Goal: Task Accomplishment & Management: Use online tool/utility

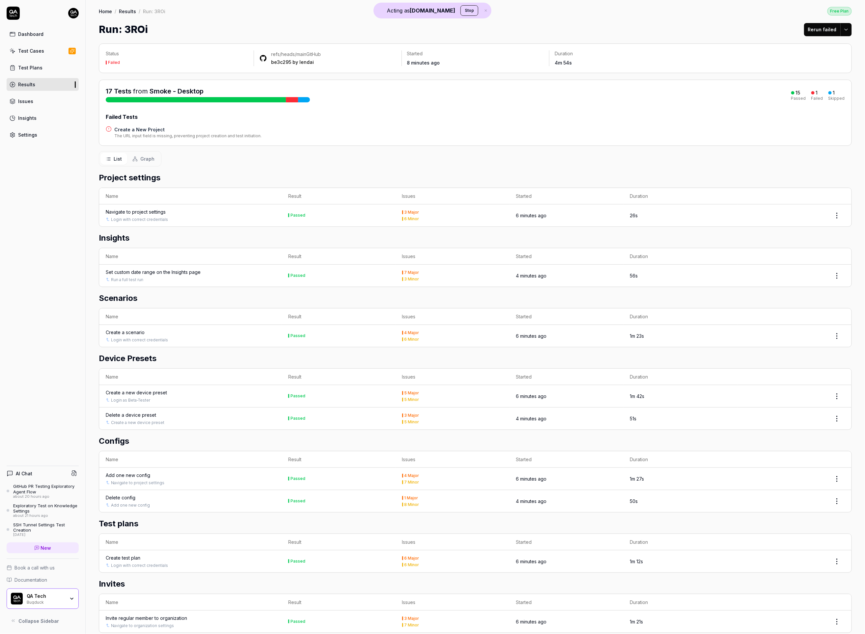
click at [150, 129] on h4 "Create a New Project" at bounding box center [187, 129] width 147 height 7
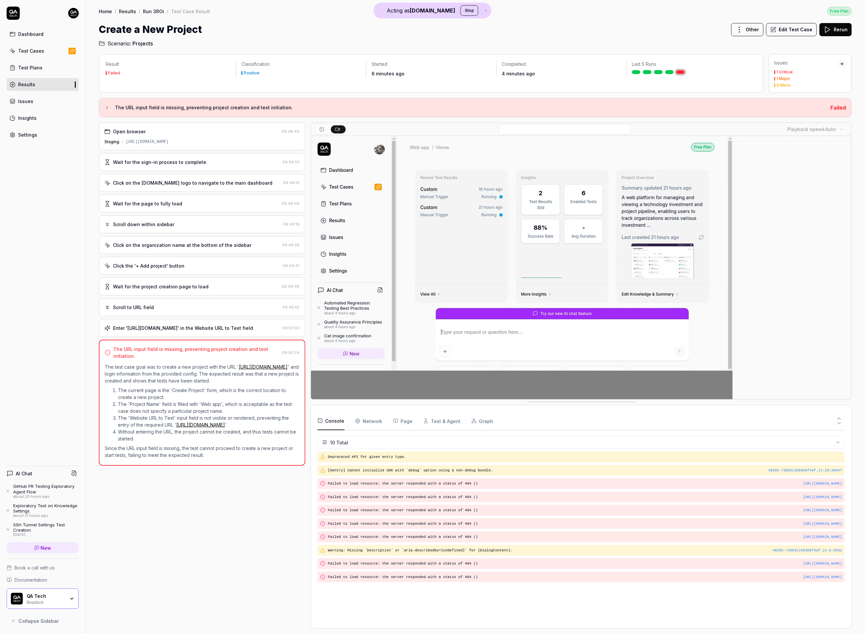
click at [225, 332] on div "Enter 'https://deal-management-system.vercel.app/' in the Website URL to Test f…" at bounding box center [183, 328] width 140 height 7
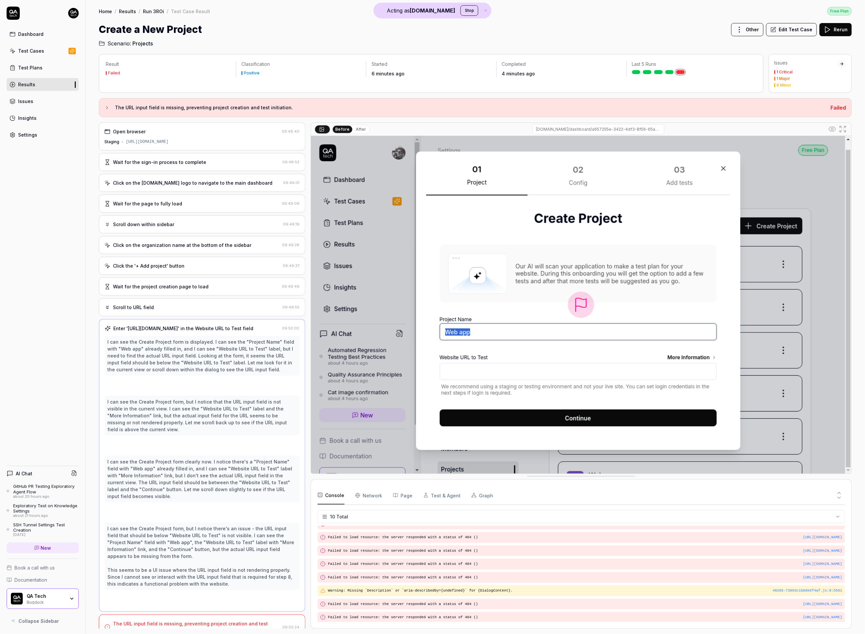
scroll to position [35, 0]
click at [234, 133] on div "Open browser" at bounding box center [191, 131] width 175 height 7
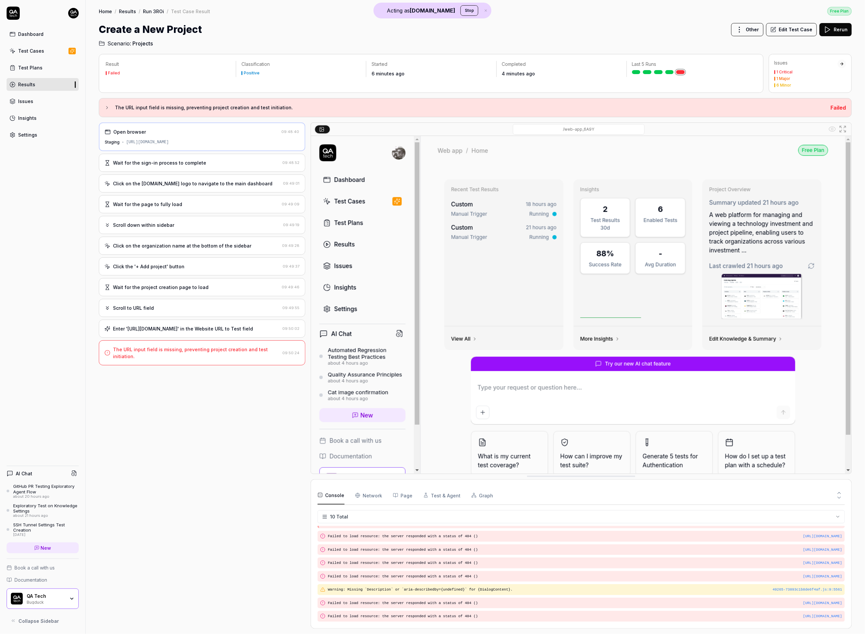
click at [229, 164] on div "Wait for the sign-in process to complete" at bounding box center [192, 162] width 176 height 7
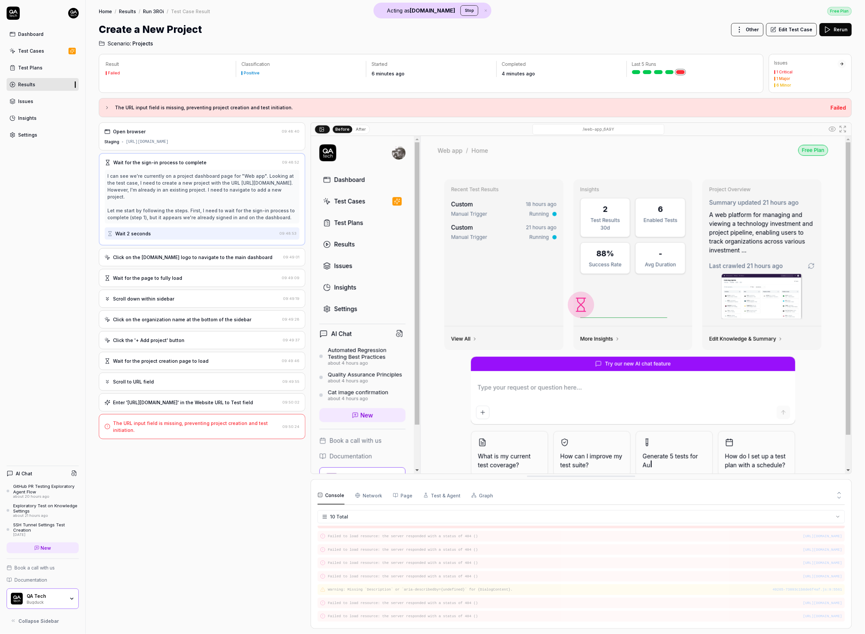
click at [214, 412] on div "Enter 'https://deal-management-system.vercel.app/' in the Website URL to Test f…" at bounding box center [202, 403] width 207 height 18
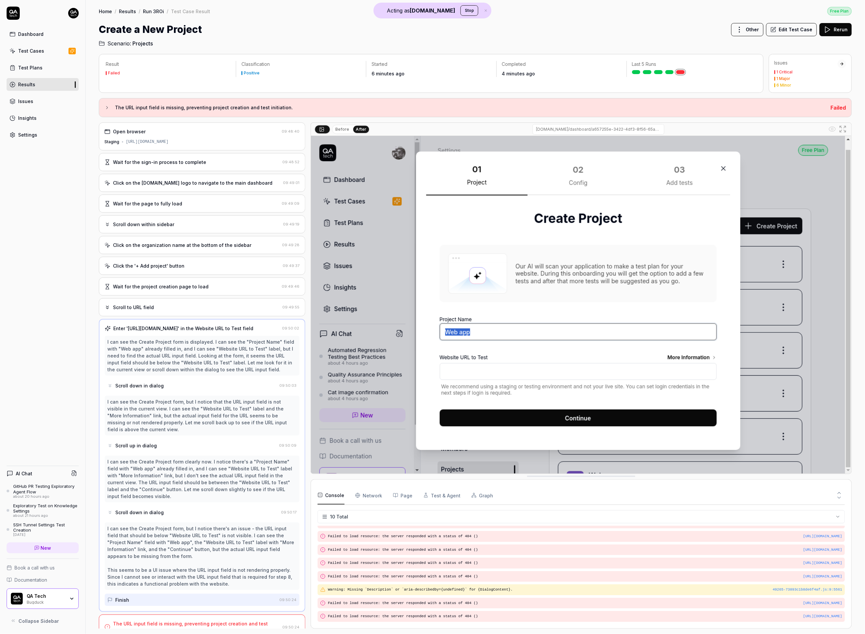
click at [171, 621] on div "The URL input field is missing, preventing project creation and test initiation." at bounding box center [196, 628] width 167 height 14
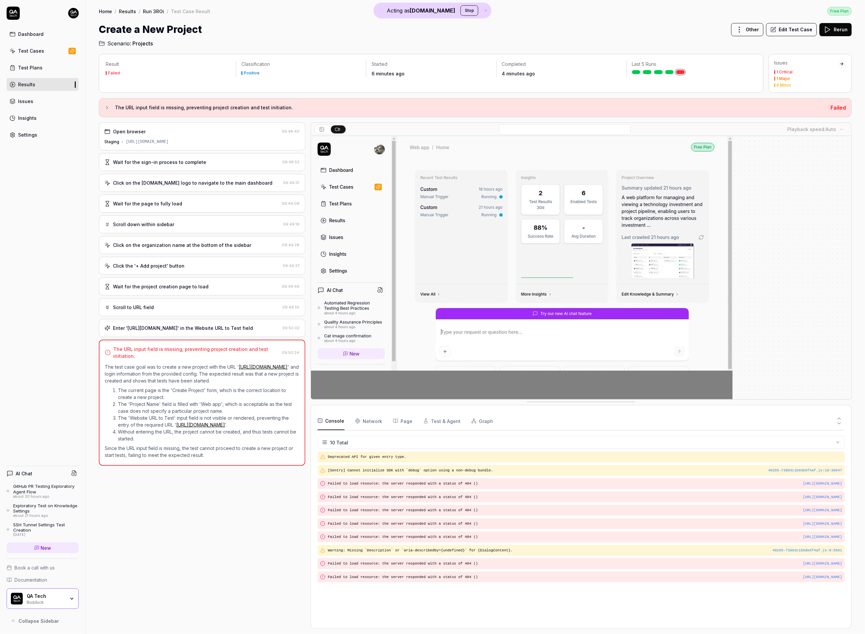
click at [163, 323] on div "Enter 'https://deal-management-system.vercel.app/' in the Website URL to Test f…" at bounding box center [202, 328] width 207 height 18
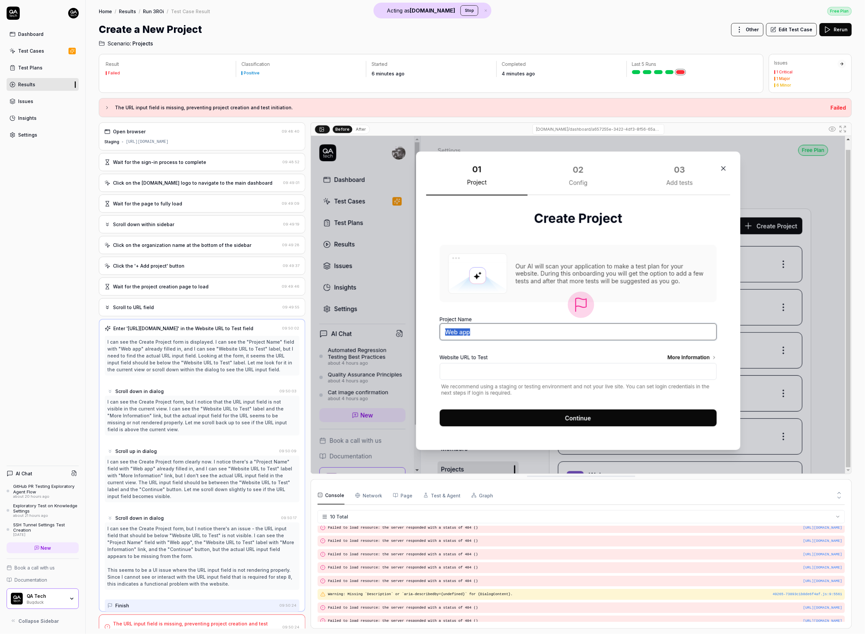
scroll to position [35, 0]
click at [362, 122] on div "Result Failed Classification Positive Started 6 minutes ago Completed 4 minutes…" at bounding box center [475, 341] width 753 height 575
click at [359, 129] on button "After" at bounding box center [360, 129] width 15 height 7
click at [166, 572] on div "I can see the Create Project form, but I notice there's an issue - the URL inpu…" at bounding box center [201, 556] width 189 height 62
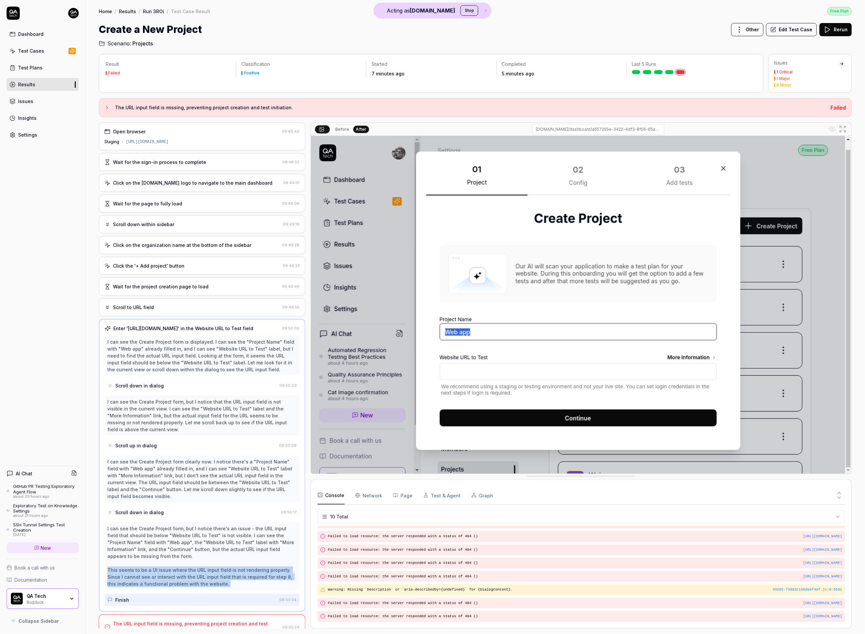
click at [166, 572] on div "I can see the Create Project form, but I notice there's an issue - the URL inpu…" at bounding box center [201, 556] width 189 height 62
copy div "This seems to be a UI issue where the URL input field is not rendering properly…"
click at [200, 579] on div "I can see the Create Project form, but I notice there's an issue - the URL inpu…" at bounding box center [201, 556] width 189 height 62
click at [208, 580] on div "I can see the Create Project form, but I notice there's an issue - the URL inpu…" at bounding box center [201, 556] width 189 height 62
click at [185, 621] on div "The URL input field is missing, preventing project creation and test initiation." at bounding box center [196, 628] width 167 height 14
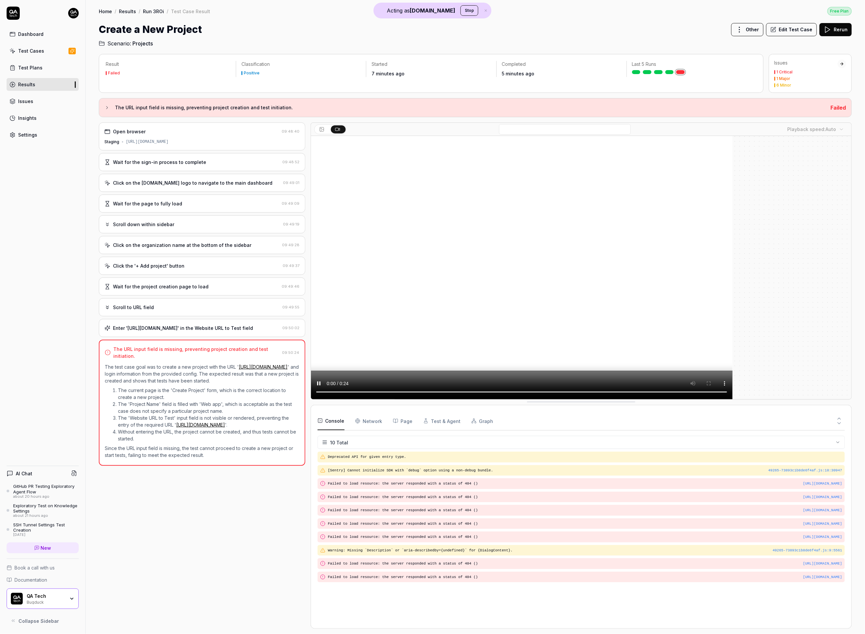
scroll to position [0, 0]
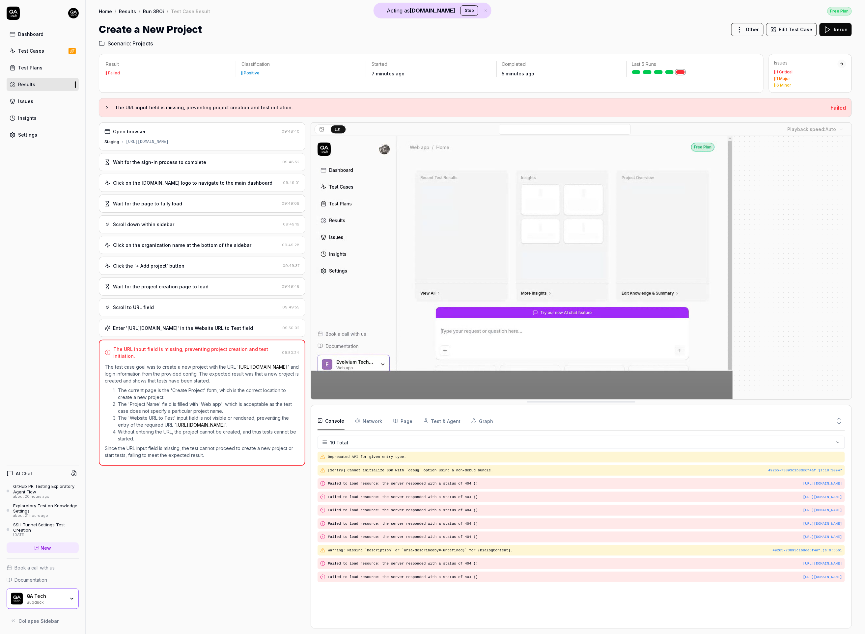
click at [130, 423] on li "The 'Website URL to Test' input field is not visible or rendered, preventing th…" at bounding box center [209, 422] width 182 height 14
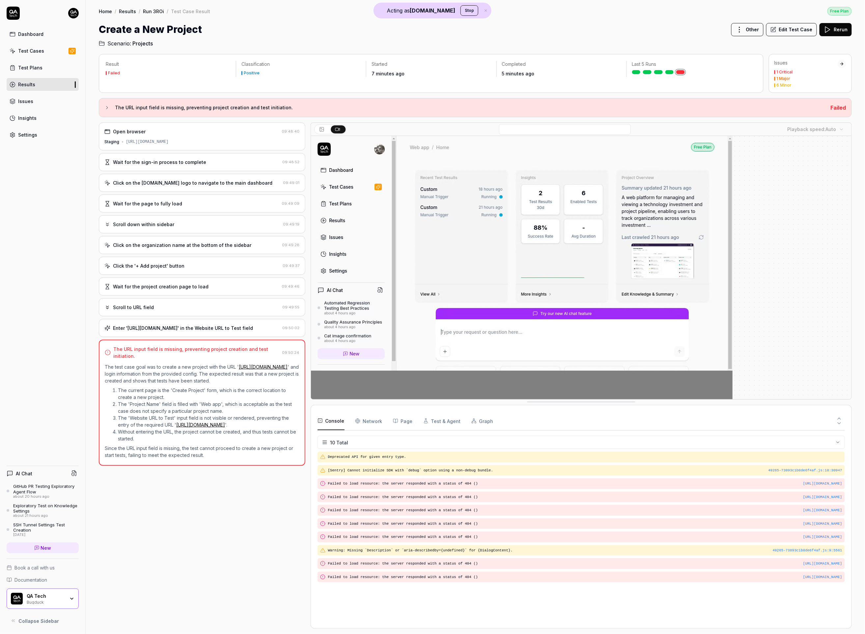
click at [126, 406] on li "The 'Project Name' field is filled with 'Web app', which is acceptable as the t…" at bounding box center [209, 408] width 182 height 14
drag, startPoint x: 126, startPoint y: 406, endPoint x: 132, endPoint y: 429, distance: 24.7
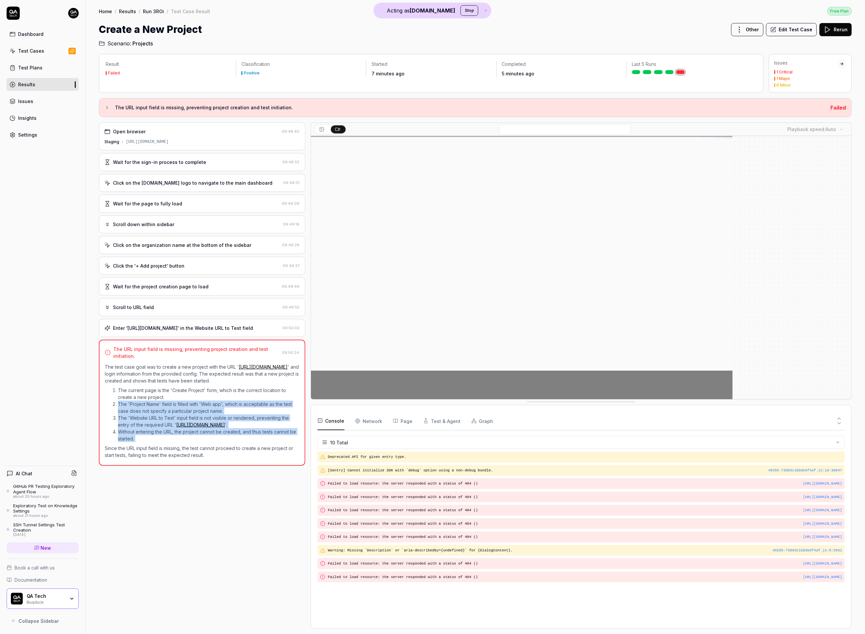
click at [132, 429] on ol "The current page is the 'Create Project' form, which is the correct location to…" at bounding box center [202, 415] width 195 height 58
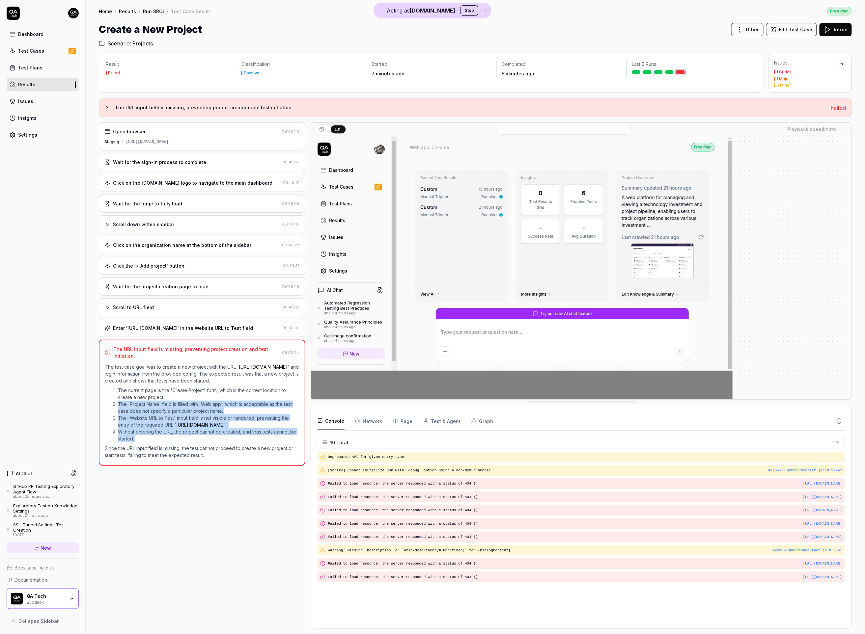
copy div "The 'Project Name' field is filled with 'Web app', which is acceptable as the t…"
click at [221, 329] on div "Enter 'https://deal-management-system.vercel.app/' in the Website URL to Test f…" at bounding box center [183, 328] width 140 height 7
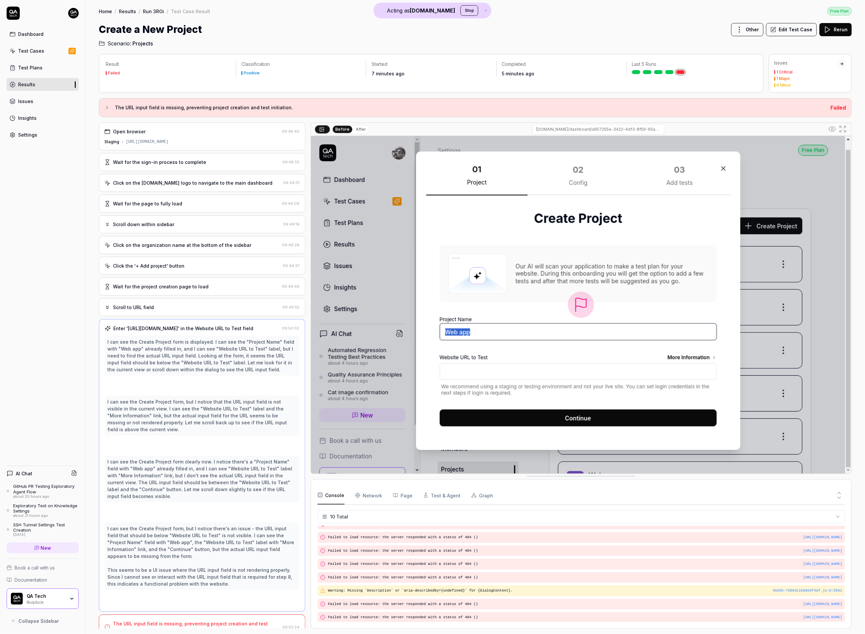
scroll to position [35, 0]
click at [353, 129] on button "After" at bounding box center [360, 129] width 15 height 7
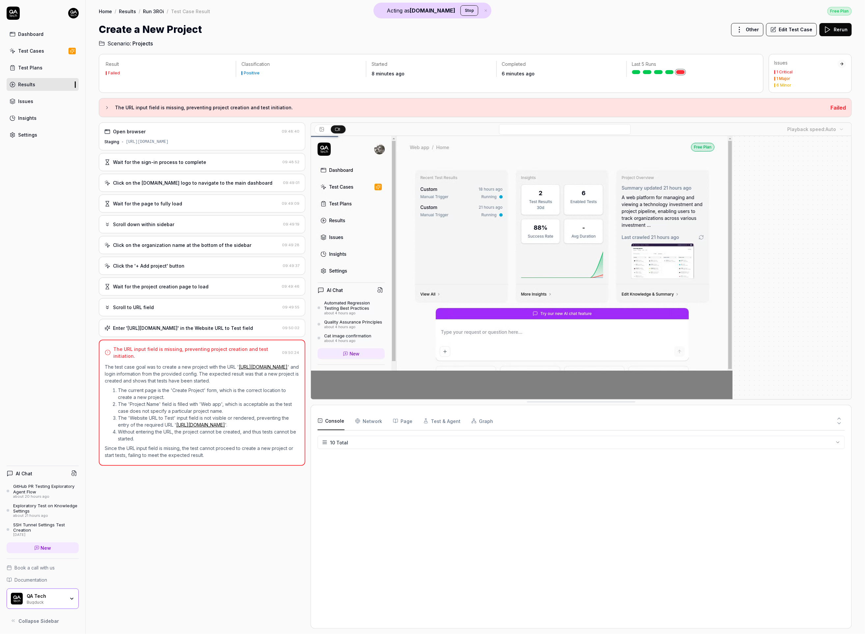
click at [223, 332] on div "Enter 'https://deal-management-system.vercel.app/' in the Website URL to Test f…" at bounding box center [183, 328] width 140 height 7
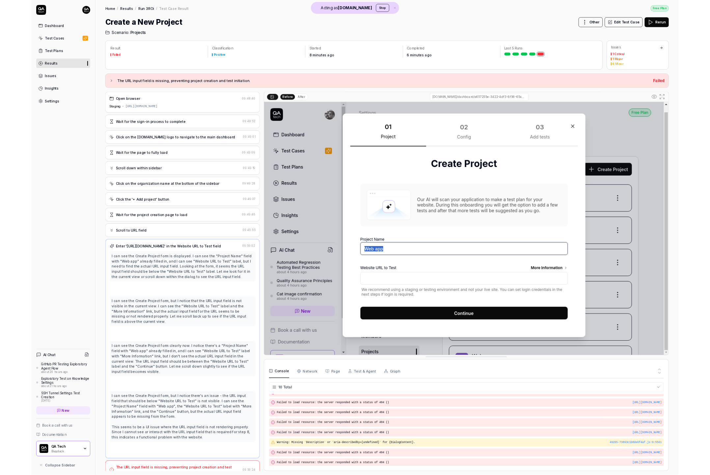
scroll to position [35, 0]
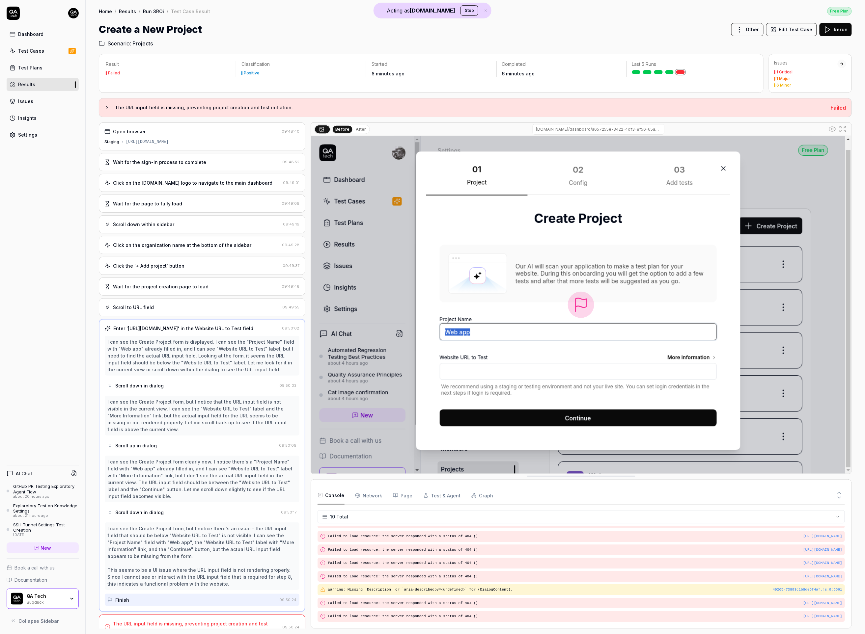
click at [359, 129] on button "After" at bounding box center [360, 129] width 15 height 7
click at [823, 129] on div "Before After app.bugduck.tech/dashboard/a657255e-3422-4df3-8f56-65a641d3fecf/se…" at bounding box center [581, 129] width 541 height 13
click at [345, 132] on button "Before" at bounding box center [342, 129] width 19 height 7
click at [833, 129] on icon at bounding box center [833, 129] width 8 height 8
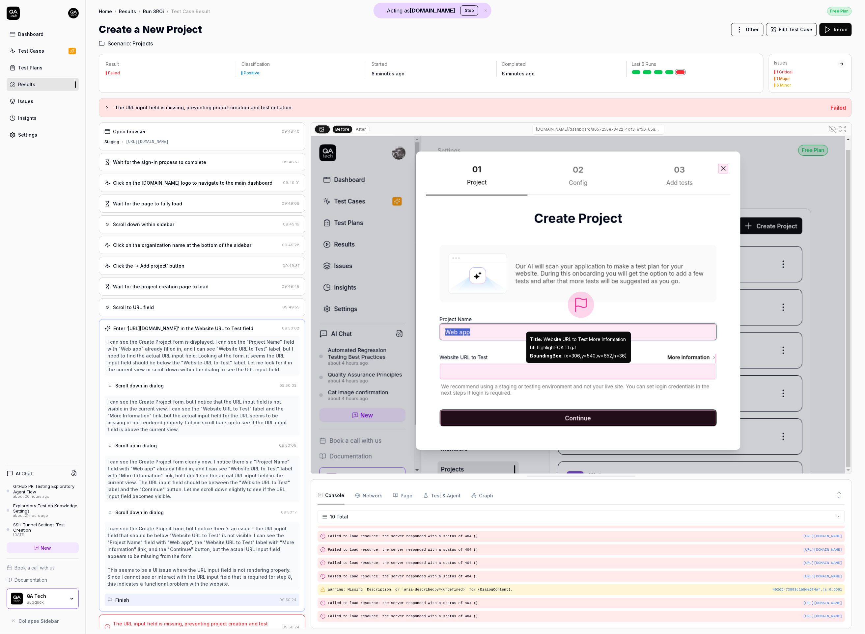
click at [566, 341] on div "Title : Website URL to Test More Information" at bounding box center [578, 339] width 97 height 7
copy div "Title : Website URL to Test More Information"
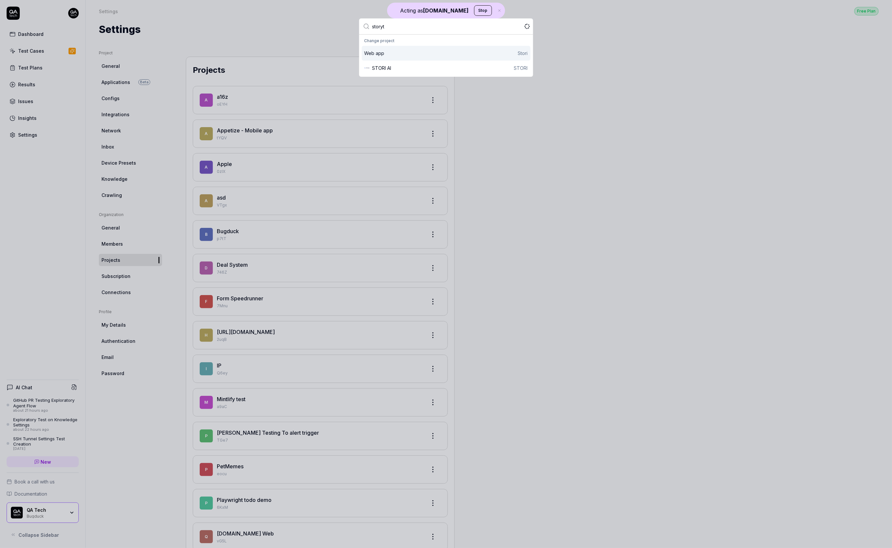
type input "storyte"
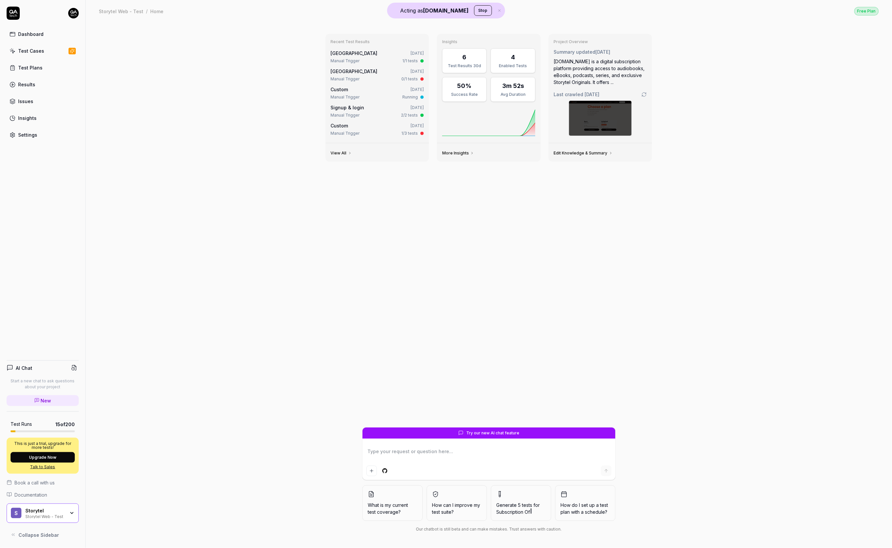
click at [47, 50] on link "Test Cases" at bounding box center [43, 50] width 72 height 13
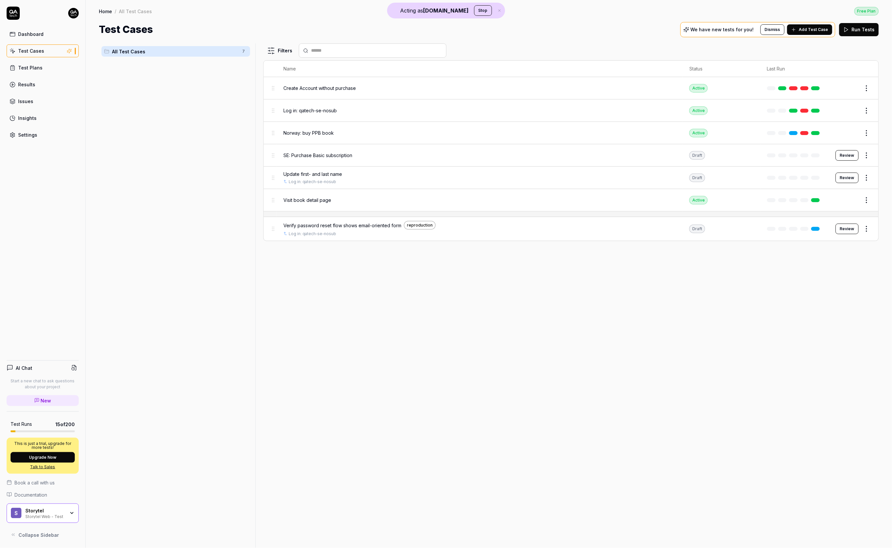
click at [35, 69] on div "Test Plans" at bounding box center [30, 67] width 24 height 7
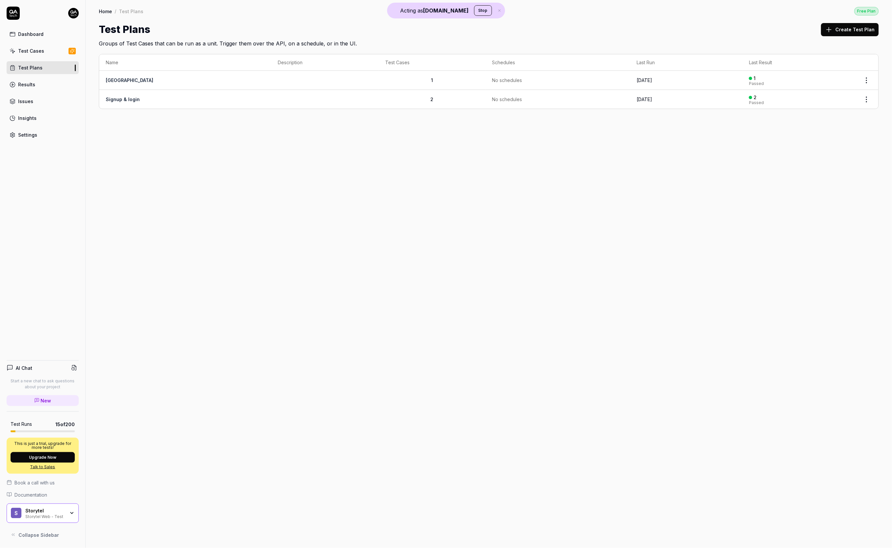
click at [29, 50] on div "Test Cases" at bounding box center [31, 50] width 26 height 7
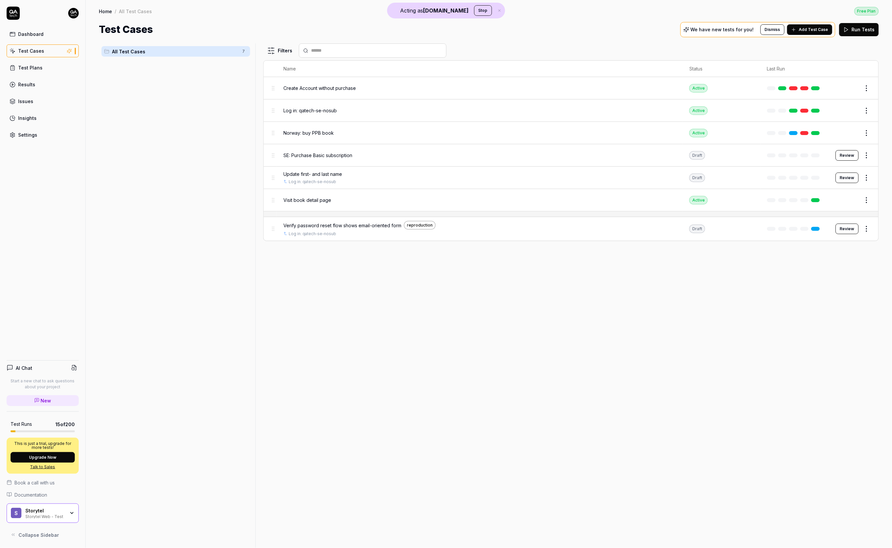
click at [57, 72] on link "Test Plans" at bounding box center [43, 67] width 72 height 13
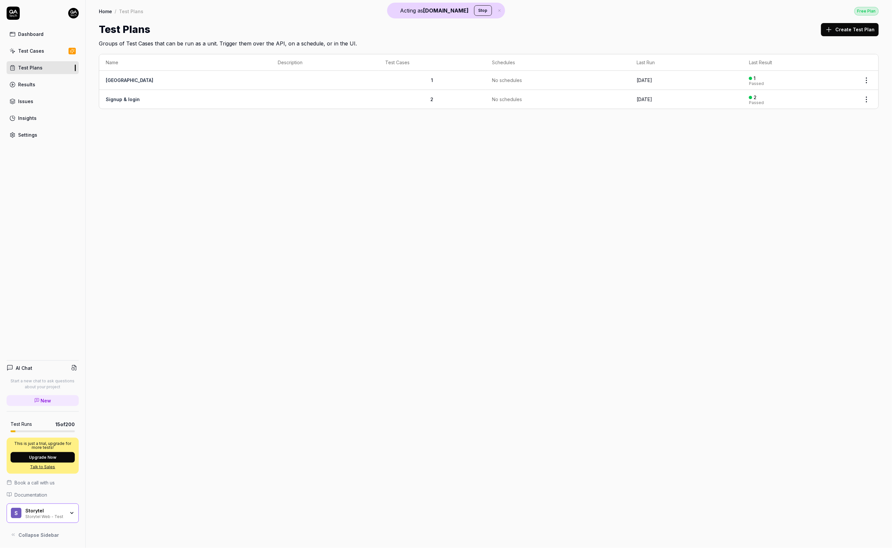
click at [51, 85] on link "Results" at bounding box center [43, 84] width 72 height 13
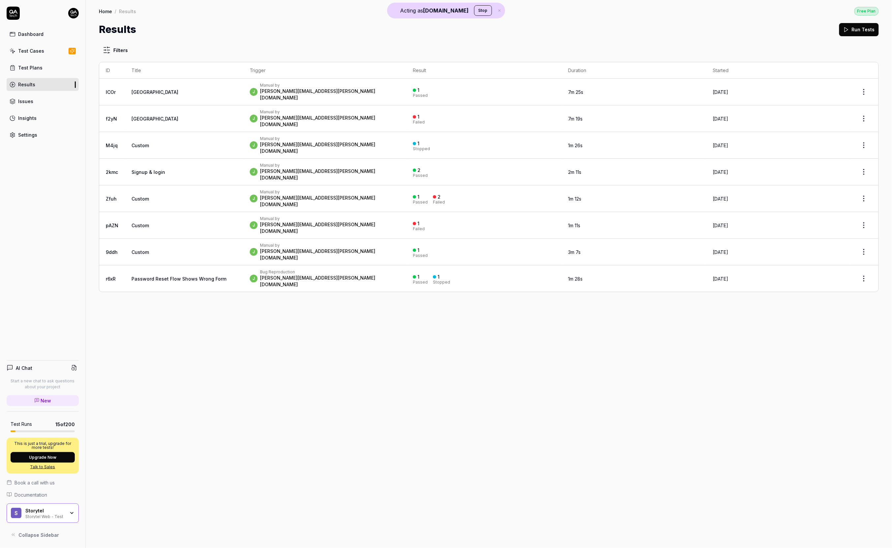
click at [322, 89] on div "[PERSON_NAME][EMAIL_ADDRESS][PERSON_NAME][DOMAIN_NAME]" at bounding box center [329, 94] width 139 height 13
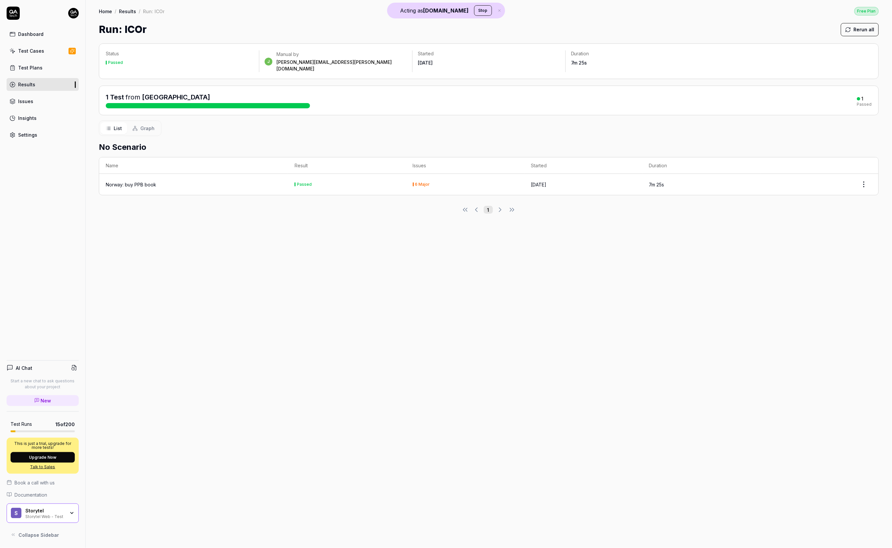
click at [140, 181] on div "Norway: buy PPB book" at bounding box center [131, 184] width 50 height 7
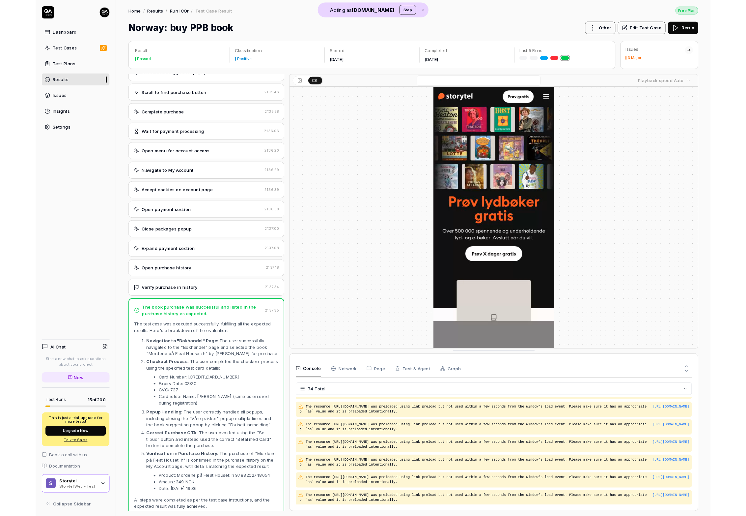
scroll to position [1104, 0]
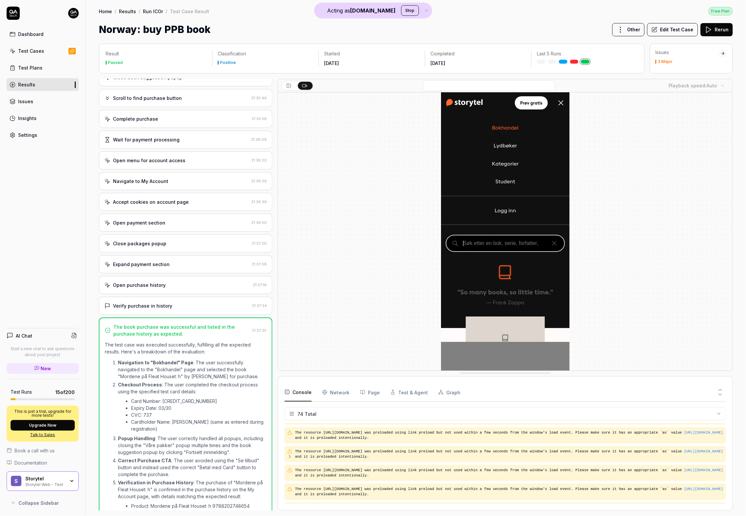
click at [63, 236] on div "Dashboard Test Cases Test Plans Results Issues Insights Settings AI Chat Start …" at bounding box center [43, 258] width 86 height 516
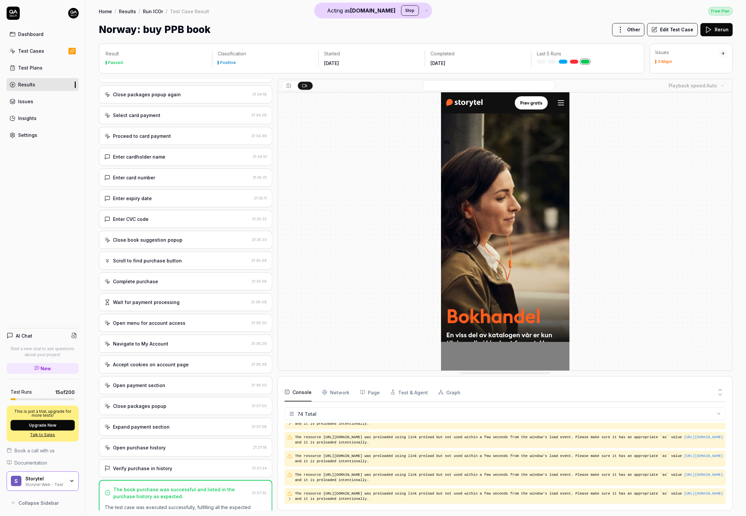
scroll to position [221, 0]
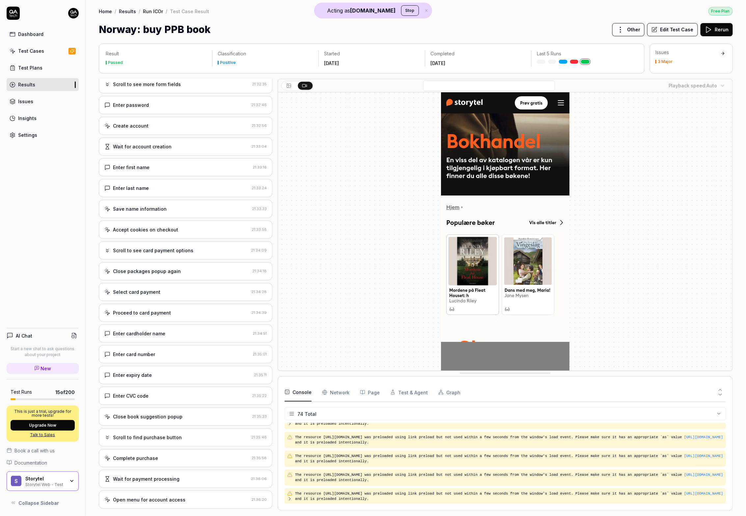
click at [175, 171] on div "Enter first name" at bounding box center [177, 167] width 146 height 7
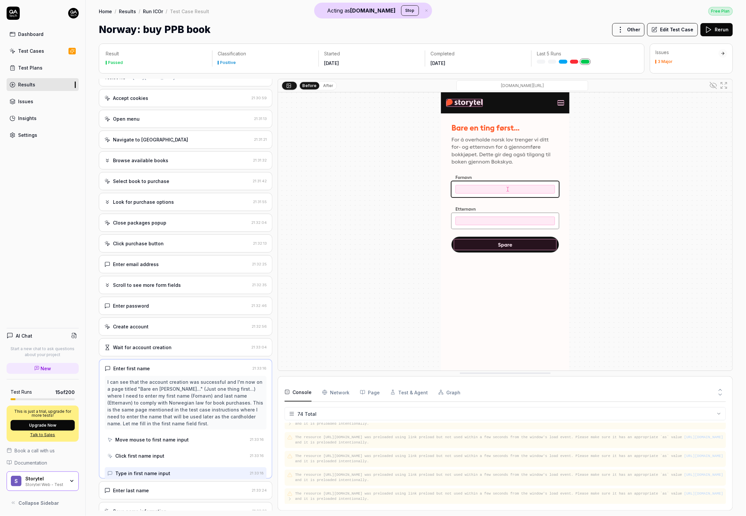
scroll to position [0, 0]
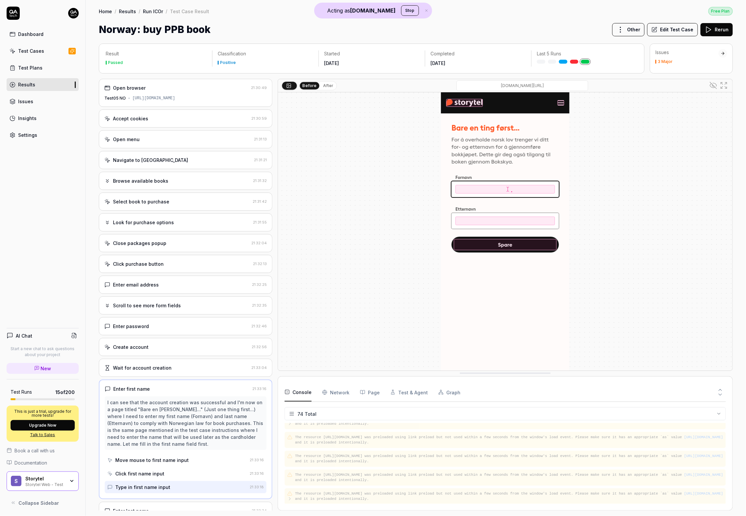
click at [177, 267] on div "Click purchase button" at bounding box center [177, 263] width 146 height 7
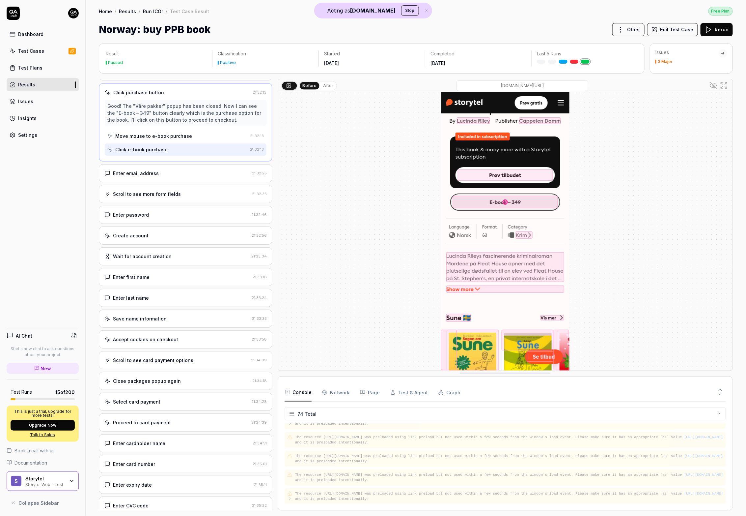
scroll to position [343, 0]
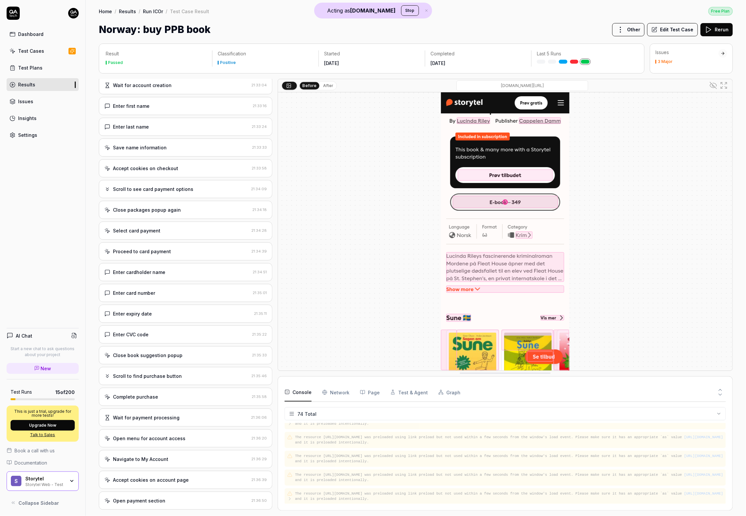
click at [712, 86] on icon at bounding box center [714, 85] width 8 height 8
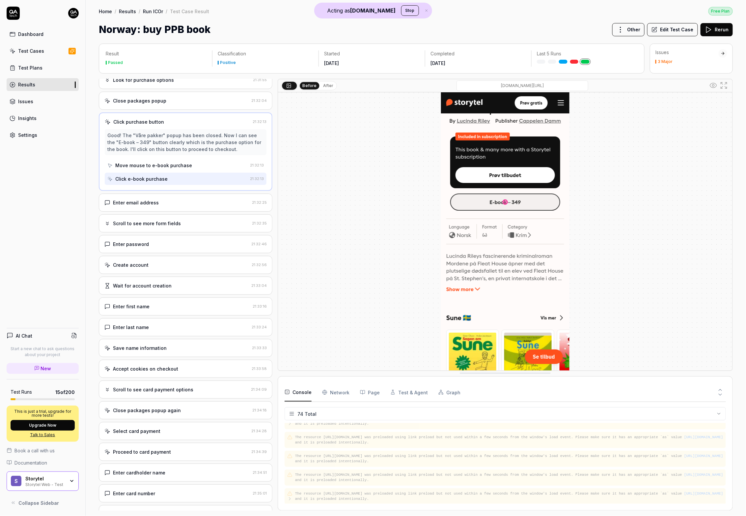
scroll to position [0, 0]
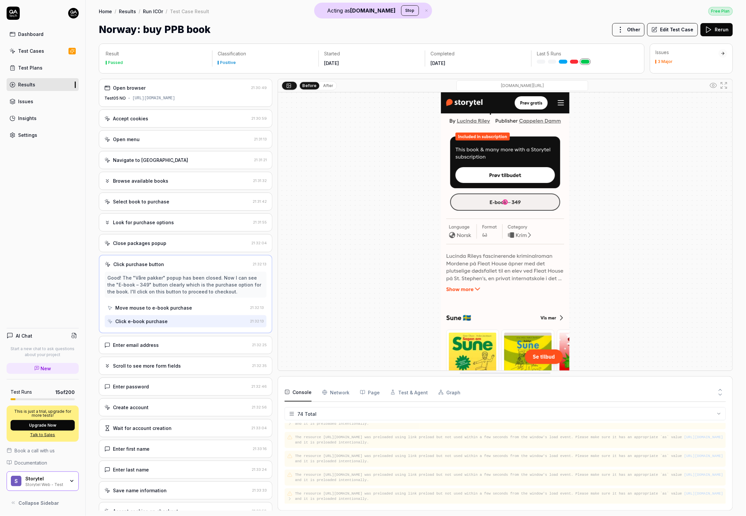
click at [177, 387] on div "Enter password 21:32:46" at bounding box center [186, 386] width 174 height 18
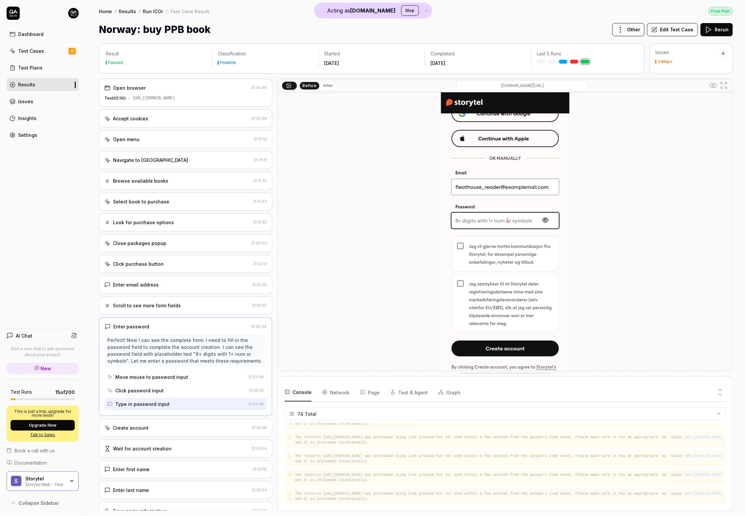
click at [184, 416] on div "Enter password 21:32:46 Perfect! Now I can see the complete form. I need to fil…" at bounding box center [186, 366] width 174 height 99
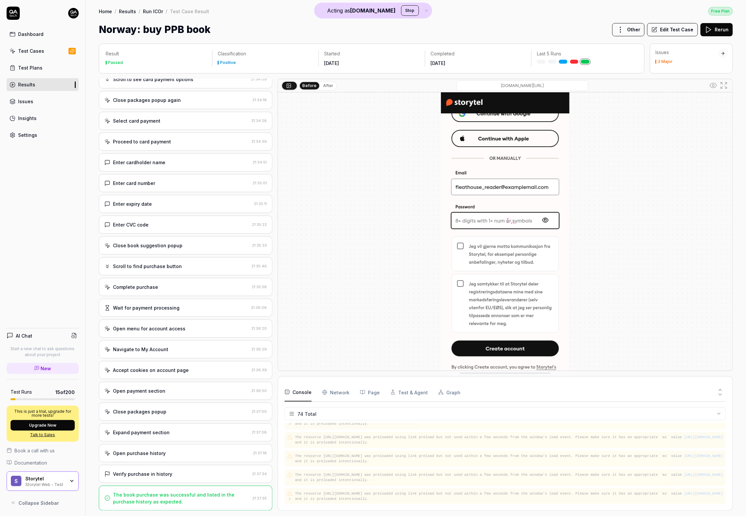
click at [151, 328] on div "Open menu for account access" at bounding box center [149, 328] width 72 height 7
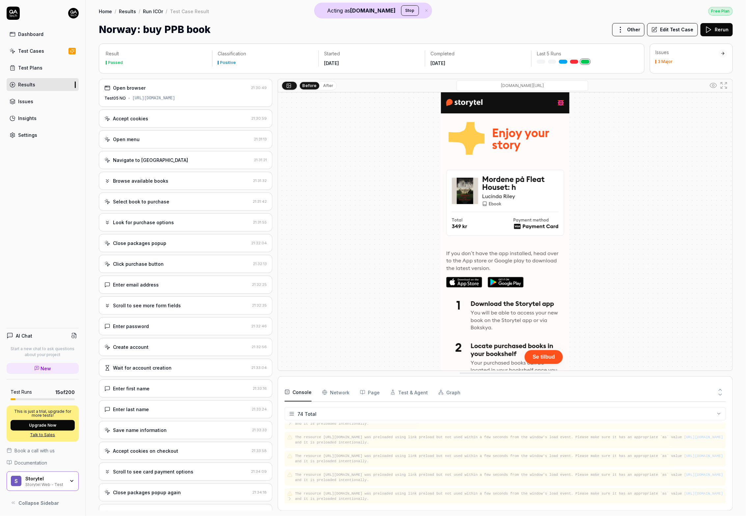
click at [187, 239] on div "Open browser 21:30:49 Test05 NO https://test05.storytel.com/NO?Storytel-Identit…" at bounding box center [186, 295] width 174 height 432
click at [184, 246] on div "Close packages popup" at bounding box center [176, 242] width 144 height 7
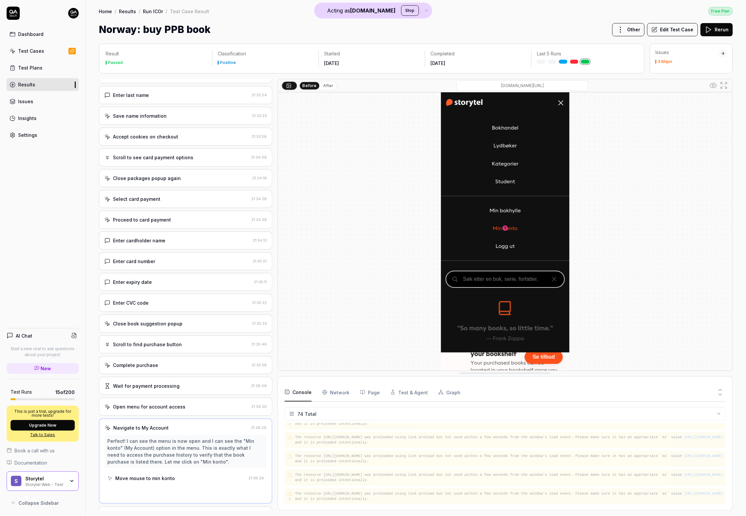
scroll to position [335, 0]
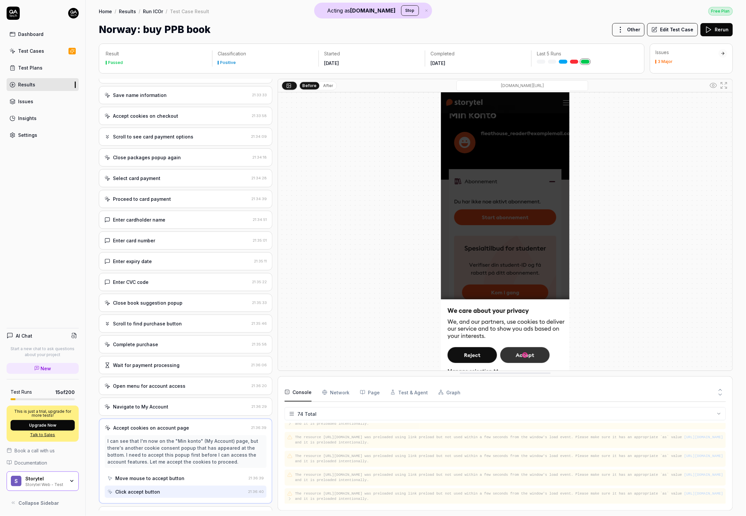
click at [38, 34] on div "Dashboard" at bounding box center [30, 34] width 25 height 7
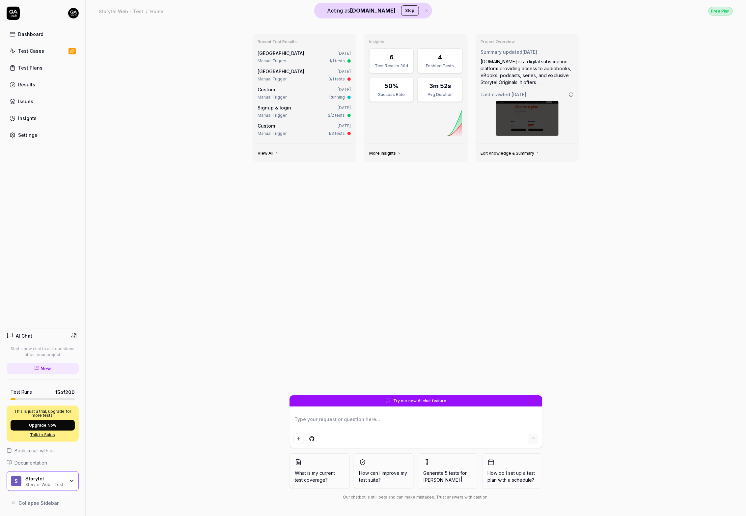
click at [43, 482] on div "Storytel Web - Test" at bounding box center [45, 483] width 40 height 5
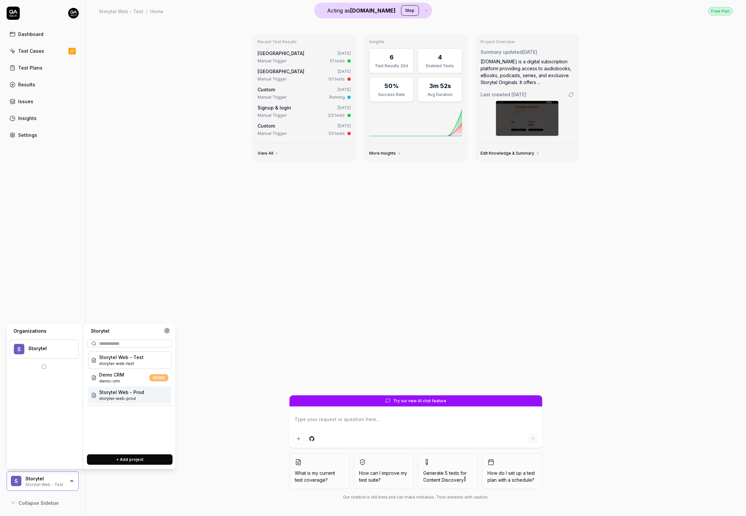
click at [124, 398] on span "storytel-web-prod" at bounding box center [121, 398] width 45 height 6
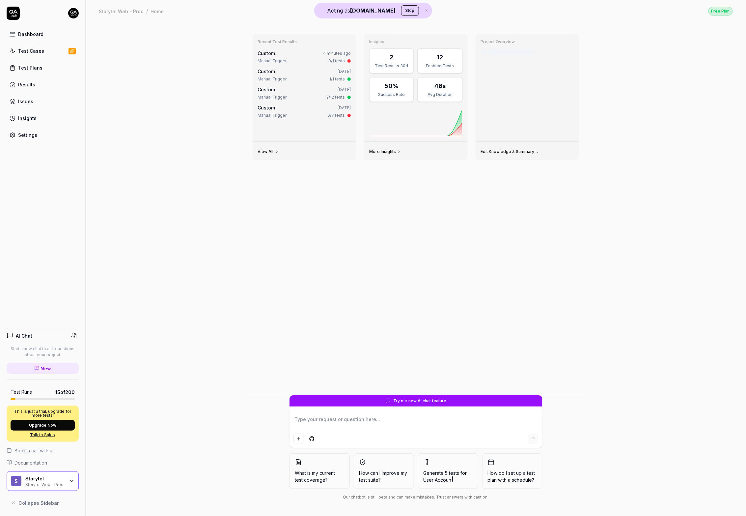
type textarea "*"
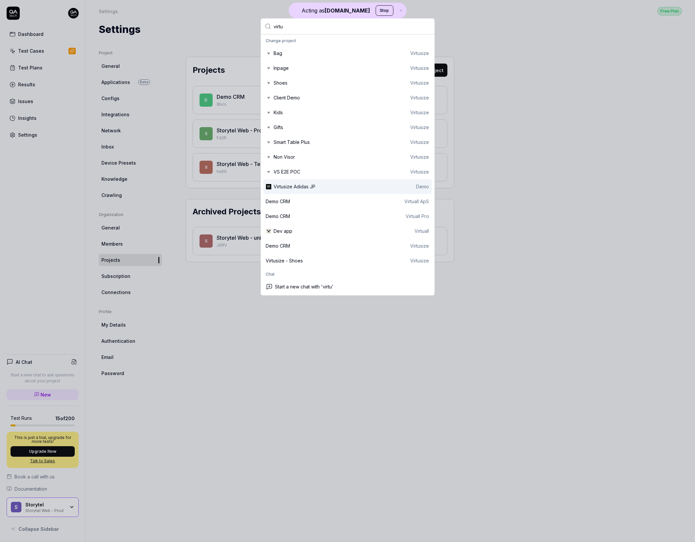
type input "virtu"
click at [346, 188] on div "Virtusize Adidas JP Demo" at bounding box center [351, 186] width 155 height 7
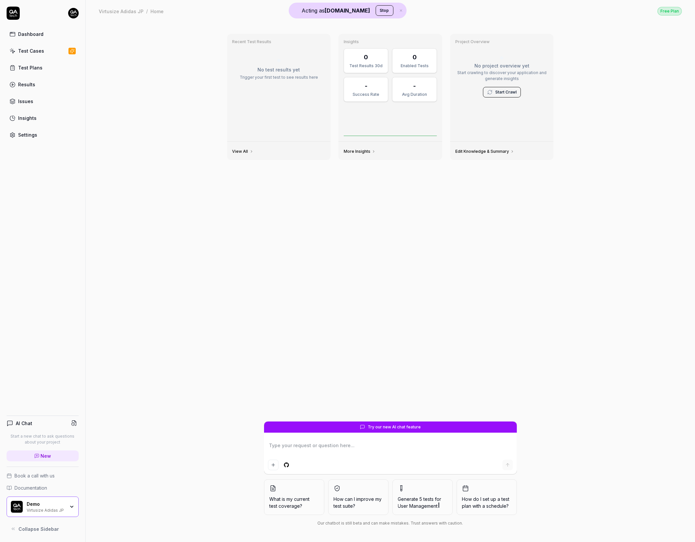
click at [66, 508] on div "Demo Virtusize Adidas JP" at bounding box center [48, 506] width 42 height 11
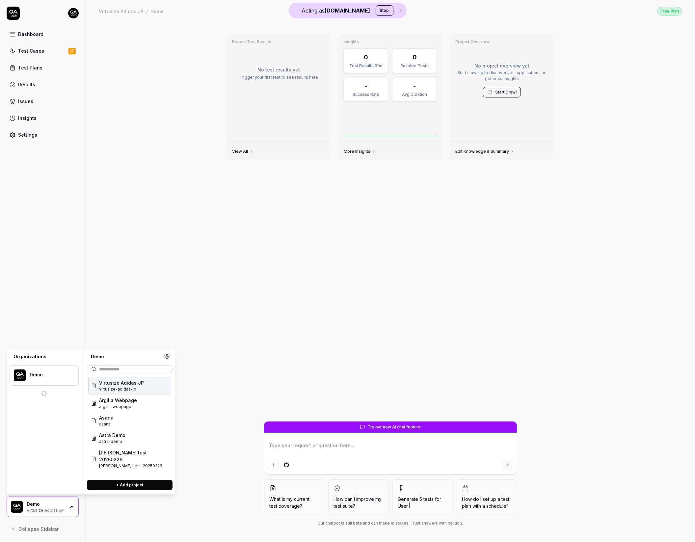
type textarea "*"
click at [135, 311] on div "Recent Test Results No test results yet Trigger your first test to see results …" at bounding box center [391, 282] width 610 height 520
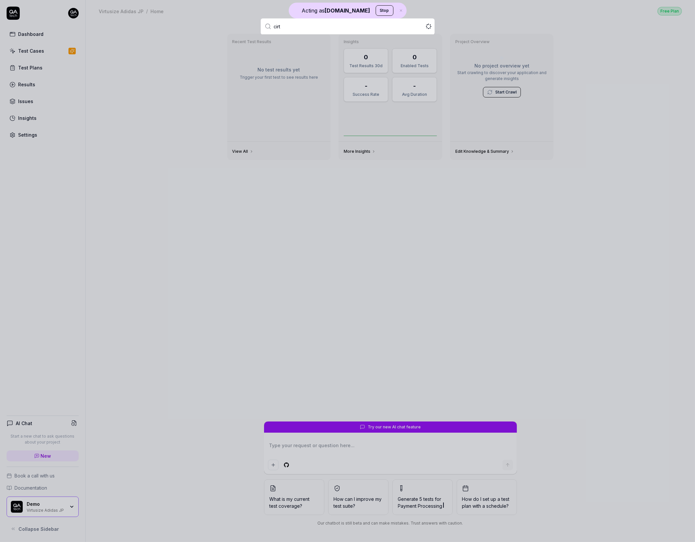
type input "cir"
type input "virtus"
type textarea "*"
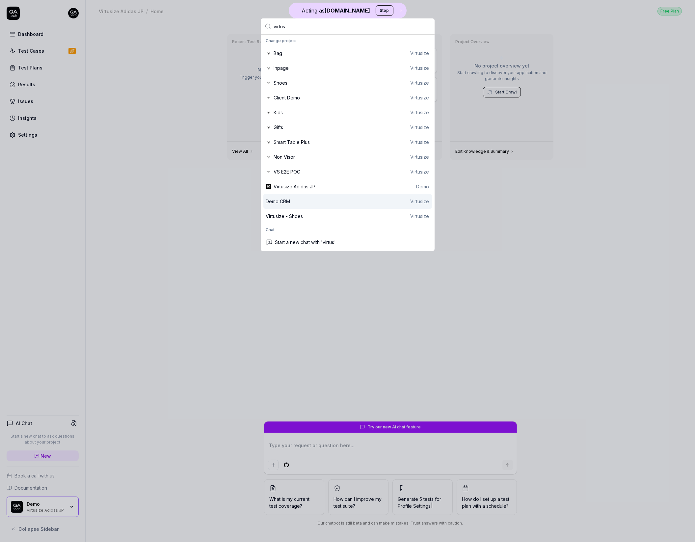
type input "virtus"
click at [365, 202] on div "Demo CRM Virtusize" at bounding box center [347, 201] width 163 height 7
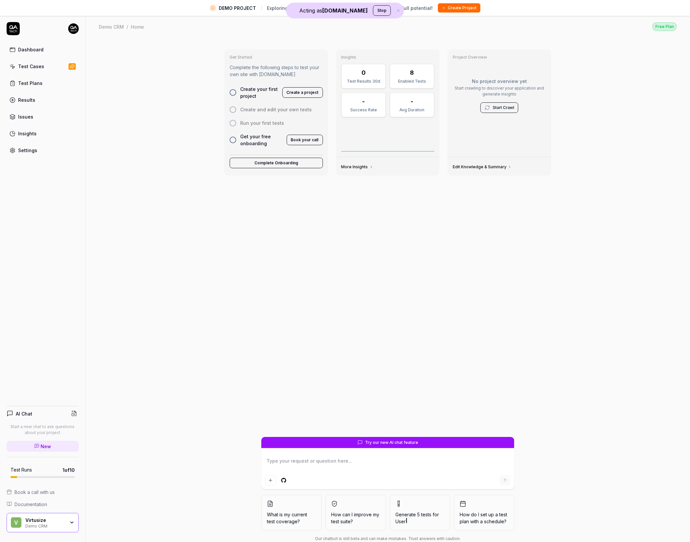
type textarea "*"
click at [41, 145] on link "Settings" at bounding box center [43, 150] width 72 height 13
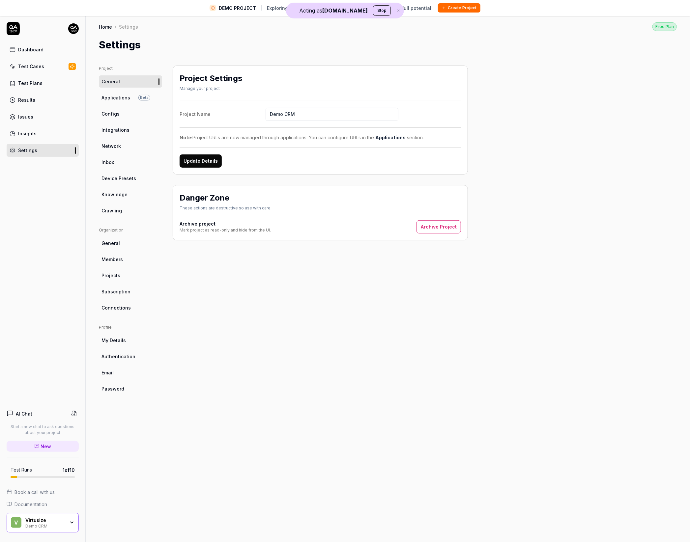
click at [131, 293] on link "Subscription" at bounding box center [130, 292] width 63 height 12
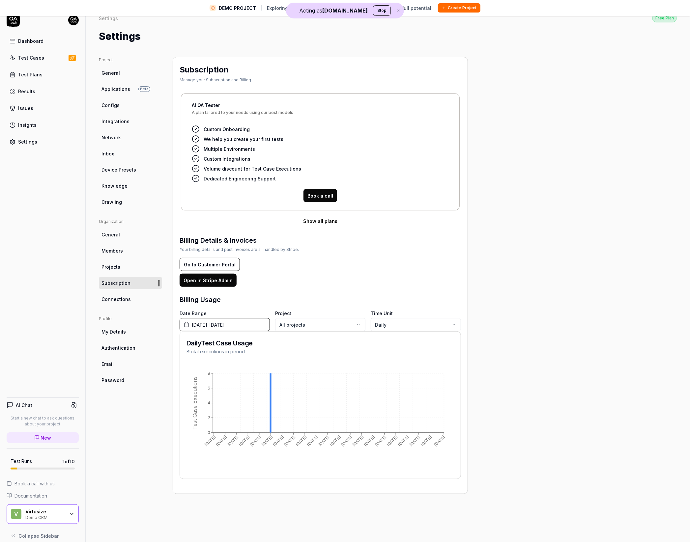
scroll to position [11, 0]
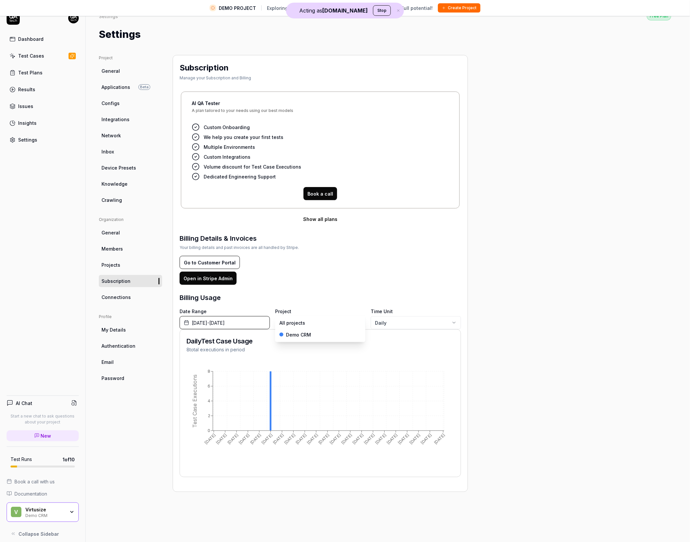
click at [316, 323] on body "DEMO PROJECT Exploring our features? Create your own project to unlock full pot…" at bounding box center [342, 268] width 684 height 558
click at [315, 323] on body "DEMO PROJECT Exploring our features? Create your own project to unlock full pot…" at bounding box center [345, 268] width 690 height 558
click at [305, 301] on html "DEMO PROJECT Exploring our features? Create your own project to unlock full pot…" at bounding box center [345, 268] width 690 height 558
click at [55, 514] on div "Demo CRM" at bounding box center [45, 515] width 40 height 5
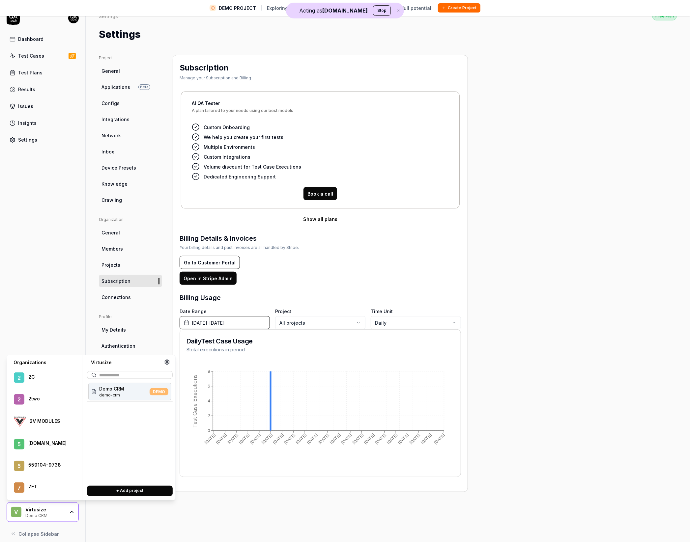
scroll to position [326, 0]
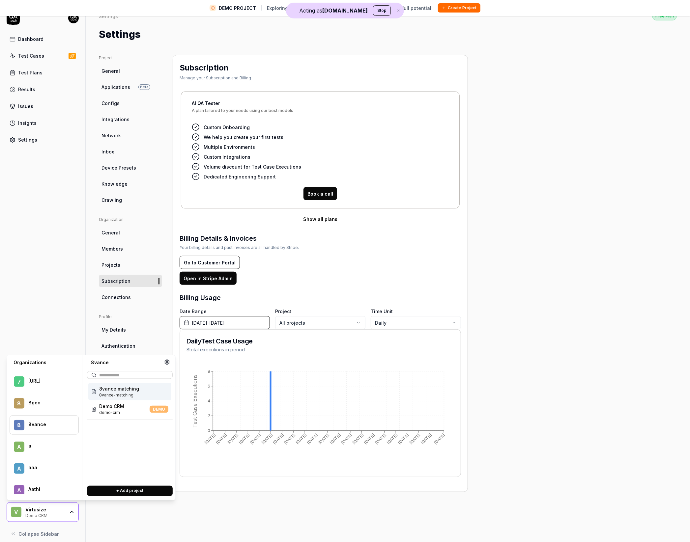
click at [42, 421] on div "8 8vance" at bounding box center [44, 425] width 69 height 19
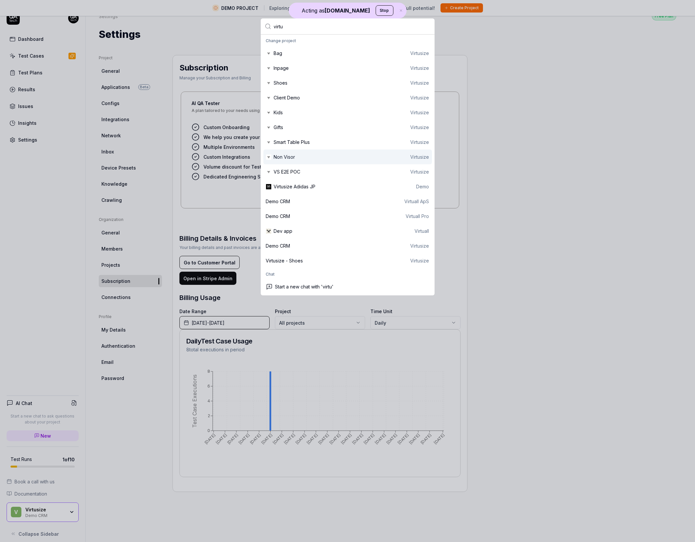
type input "virtu"
click at [391, 157] on div "Non Visor Virtusize" at bounding box center [351, 157] width 155 height 7
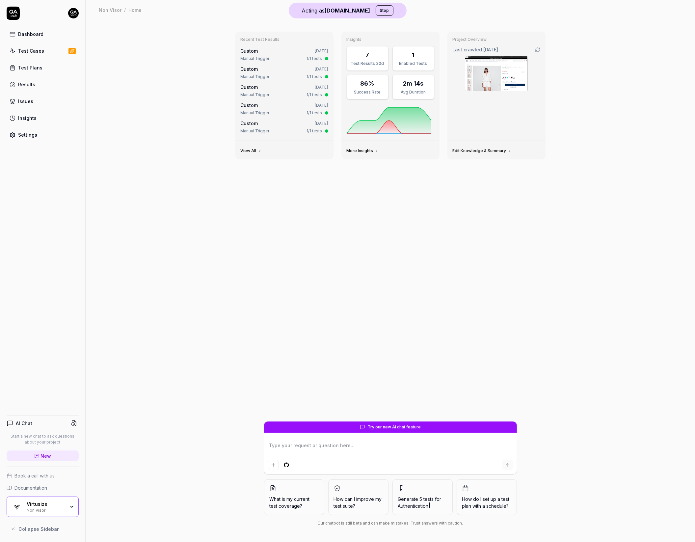
type textarea "*"
click at [30, 130] on link "Settings" at bounding box center [43, 134] width 72 height 13
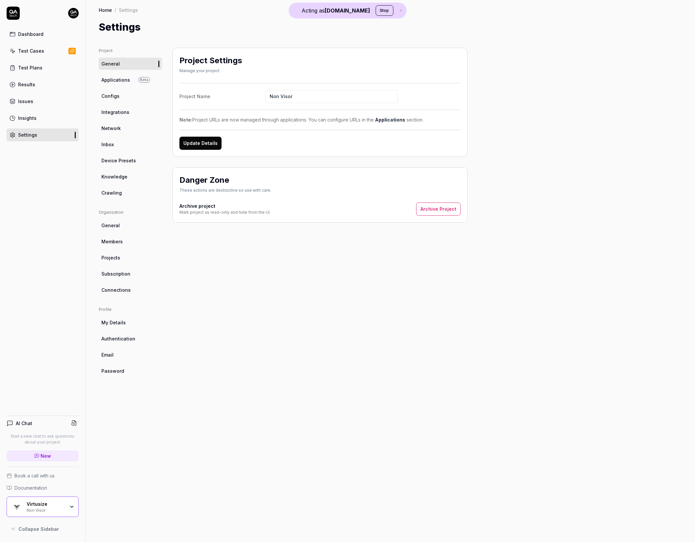
click at [136, 275] on link "Subscription" at bounding box center [130, 274] width 63 height 12
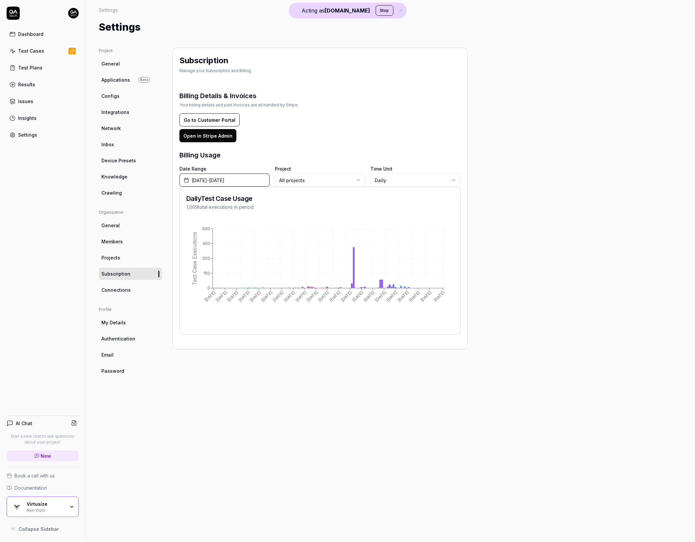
click at [225, 183] on span "June 1st, 2025 - September 30th, 2025" at bounding box center [208, 180] width 33 height 7
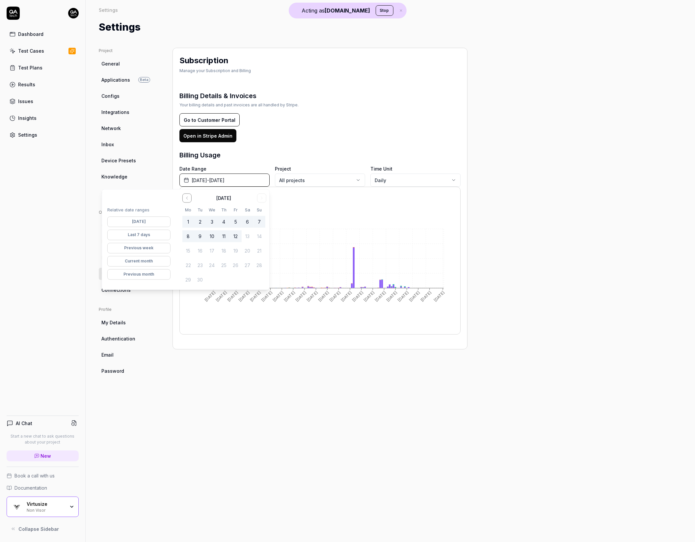
click at [225, 183] on span "June 1st, 2025 - September 30th, 2025" at bounding box center [208, 180] width 33 height 7
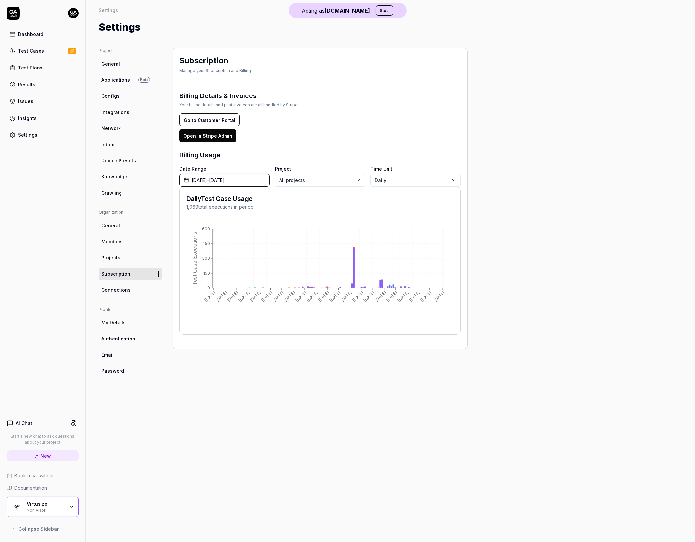
click at [337, 178] on body "Acting as QA.tech Stop Dashboard Test Cases Test Plans Results Issues Insights …" at bounding box center [347, 271] width 695 height 542
click at [427, 98] on html "Acting as QA.tech Stop Dashboard Test Cases Test Plans Results Issues Insights …" at bounding box center [347, 271] width 695 height 542
click at [203, 184] on button "June 1st, 2025 - September 30th, 2025" at bounding box center [225, 180] width 90 height 13
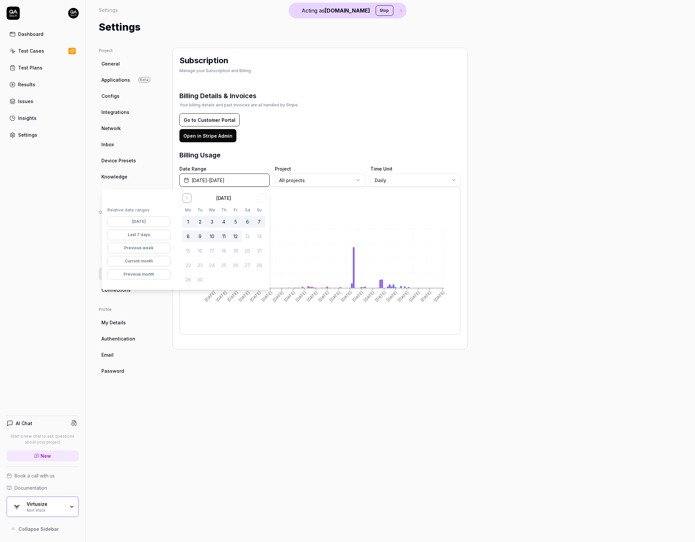
click at [187, 200] on icon "Go to the Previous Month" at bounding box center [186, 197] width 5 height 5
click at [230, 220] on td "31" at bounding box center [224, 222] width 12 height 12
drag, startPoint x: 235, startPoint y: 222, endPoint x: 238, endPoint y: 225, distance: 5.1
click at [235, 222] on button "1" at bounding box center [236, 222] width 12 height 12
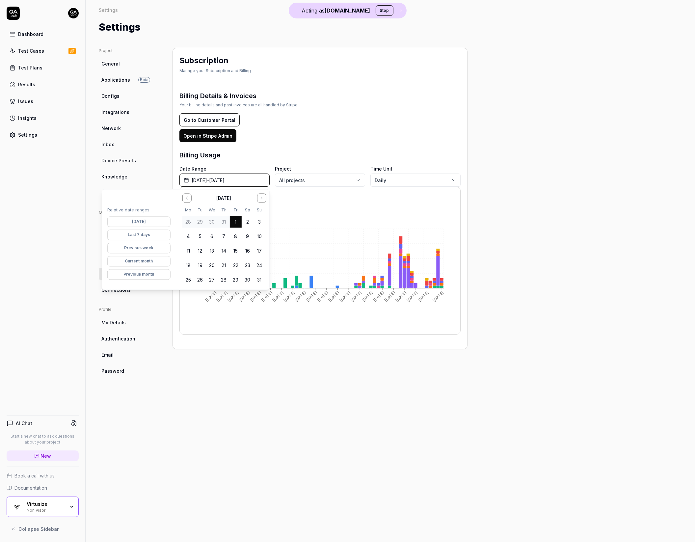
click at [265, 281] on td "31" at bounding box center [260, 280] width 12 height 12
click at [262, 280] on button "31" at bounding box center [260, 280] width 12 height 12
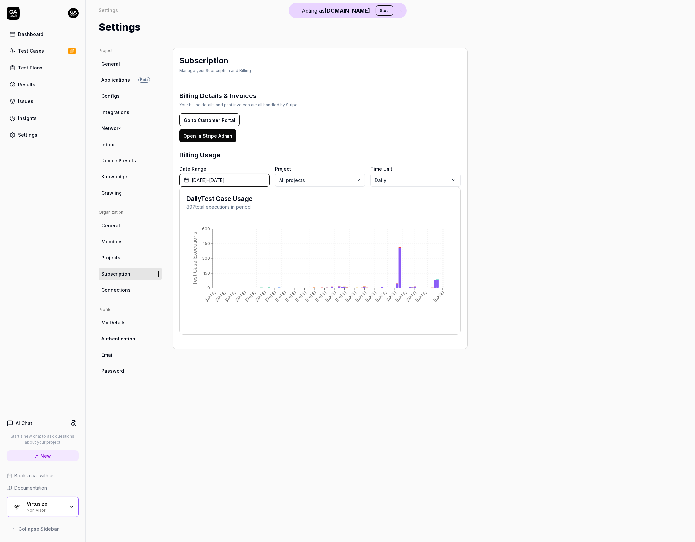
click at [300, 381] on div "Subscription Manage your Subscription and Billing Billing Details & Invoices Yo…" at bounding box center [320, 288] width 295 height 481
click at [43, 81] on link "Results" at bounding box center [43, 84] width 72 height 13
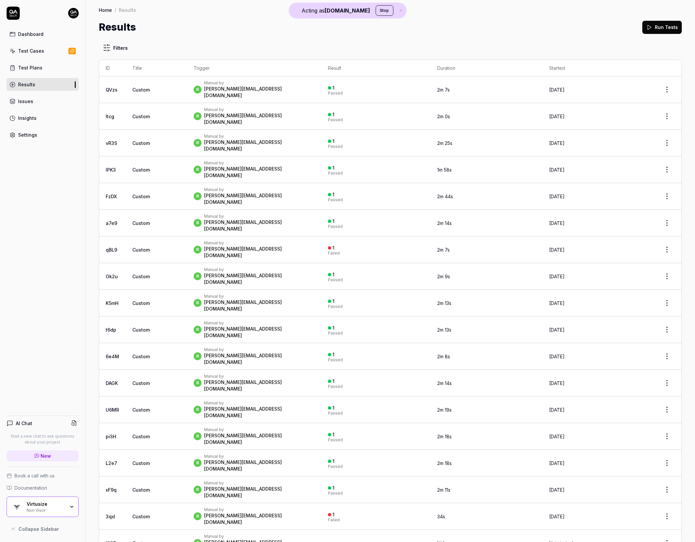
click at [52, 138] on link "Settings" at bounding box center [43, 134] width 72 height 13
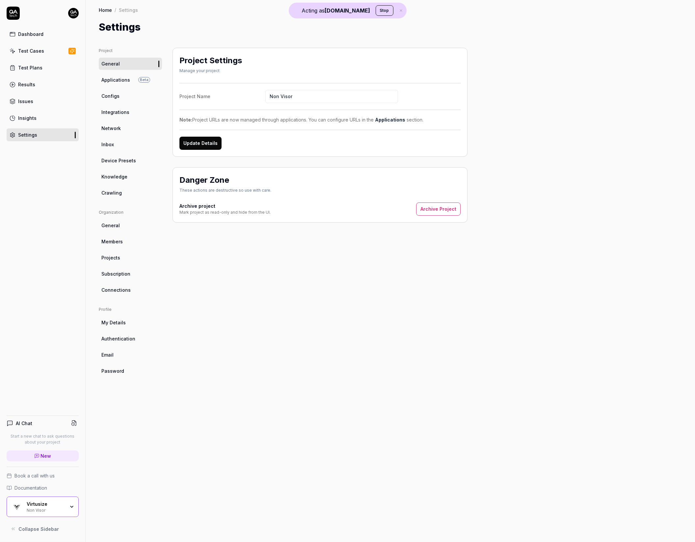
click at [122, 285] on link "Connections" at bounding box center [130, 290] width 63 height 12
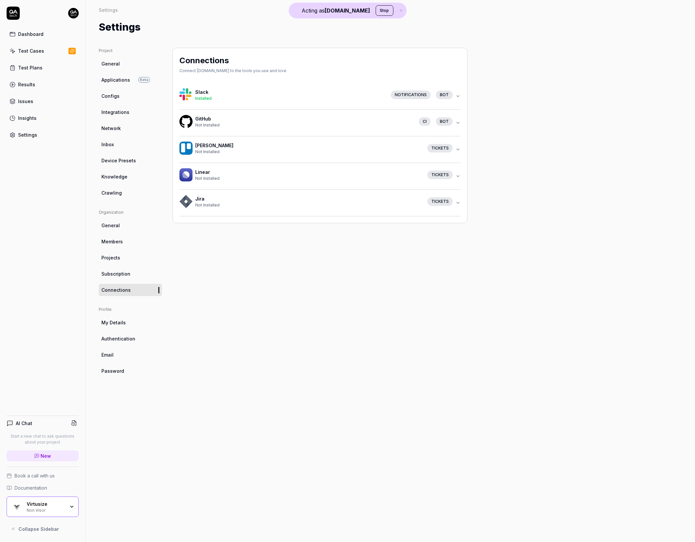
click at [118, 269] on link "Subscription" at bounding box center [130, 274] width 63 height 12
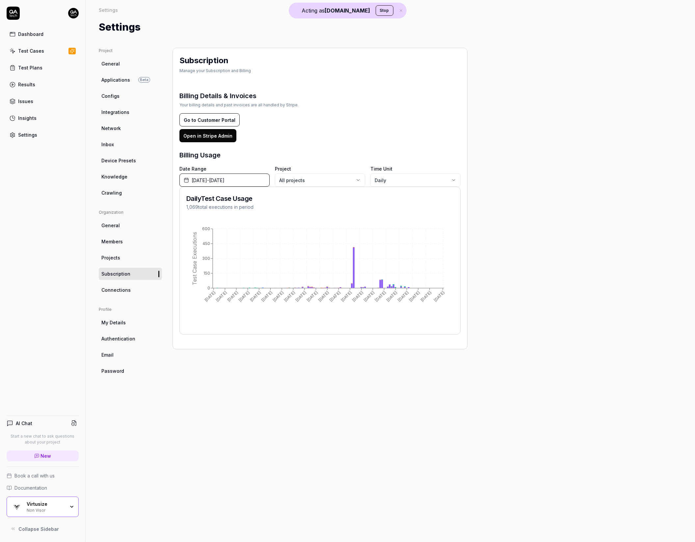
click at [225, 182] on span "June 1st, 2025 - September 30th, 2025" at bounding box center [208, 180] width 33 height 7
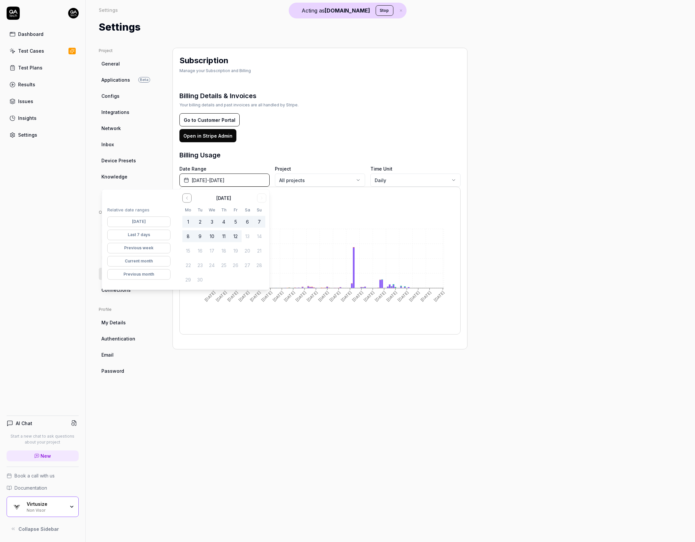
click at [261, 158] on div "Billing Usage" at bounding box center [320, 155] width 281 height 10
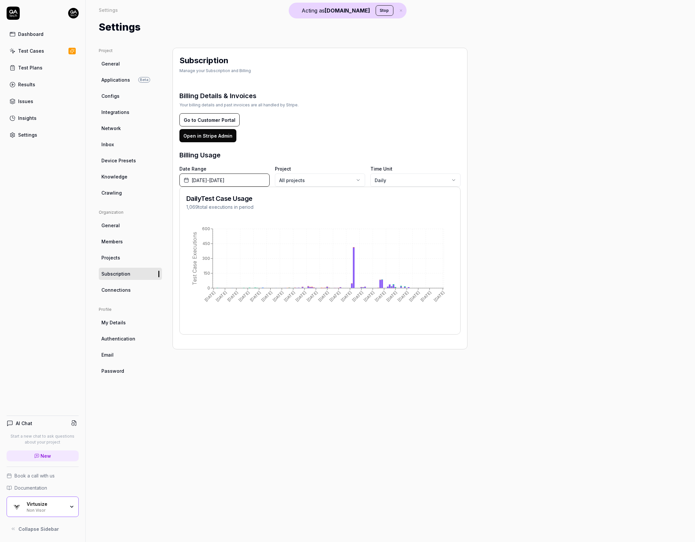
click at [218, 180] on span "June 1st, 2025 - September 30th, 2025" at bounding box center [208, 180] width 33 height 7
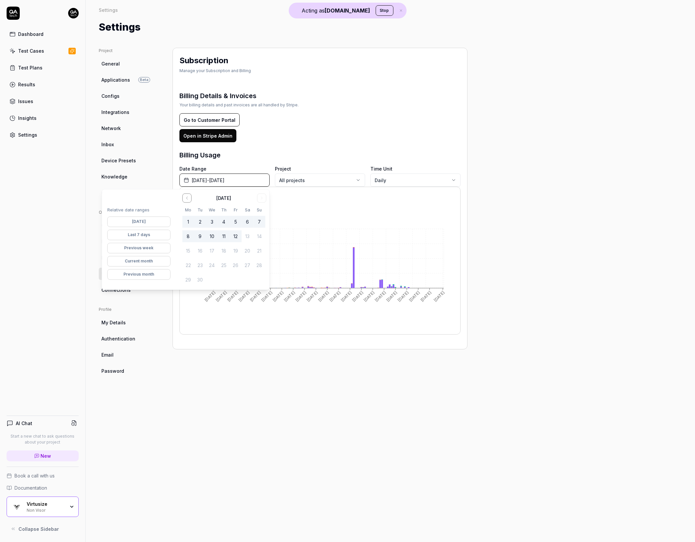
click at [266, 153] on div "Billing Usage" at bounding box center [320, 155] width 281 height 10
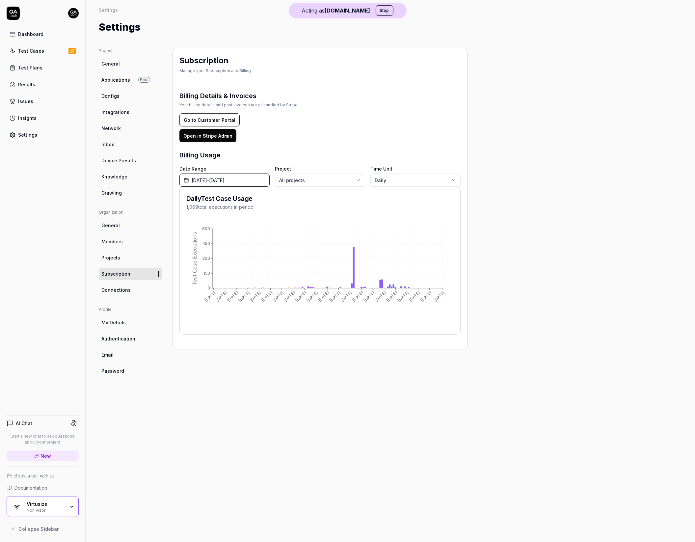
drag, startPoint x: 355, startPoint y: 355, endPoint x: 294, endPoint y: 219, distance: 149.8
click at [355, 353] on div "Subscription Manage your Subscription and Billing Billing Details & Invoices Yo…" at bounding box center [320, 288] width 295 height 481
click at [315, 183] on body "Acting as QA.tech Stop Dashboard Test Cases Test Plans Results Issues Insights …" at bounding box center [347, 271] width 695 height 542
click at [299, 164] on html "Acting as QA.tech Stop Dashboard Test Cases Test Plans Results Issues Insights …" at bounding box center [347, 271] width 695 height 542
click at [225, 180] on span "June 1st, 2025 - September 30th, 2025" at bounding box center [208, 180] width 33 height 7
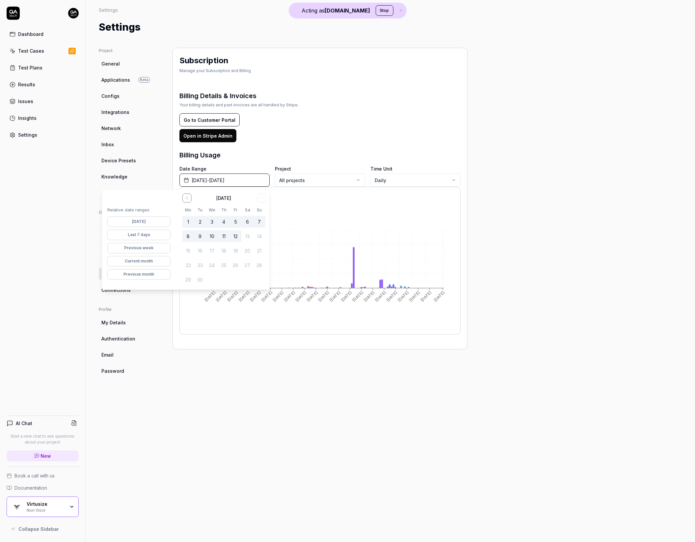
click at [184, 200] on icon "Go to the Previous Month" at bounding box center [186, 197] width 5 height 5
click at [200, 251] on button "12" at bounding box center [200, 251] width 12 height 12
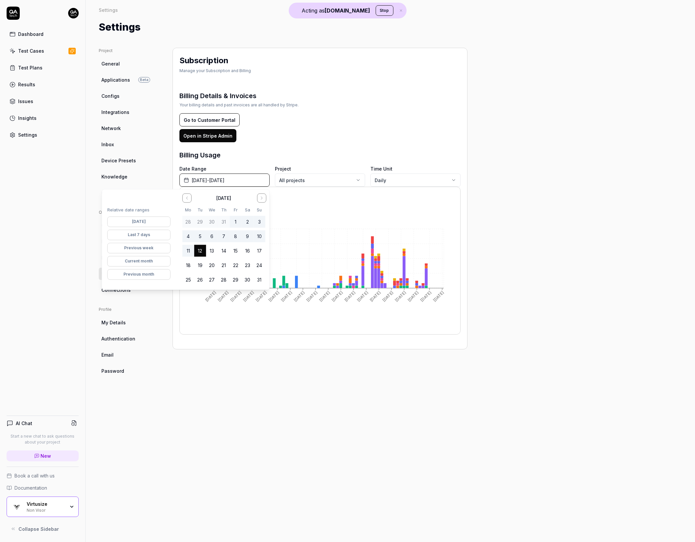
click at [262, 198] on icon "Go to the Next Month" at bounding box center [261, 198] width 1 height 3
click at [240, 234] on button "12" at bounding box center [236, 237] width 12 height 12
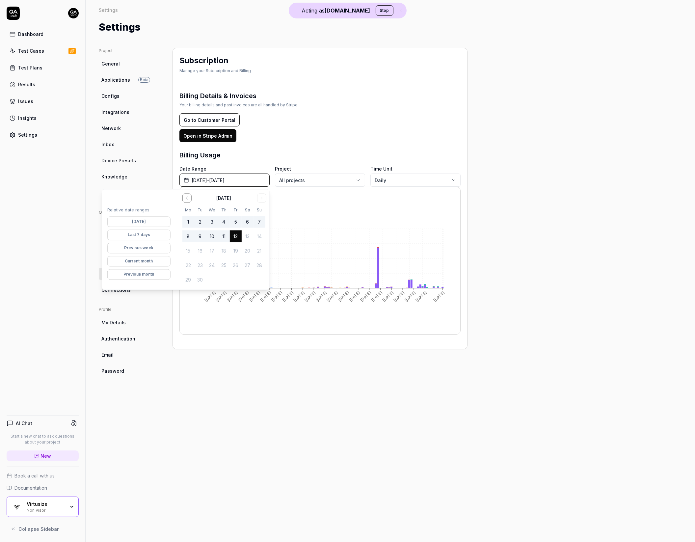
click at [155, 238] on button "Last 7 days" at bounding box center [138, 235] width 63 height 11
click at [187, 202] on button "Go to the Previous Month" at bounding box center [187, 197] width 9 height 9
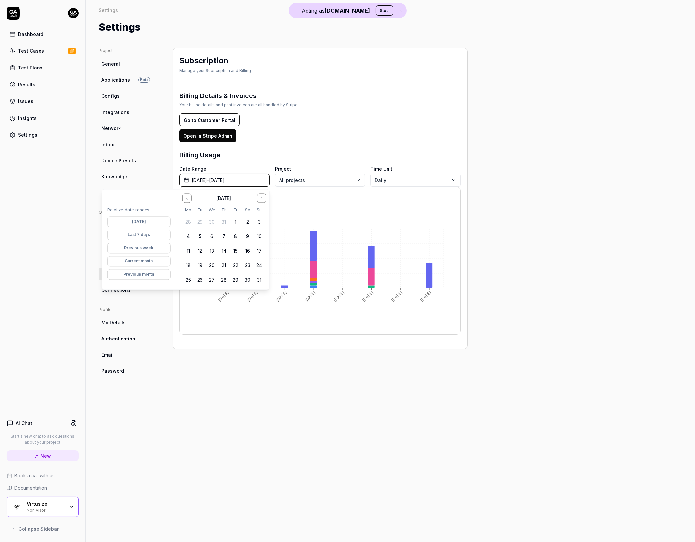
click at [203, 252] on button "12" at bounding box center [200, 251] width 12 height 12
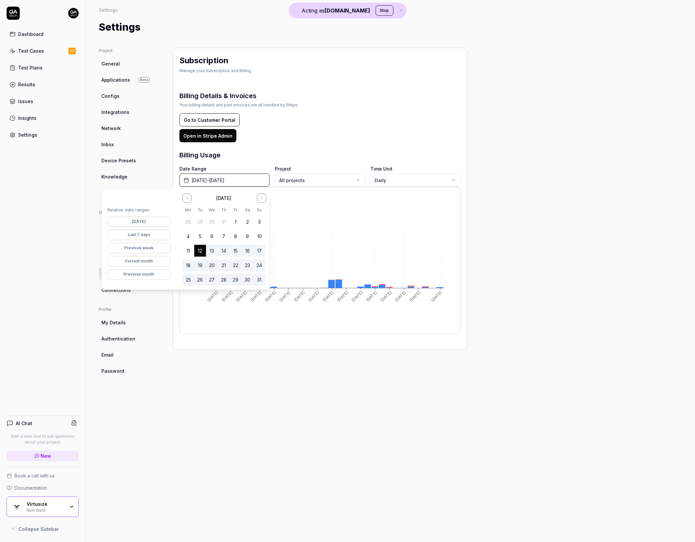
click at [483, 148] on div "Project General Applications Beta Configs Integrations Network Inbox Device Pre…" at bounding box center [390, 288] width 583 height 481
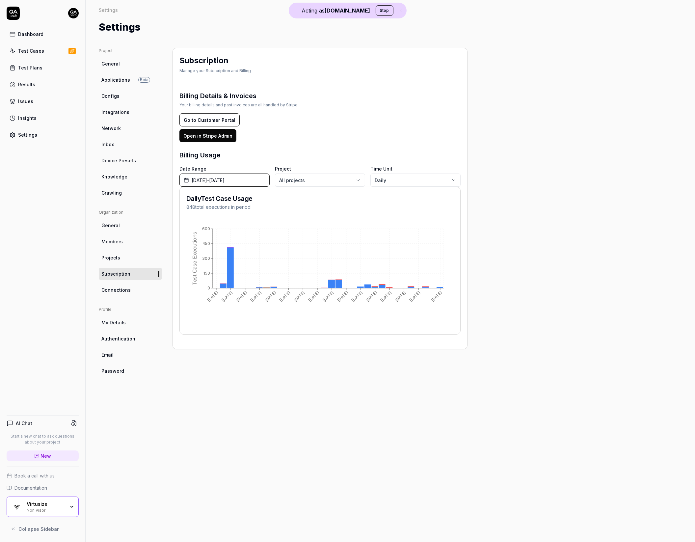
click at [245, 475] on div "Subscription Manage your Subscription and Billing Billing Details & Invoices Yo…" at bounding box center [320, 288] width 295 height 481
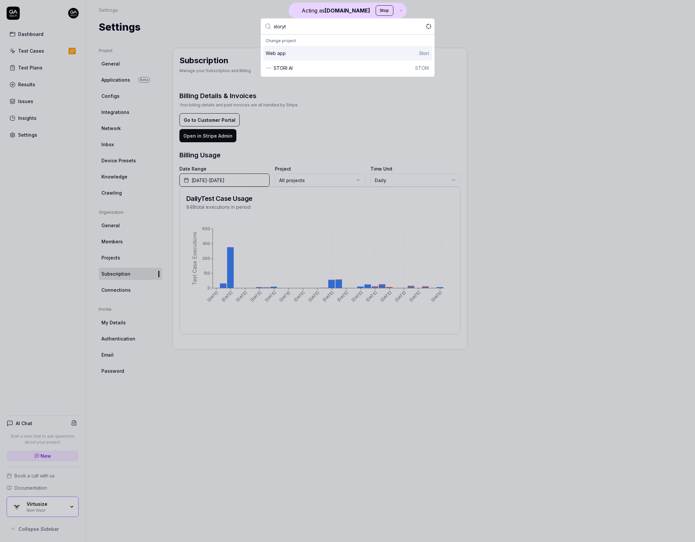
type input "storyte"
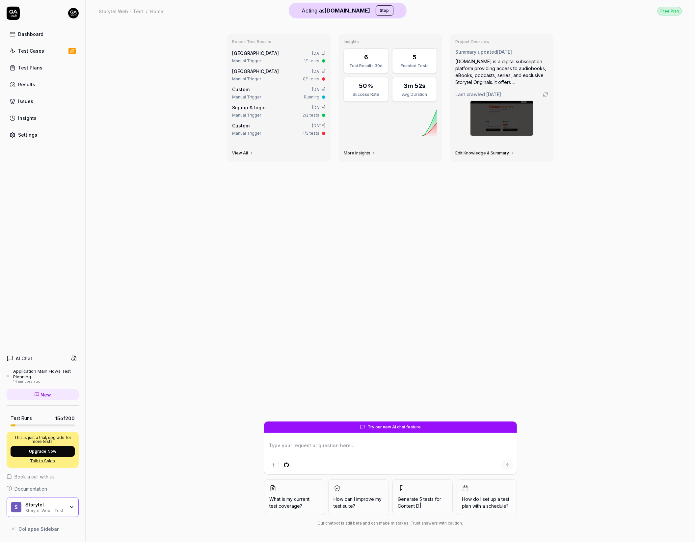
click at [45, 81] on link "Results" at bounding box center [43, 84] width 72 height 13
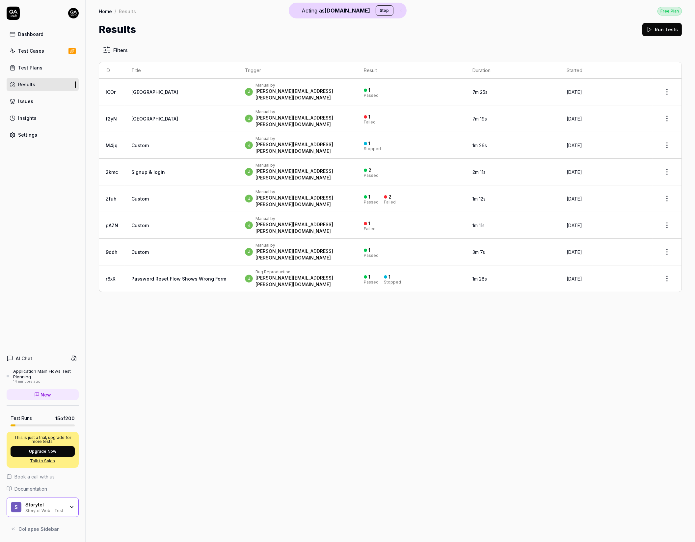
click at [68, 509] on div "Storytel Storytel Web - Test" at bounding box center [47, 507] width 44 height 11
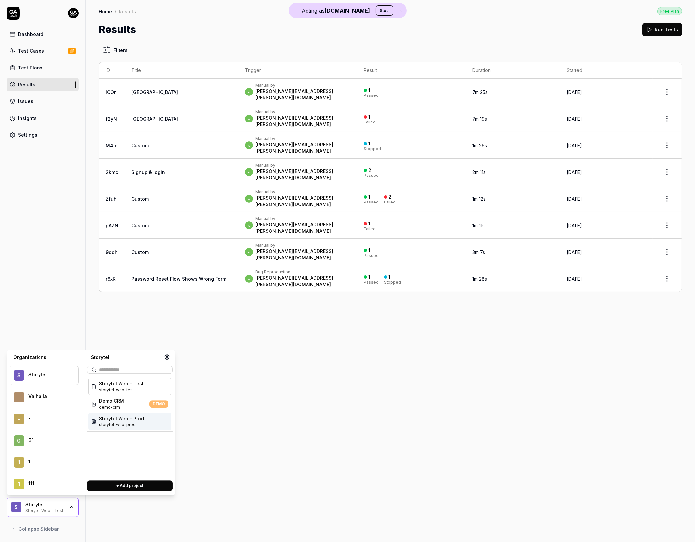
click at [117, 422] on span "Storytel Web - Prod" at bounding box center [121, 418] width 45 height 7
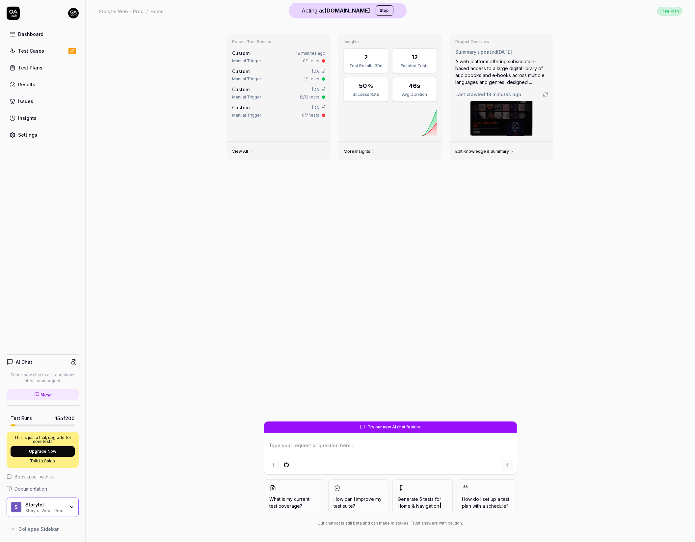
click at [35, 85] on link "Results" at bounding box center [43, 84] width 72 height 13
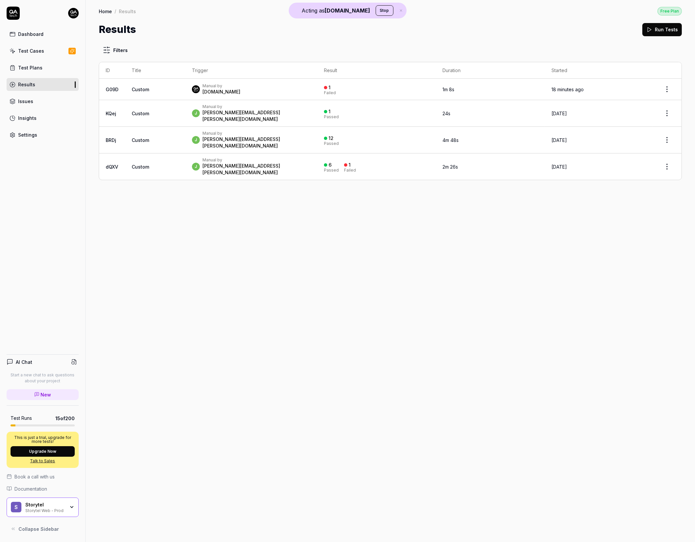
click at [40, 53] on div "Test Cases" at bounding box center [31, 50] width 26 height 7
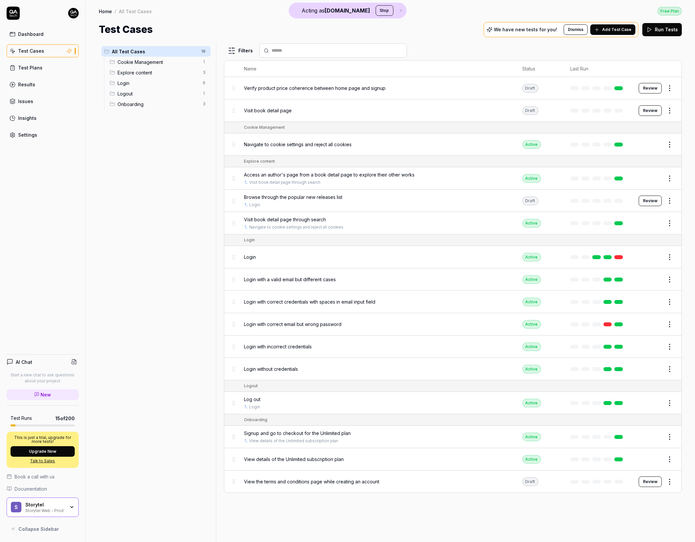
click at [332, 176] on span "Access an author's page from a book detail page to explore their other works" at bounding box center [329, 174] width 171 height 7
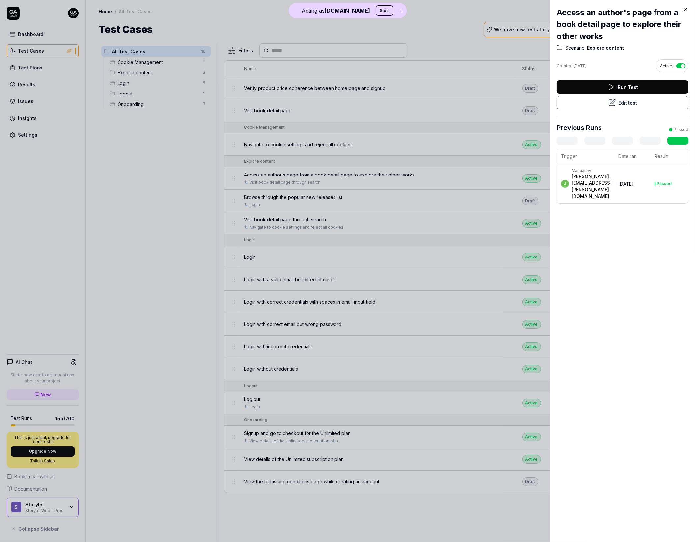
click at [384, 154] on div at bounding box center [347, 271] width 695 height 542
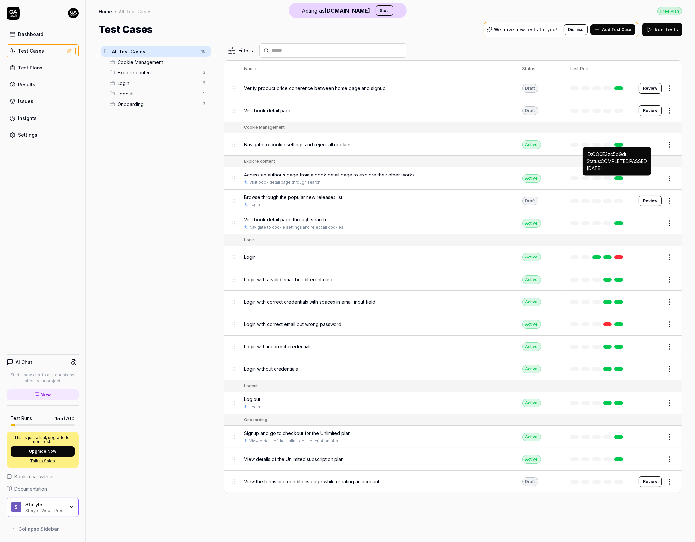
click at [619, 180] on link at bounding box center [619, 179] width 9 height 4
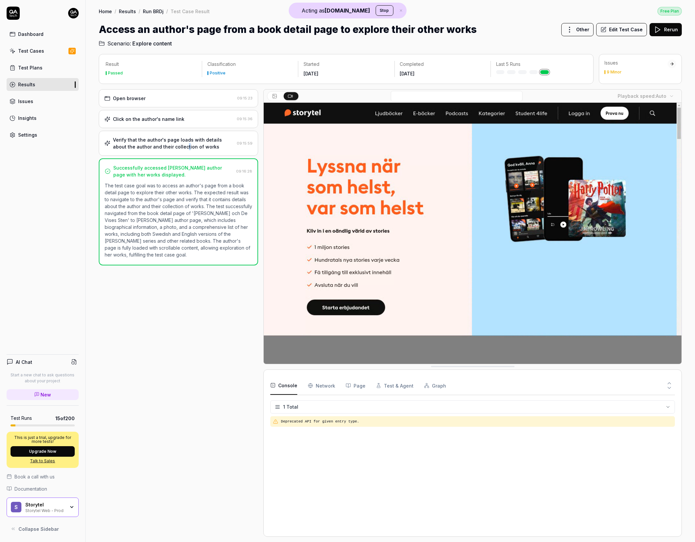
click at [172, 144] on div "Verify that the author's page loads with details about the author and their col…" at bounding box center [173, 143] width 121 height 14
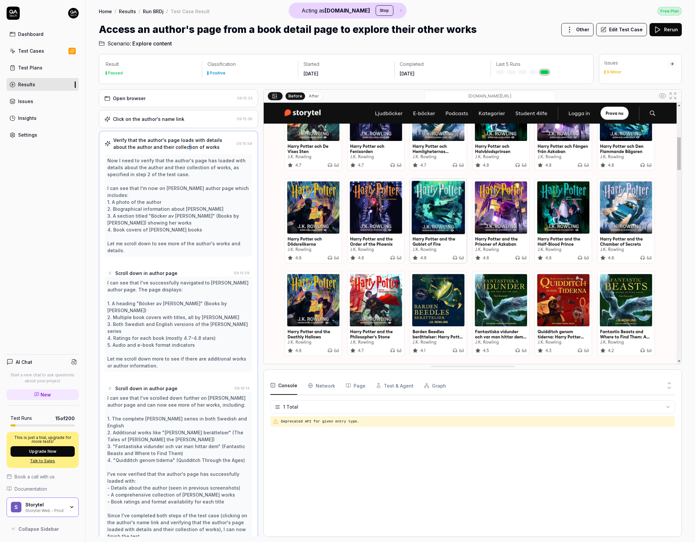
scroll to position [20, 0]
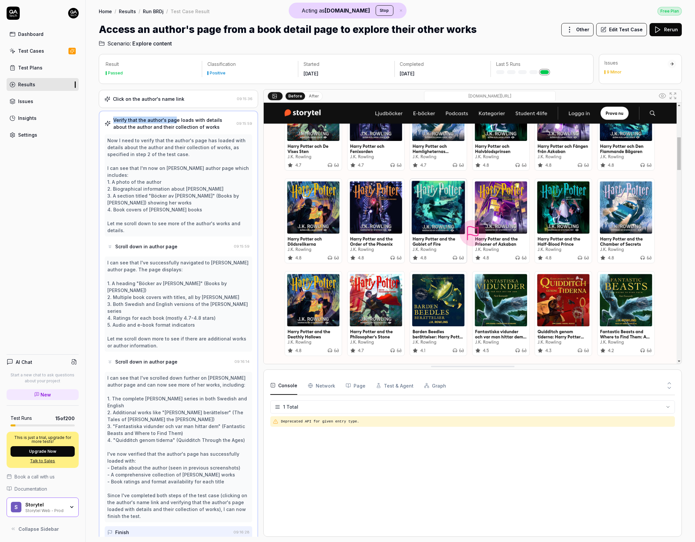
drag, startPoint x: 174, startPoint y: 117, endPoint x: 175, endPoint y: 108, distance: 8.3
click at [175, 115] on div "Verify that the author's page loads with details about the author and their col…" at bounding box center [178, 328] width 159 height 434
click at [176, 99] on div "Click on the author's name link" at bounding box center [148, 99] width 71 height 7
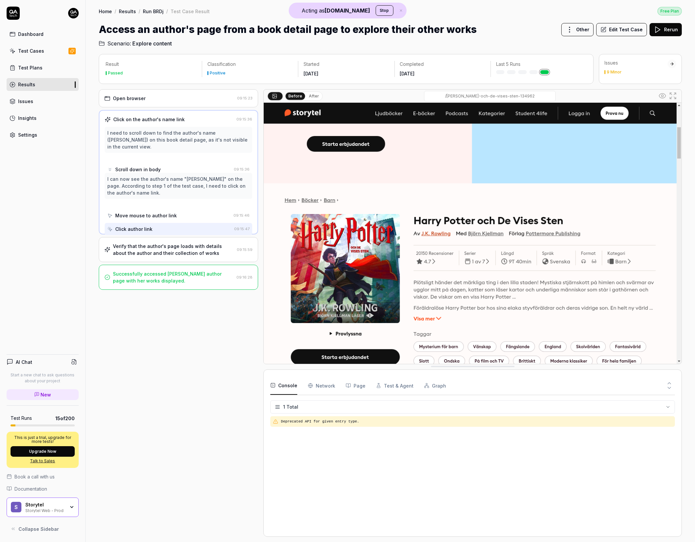
scroll to position [0, 0]
click at [92, 137] on div "Result Passed Classification Positive Started May 14 2025 Completed May 14 2025…" at bounding box center [391, 294] width 610 height 495
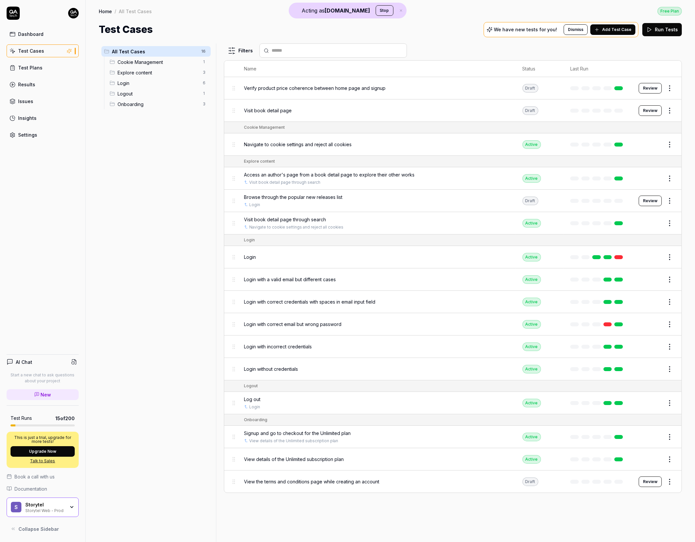
click at [64, 508] on div "Storytel Web - Prod" at bounding box center [45, 510] width 40 height 5
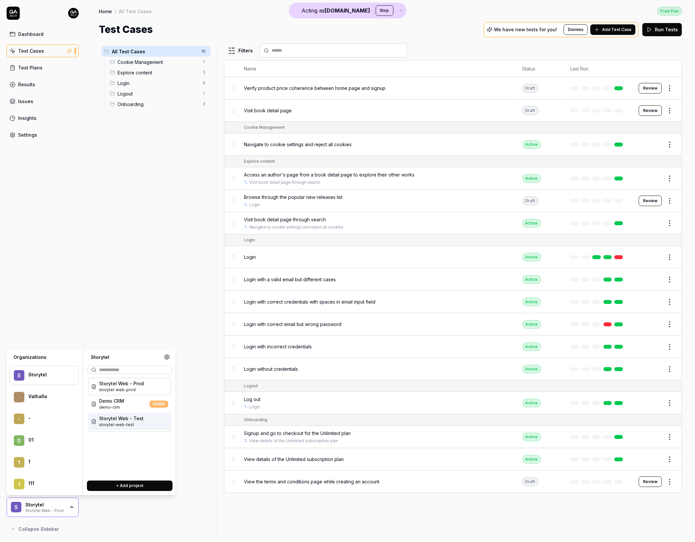
click at [112, 422] on span "storytel-web-test" at bounding box center [121, 425] width 44 height 6
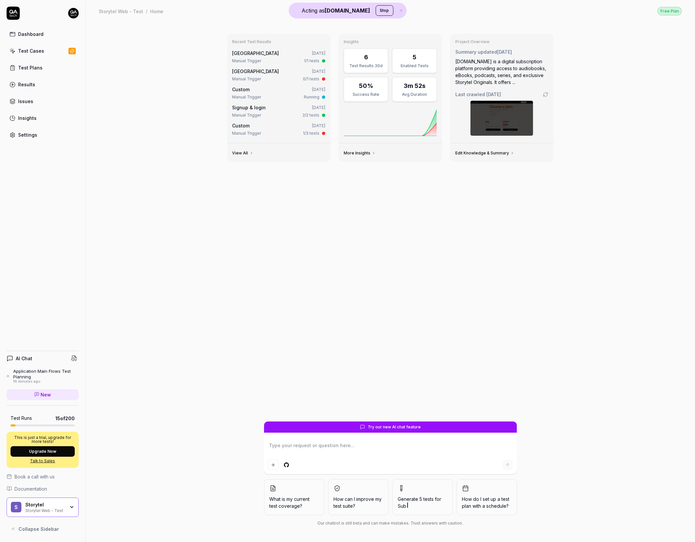
click at [36, 88] on link "Results" at bounding box center [43, 84] width 72 height 13
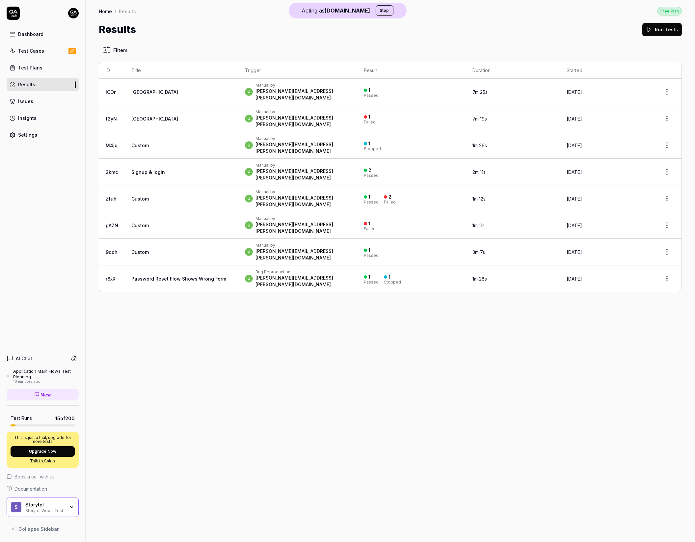
click at [203, 90] on td "Norway" at bounding box center [182, 92] width 114 height 27
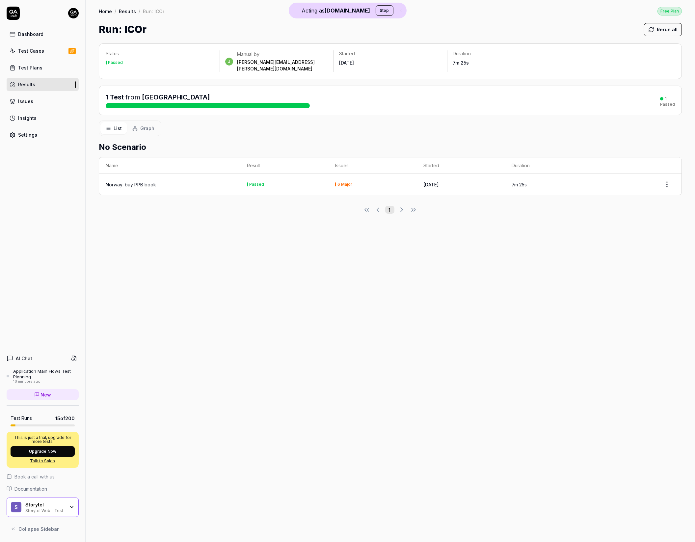
click at [152, 181] on div "Norway: buy PPB book" at bounding box center [131, 184] width 50 height 7
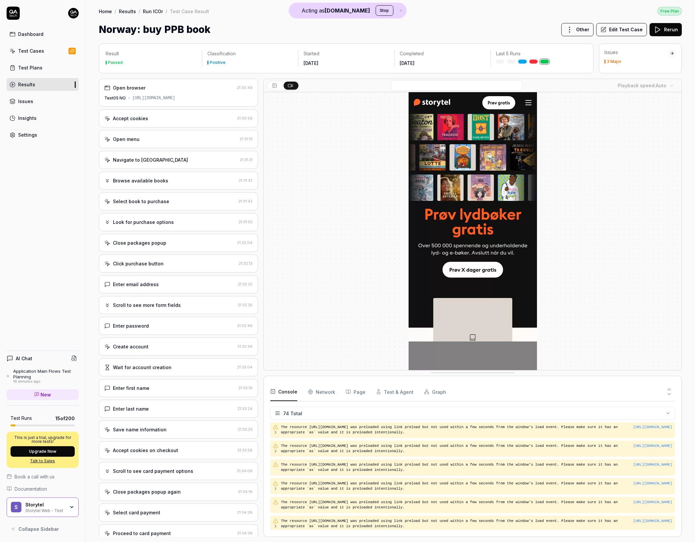
scroll to position [1110, 0]
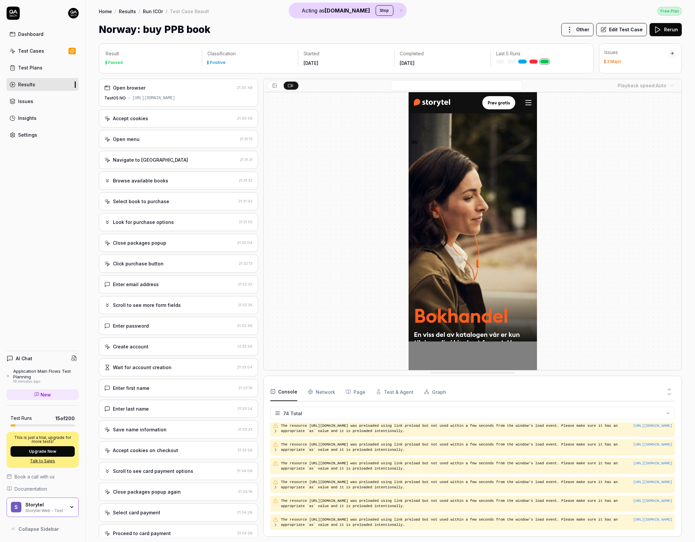
click at [145, 100] on div "https://test05.storytel.com/NO?Storytel-Identity-Client-Id=oauth2--storytel-ide…" at bounding box center [153, 98] width 43 height 6
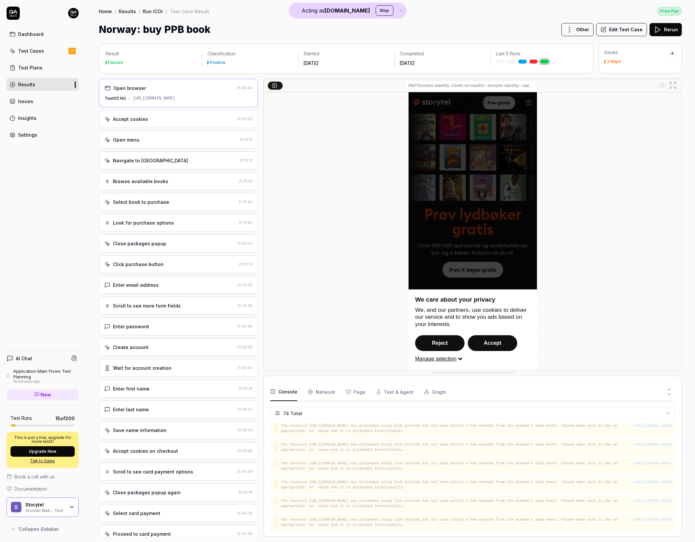
click at [139, 123] on div "Accept cookies" at bounding box center [130, 119] width 35 height 7
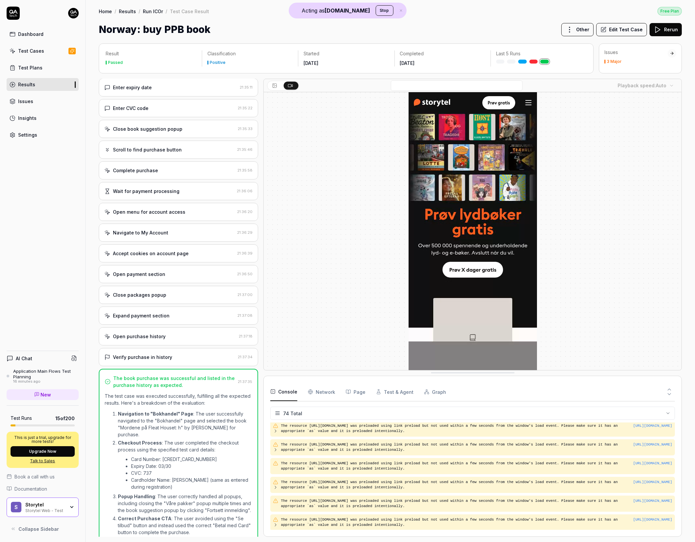
scroll to position [518, 0]
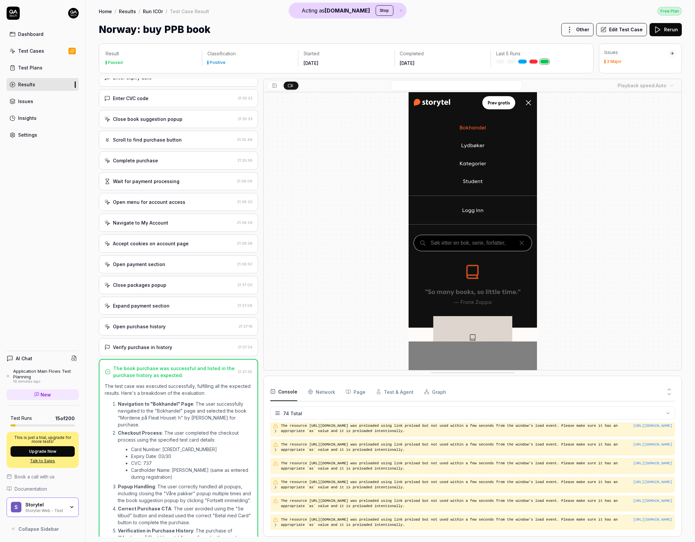
click at [86, 276] on div "Result Passed Classification Positive Started 2 days ago Completed 2 days ago L…" at bounding box center [391, 289] width 610 height 505
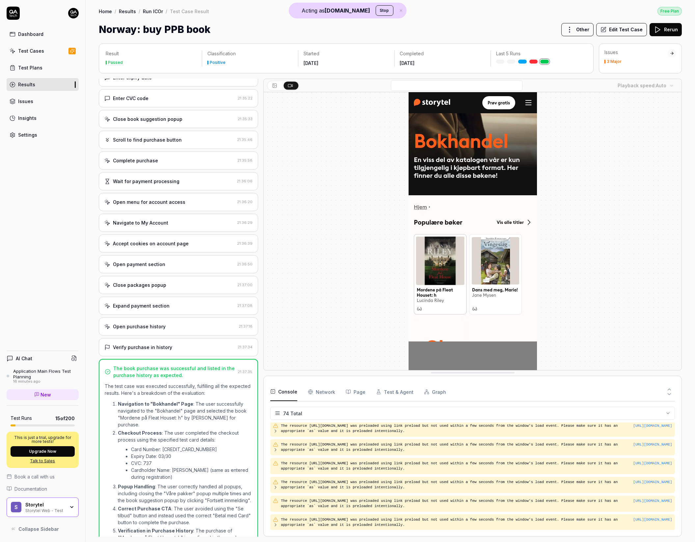
click at [33, 221] on div "Dashboard Test Cases Test Plans Results Issues Insights Settings AI Chat Applic…" at bounding box center [43, 271] width 86 height 542
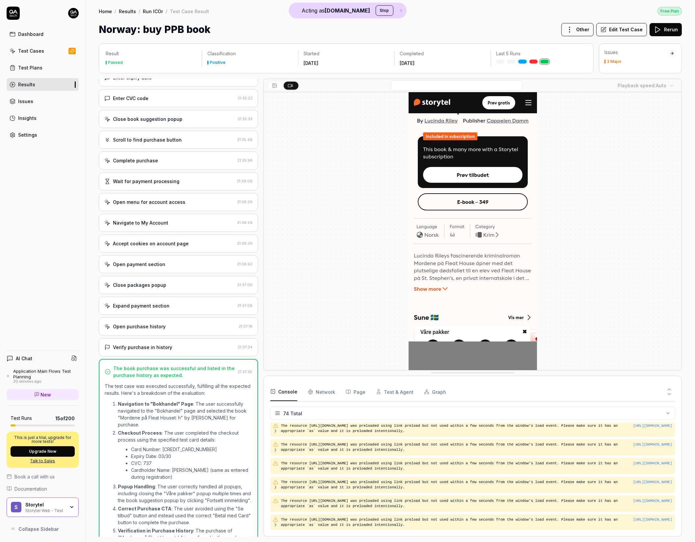
click at [191, 289] on div "Close packages popup" at bounding box center [169, 285] width 130 height 7
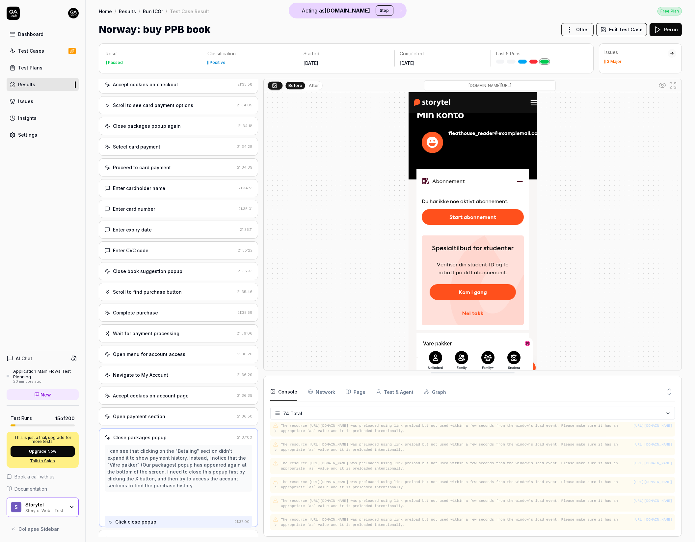
scroll to position [364, 0]
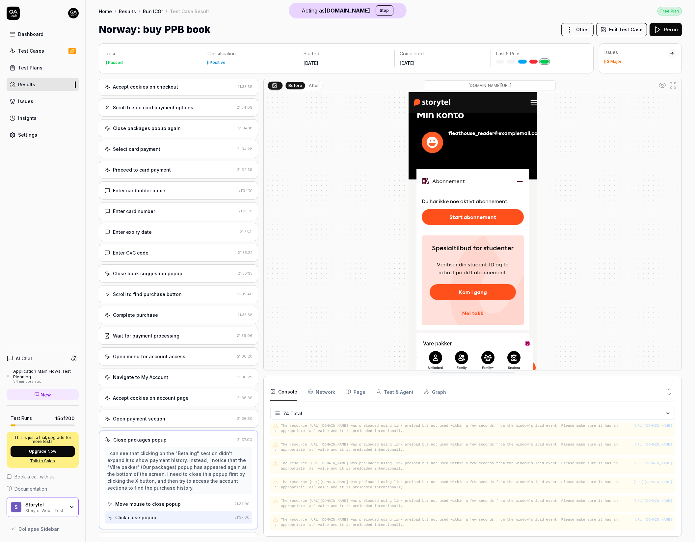
click at [40, 38] on div "Dashboard" at bounding box center [30, 34] width 25 height 7
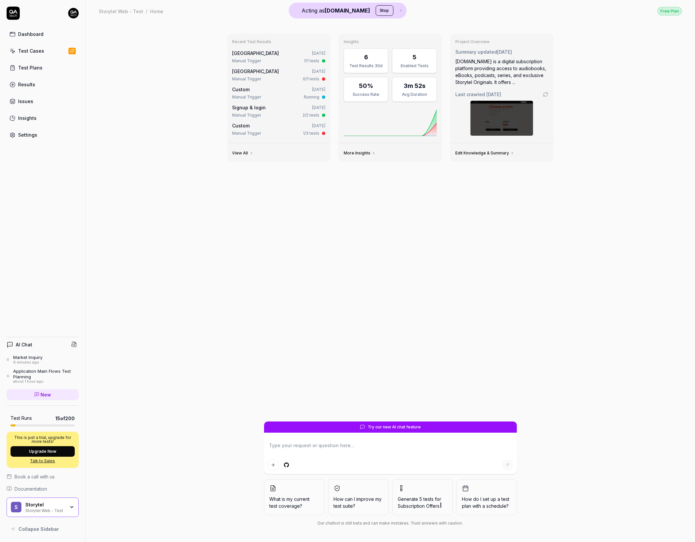
type textarea "*"
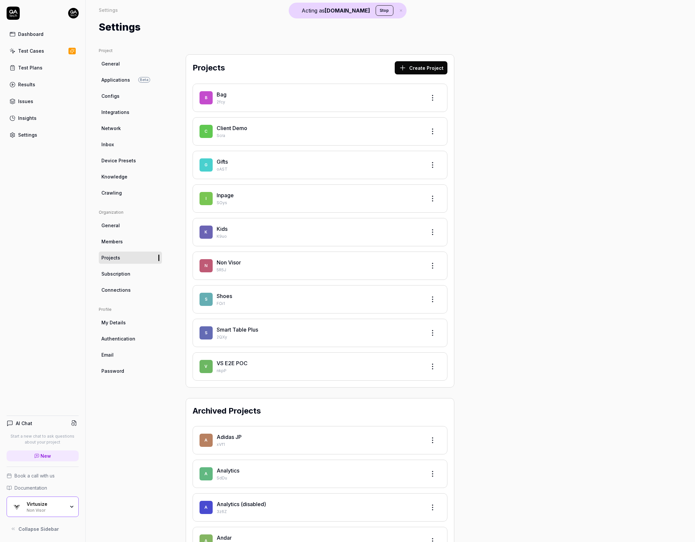
click at [135, 291] on link "Connections" at bounding box center [130, 290] width 63 height 12
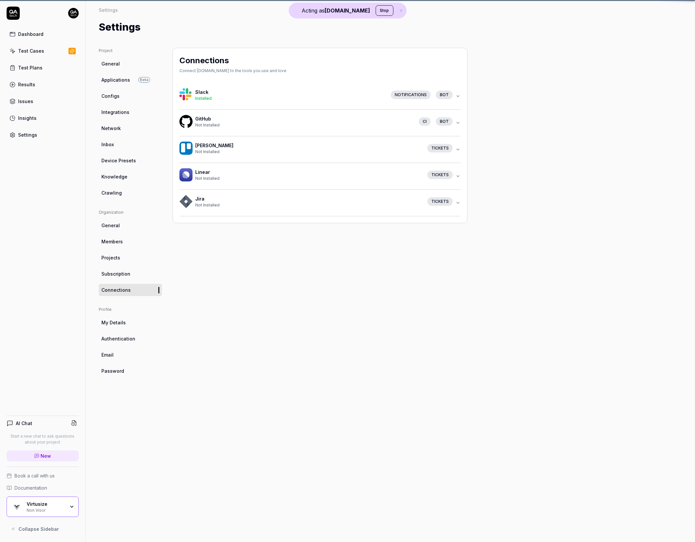
click at [132, 277] on link "Subscription" at bounding box center [130, 274] width 63 height 12
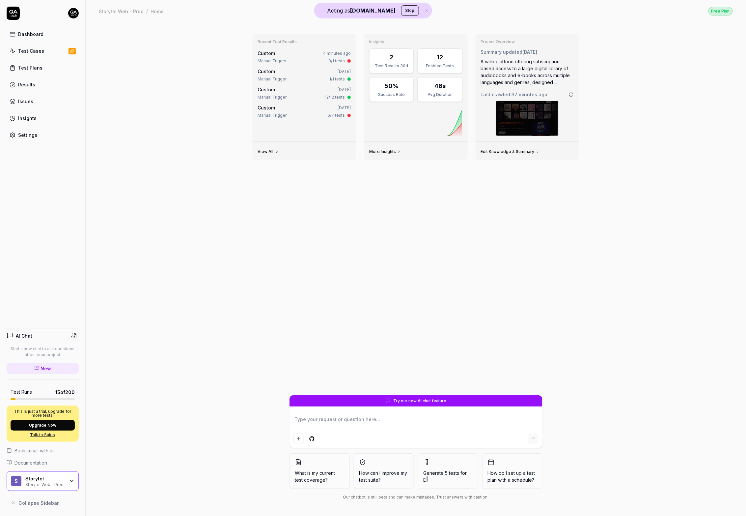
type textarea "*"
click at [326, 229] on div "Recent Test Results Custom 38 minutes ago Manual Trigger 0/1 tests Custom 2 day…" at bounding box center [415, 212] width 337 height 366
type textarea "*"
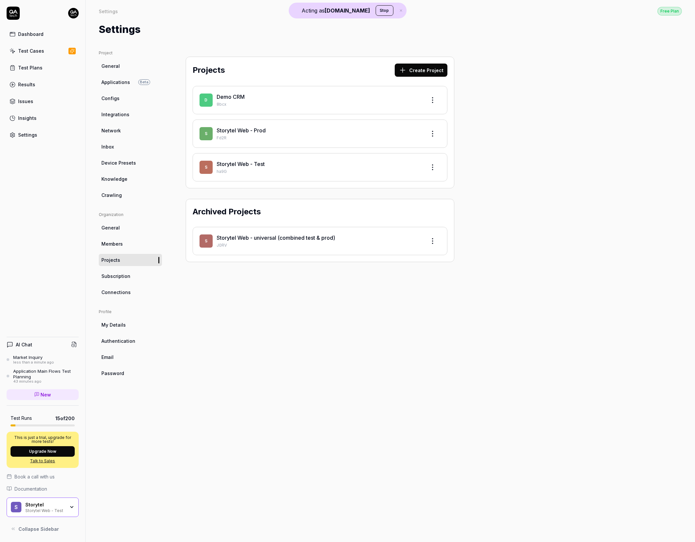
click at [412, 528] on div "Projects Create Project D Demo CRM 8bcx S Storytel Web - Prod Fd2R S Storytel W…" at bounding box center [320, 289] width 295 height 479
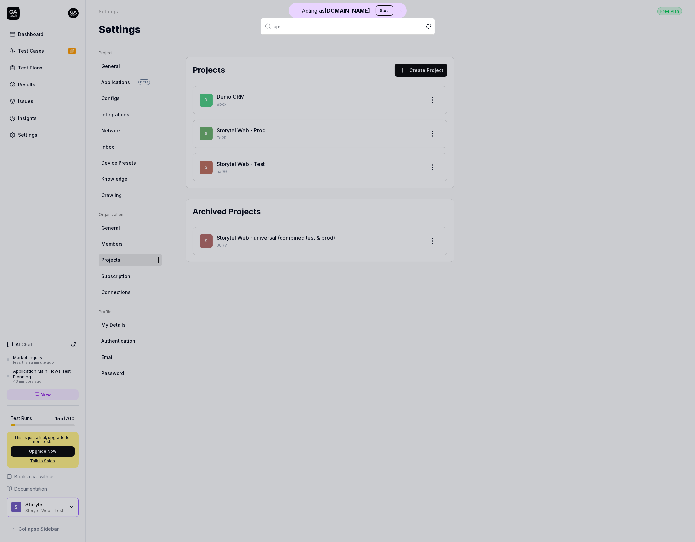
type input "upsa"
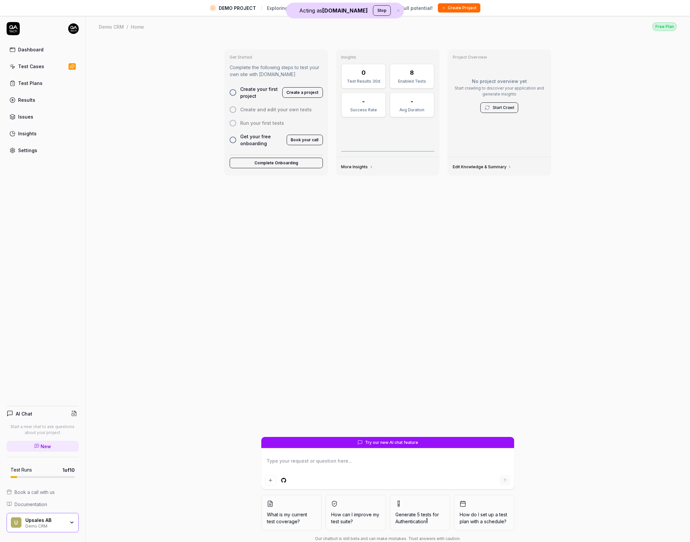
type textarea "*"
click at [47, 522] on div "Upsales AB" at bounding box center [45, 521] width 40 height 6
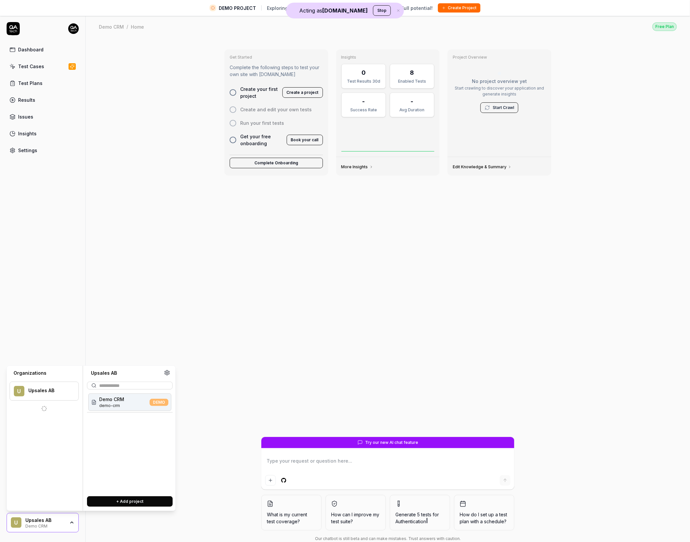
click at [211, 372] on div "Get Started Complete the following steps to test your own site with [DOMAIN_NAM…" at bounding box center [388, 298] width 604 height 520
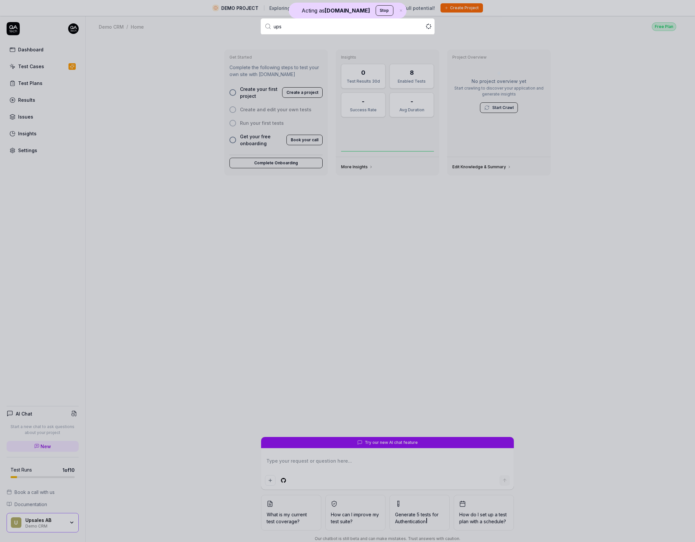
type input "upsa"
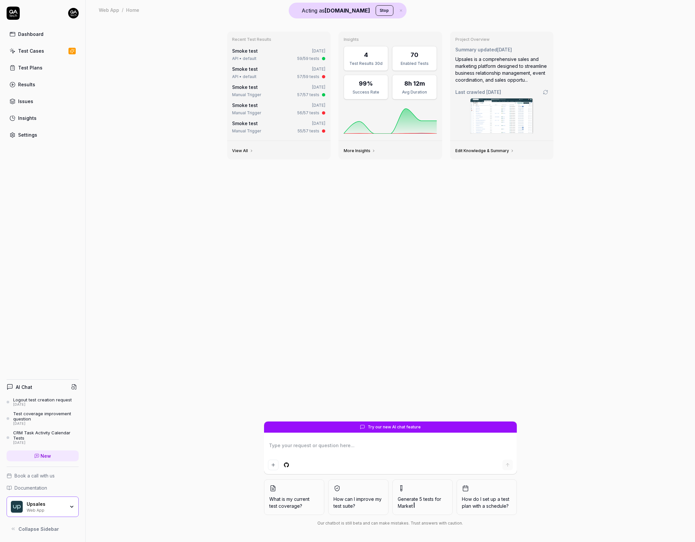
type textarea "*"
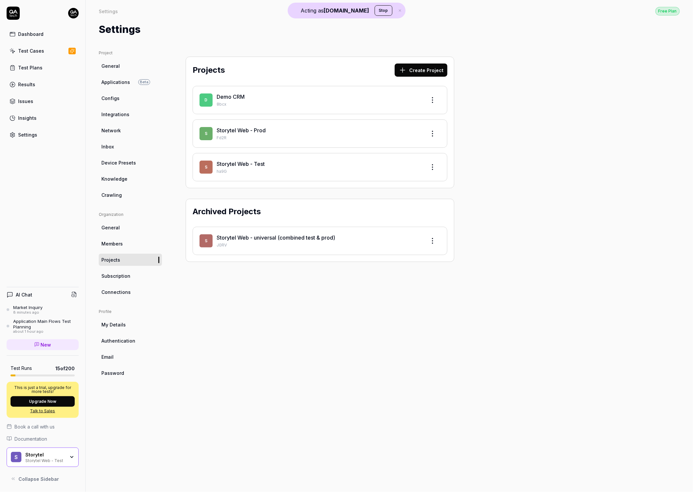
drag, startPoint x: 104, startPoint y: 441, endPoint x: 45, endPoint y: 465, distance: 63.6
click at [102, 442] on div "Project General Applications Beta Configs Integrations Network Inbox Device Pre…" at bounding box center [130, 264] width 63 height 429
click at [38, 465] on div "S Storytel Storytel Web - Test" at bounding box center [43, 458] width 72 height 20
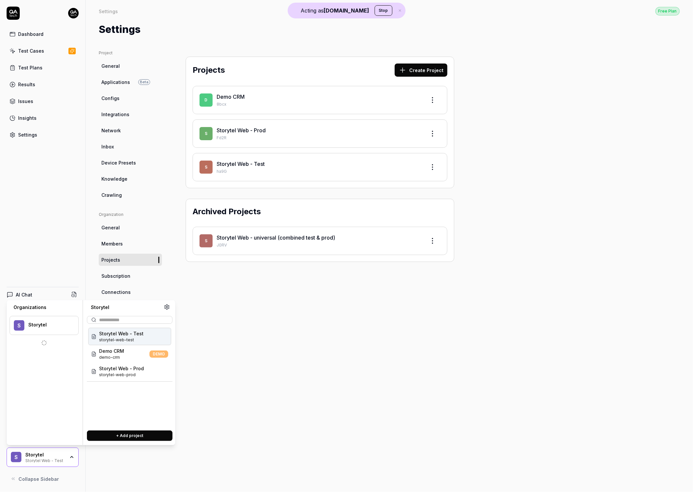
click at [177, 473] on div "Projects Create Project D Demo CRM 8bcx S Storytel Web - Prod Fd2R S Storytel W…" at bounding box center [320, 264] width 295 height 429
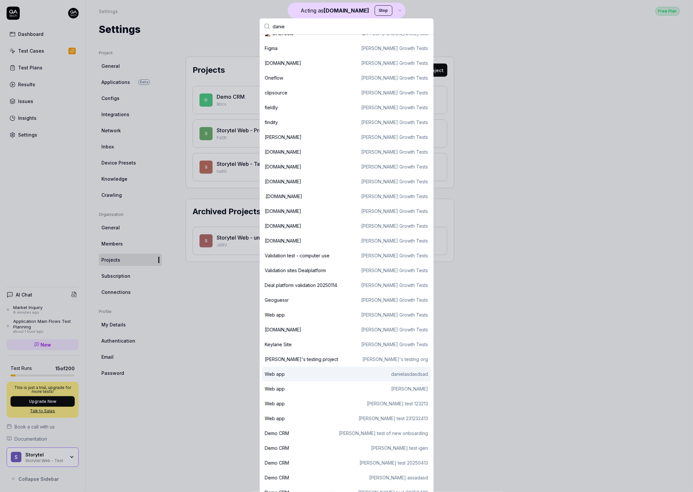
scroll to position [86, 0]
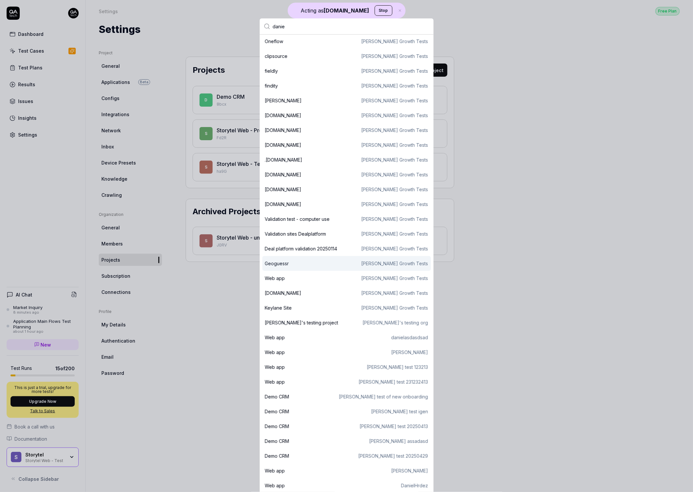
type input "danie"
click at [323, 266] on div "Geoguessr Daniels Growth Tests" at bounding box center [346, 263] width 163 height 7
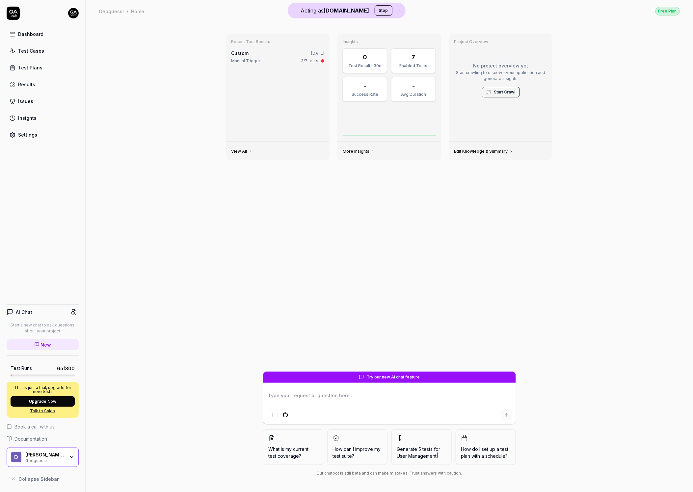
click at [42, 463] on div "D Daniels Growth Tests Geoguessr" at bounding box center [43, 458] width 72 height 20
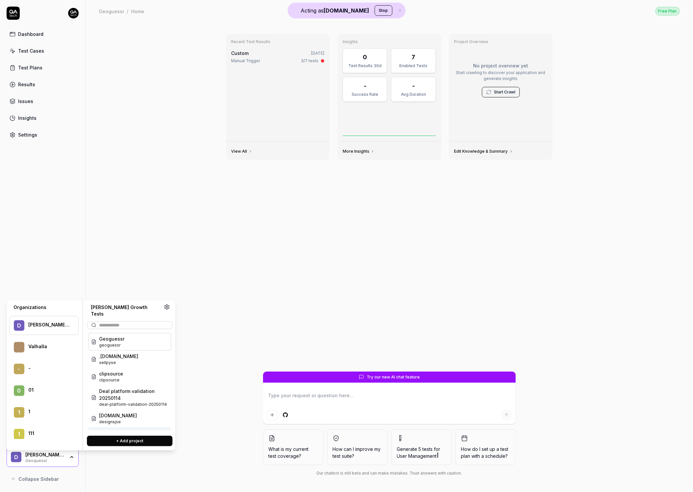
click at [116, 436] on button "+ Add project" at bounding box center [130, 441] width 86 height 11
type textarea "*"
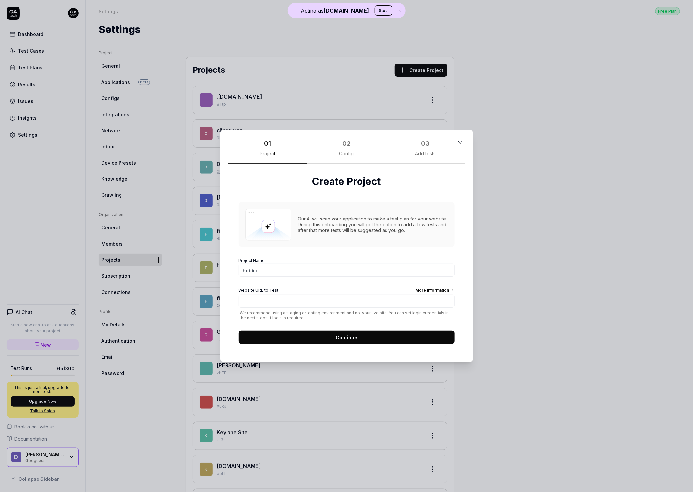
type input "hobbii"
paste input "https://hobbii.dk/"
type input "https://hobbii.dk/"
click at [323, 339] on button "Continue" at bounding box center [347, 337] width 216 height 13
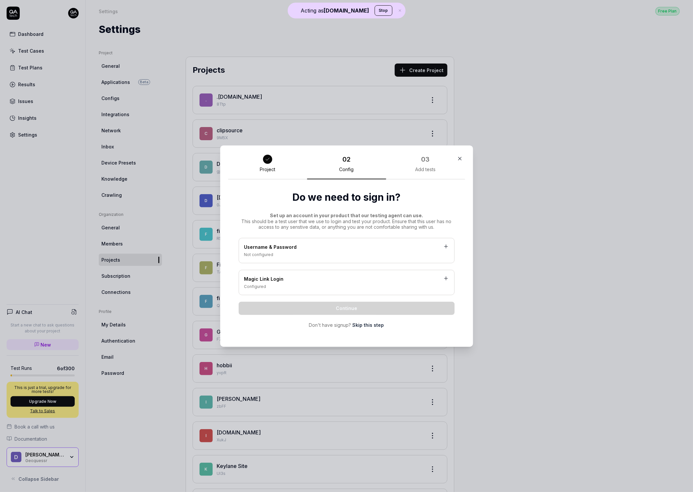
click at [363, 324] on link "Skip this step" at bounding box center [369, 325] width 32 height 7
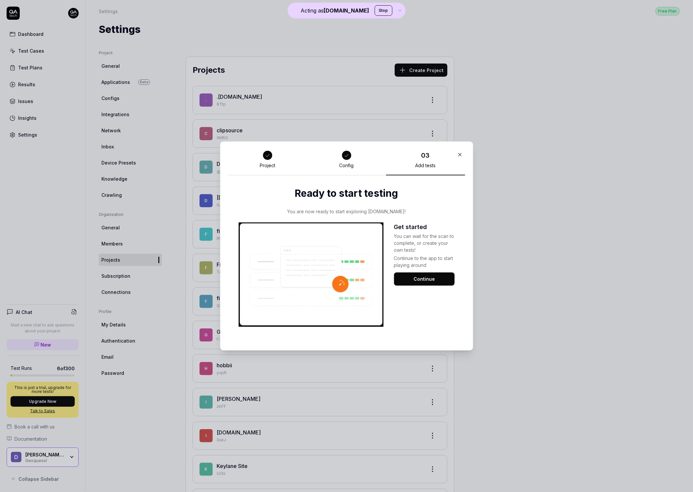
click at [409, 281] on button "Continue" at bounding box center [424, 279] width 61 height 13
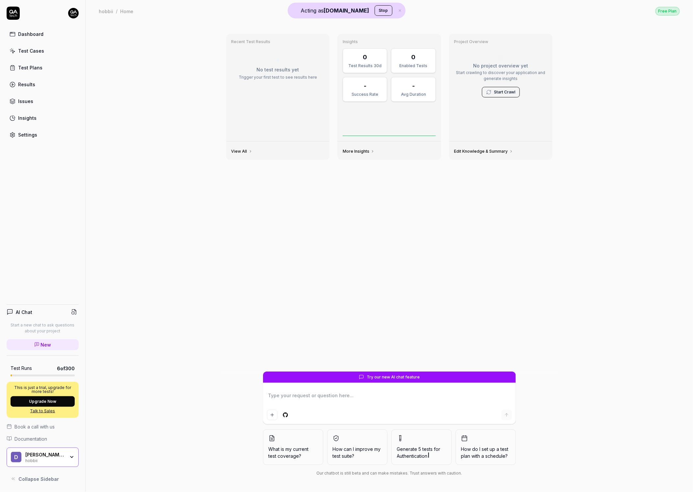
click at [45, 136] on link "Settings" at bounding box center [43, 134] width 72 height 13
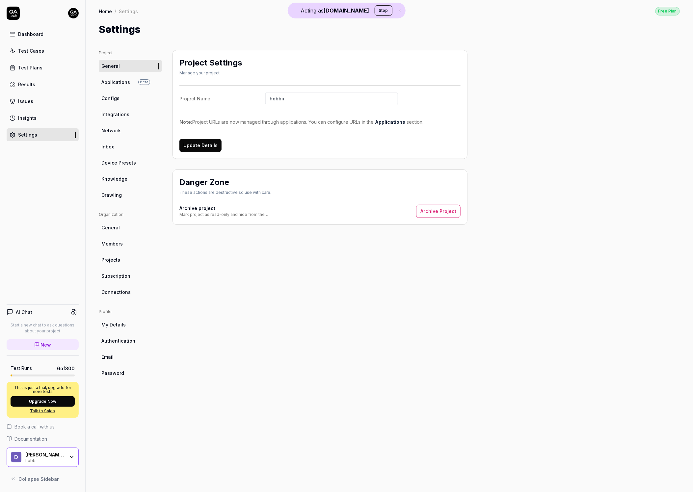
click at [120, 197] on span "Crawling" at bounding box center [111, 195] width 20 height 7
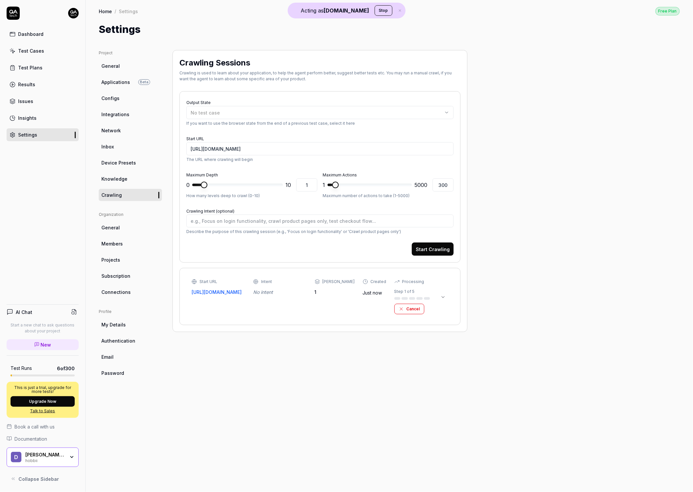
click at [451, 294] on div "Start URL https://hobbii.dk/ Intent No intent Max Depth 1 Created Just now Proc…" at bounding box center [319, 296] width 267 height 43
type textarea "*"
click at [22, 51] on div "Test Cases" at bounding box center [31, 50] width 26 height 7
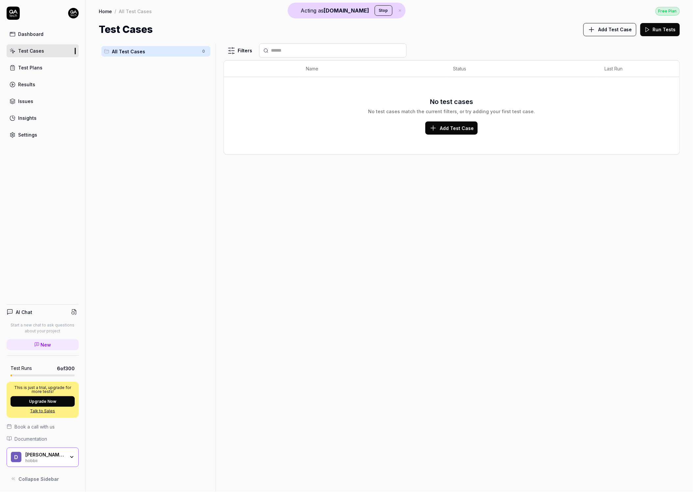
click at [615, 30] on span "Add Test Case" at bounding box center [616, 29] width 34 height 7
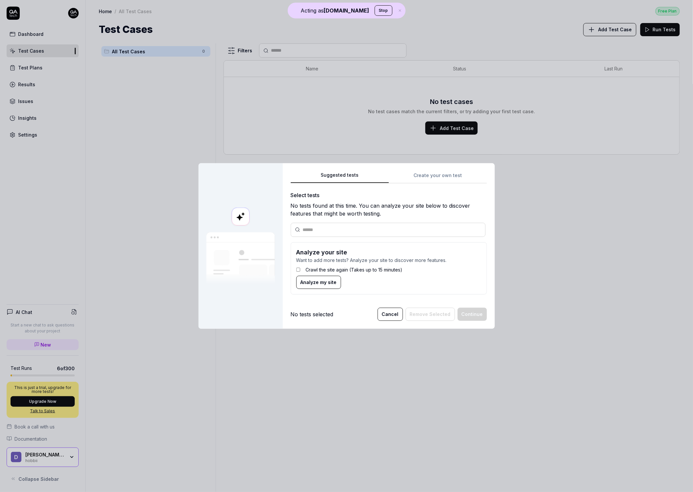
click at [431, 173] on div "Suggested tests Create your own test Select tests No tests found at this time. …" at bounding box center [389, 235] width 196 height 129
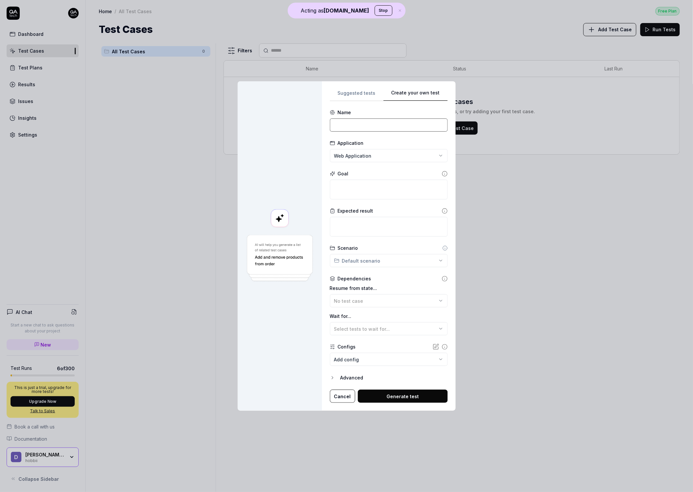
click at [371, 126] on input at bounding box center [389, 125] width 118 height 13
type input "Find red yarn"
click at [361, 133] on form "**********" at bounding box center [389, 256] width 118 height 294
click at [366, 126] on input "Find red yarn" at bounding box center [389, 125] width 118 height 13
click at [368, 189] on textarea at bounding box center [389, 190] width 118 height 20
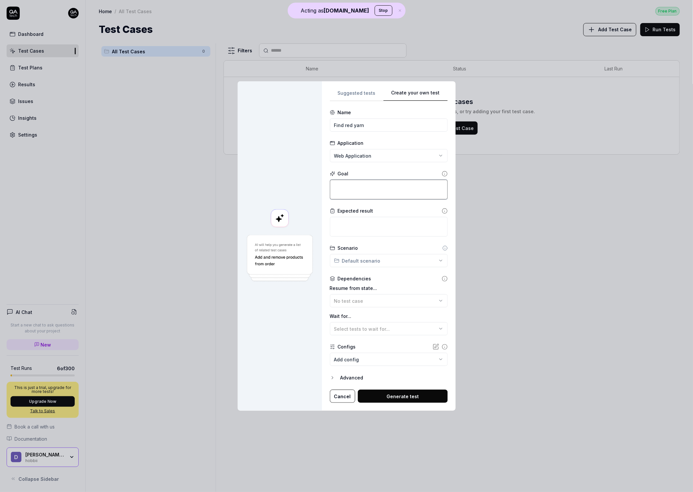
paste textarea "Find red yarn"
type textarea "*"
type textarea "Find red yarn"
click at [398, 399] on button "Generate test" at bounding box center [403, 396] width 90 height 13
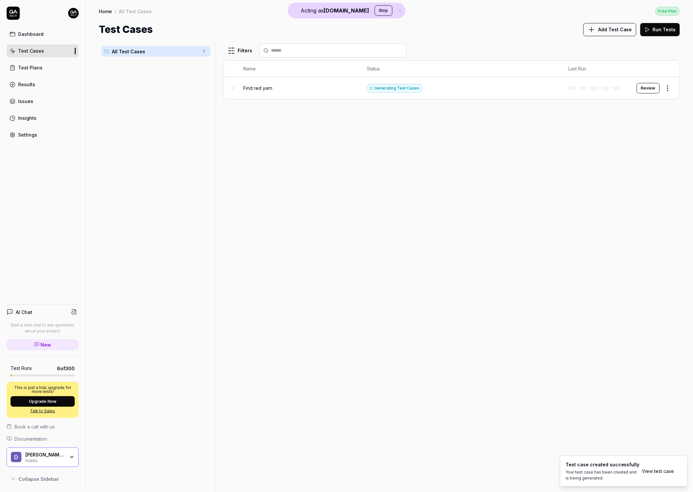
click at [651, 86] on button "Review" at bounding box center [648, 88] width 23 height 11
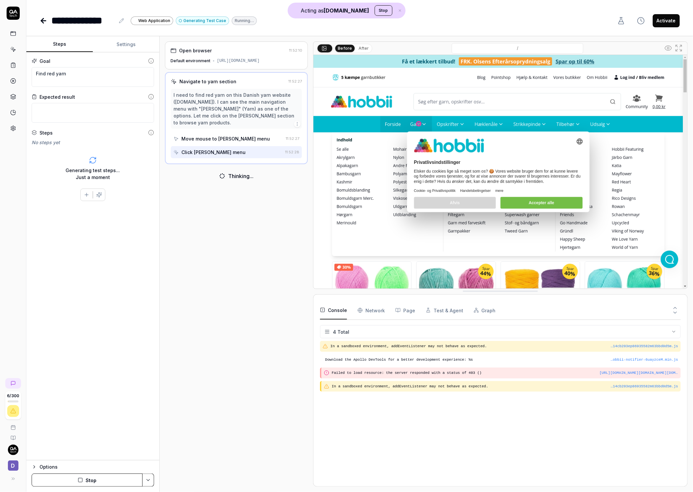
type textarea "*"
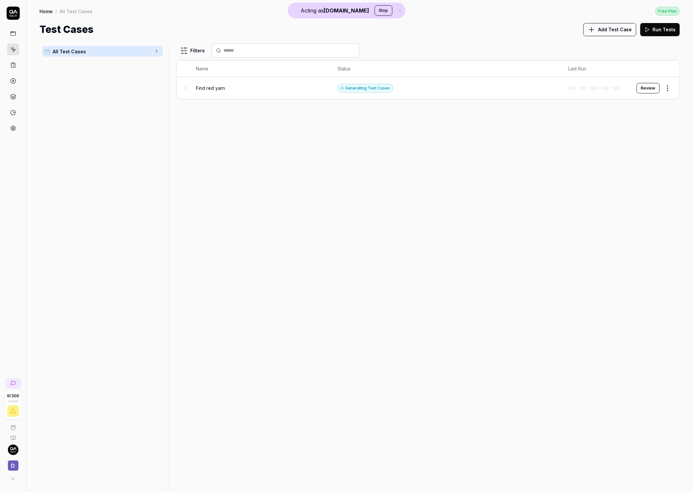
click at [605, 34] on button "Add Test Case" at bounding box center [610, 29] width 53 height 13
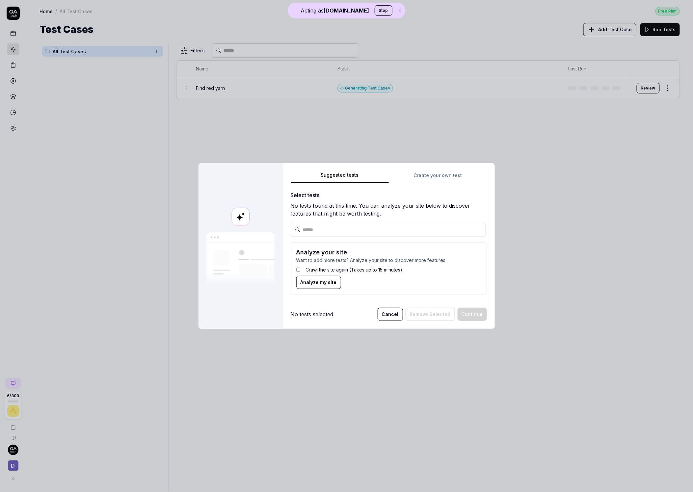
click at [424, 174] on div "Suggested tests Create your own test Select tests No tests found at this time. …" at bounding box center [389, 235] width 196 height 129
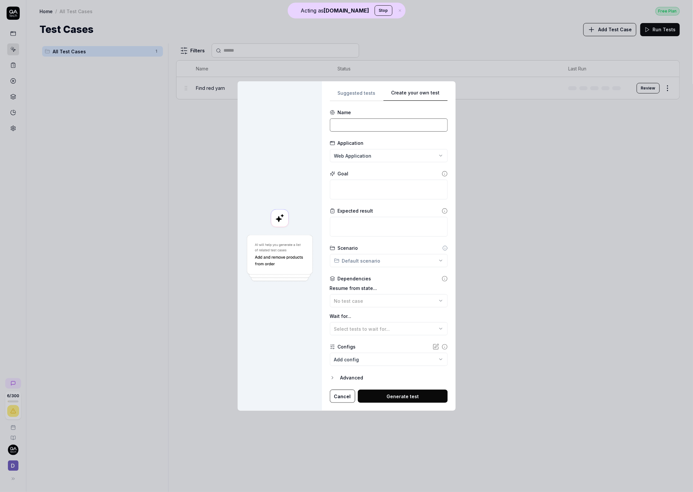
click at [362, 127] on input at bounding box center [389, 125] width 118 height 13
type input "Approve all cookies"
click at [375, 126] on input "Approve all cookies" at bounding box center [389, 125] width 118 height 13
click at [378, 188] on textarea at bounding box center [389, 190] width 118 height 20
paste textarea "Approve all cookies"
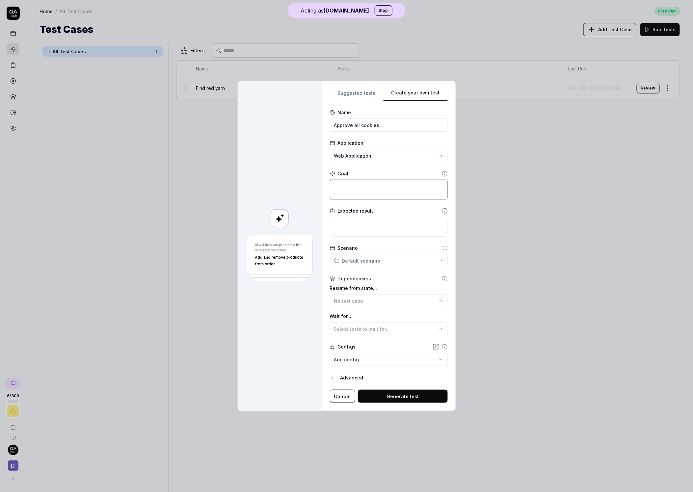
type textarea "*"
type textarea "Approve all cookies"
drag, startPoint x: 409, startPoint y: 398, endPoint x: 329, endPoint y: 381, distance: 81.5
click at [409, 398] on button "Generate test" at bounding box center [403, 396] width 90 height 13
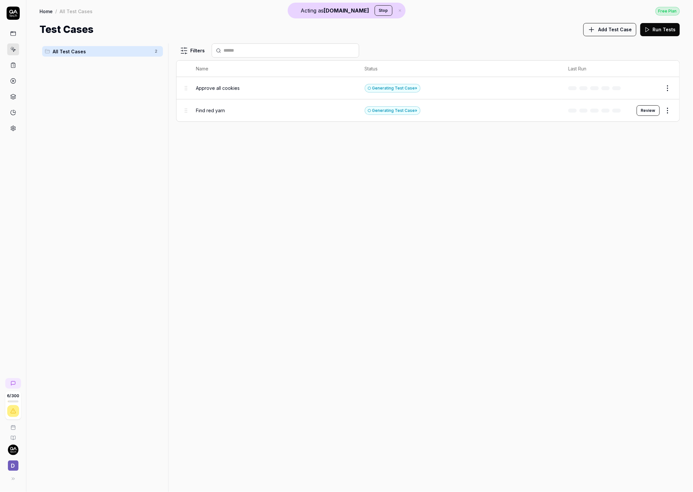
click at [656, 91] on button "Edit" at bounding box center [652, 88] width 16 height 11
click at [302, 114] on div "Find red yarn" at bounding box center [273, 110] width 155 height 7
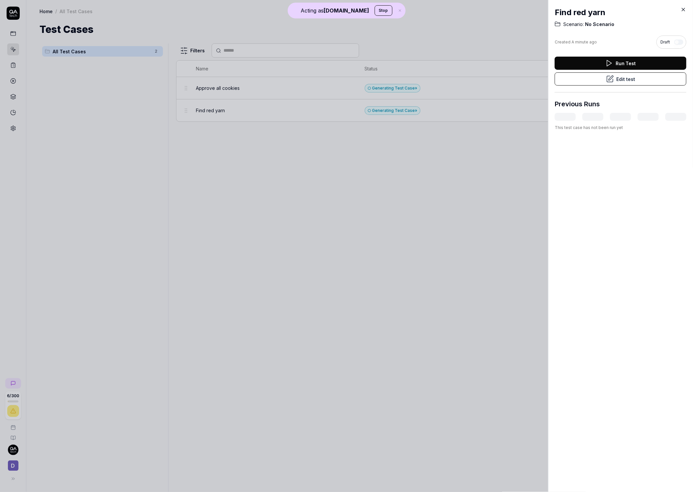
click at [591, 77] on button "Edit test" at bounding box center [621, 78] width 132 height 13
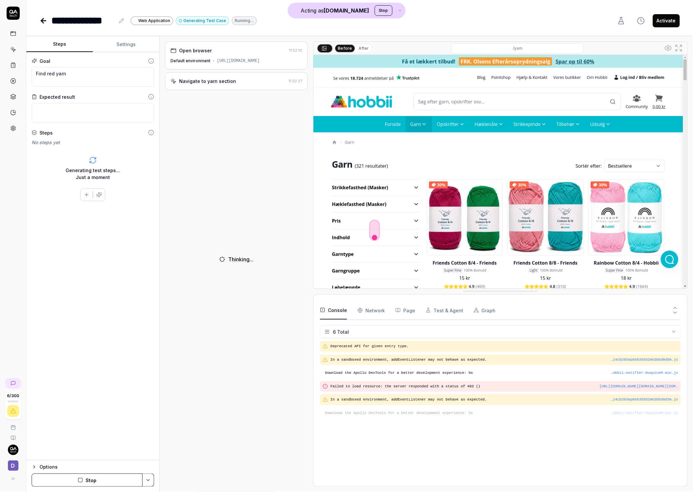
click at [127, 43] on button "Settings" at bounding box center [126, 45] width 67 height 16
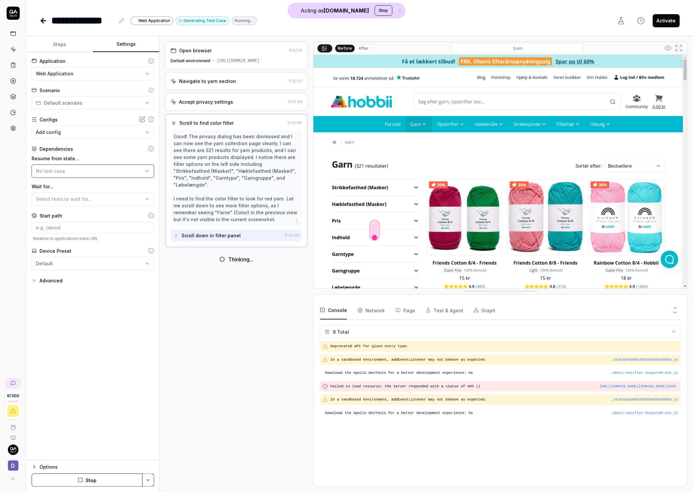
click at [76, 168] on div "No test case" at bounding box center [89, 171] width 107 height 7
click at [61, 208] on div "Approve all cookies" at bounding box center [58, 207] width 44 height 7
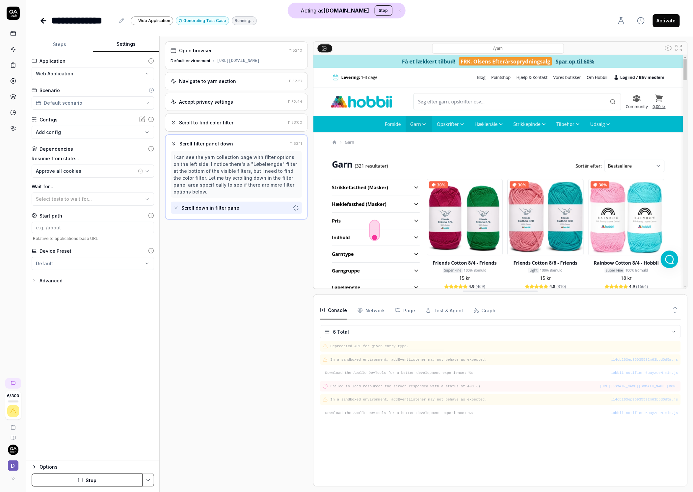
click at [95, 486] on button "Stop" at bounding box center [87, 480] width 111 height 13
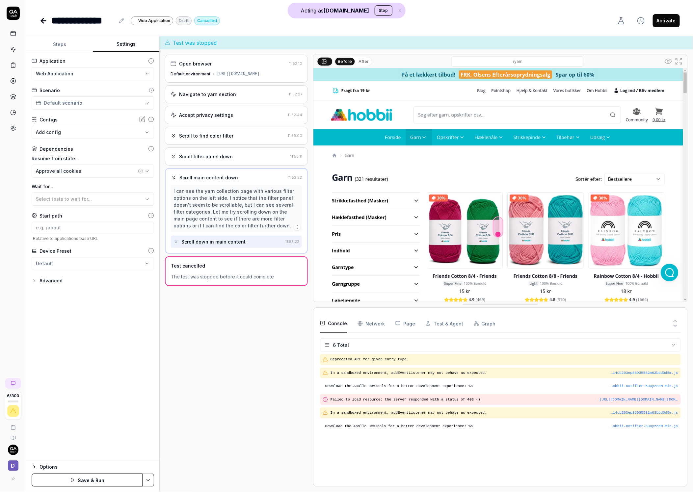
click at [108, 485] on button "Save & Run" at bounding box center [87, 480] width 111 height 13
click at [245, 70] on div "Open browser 11:52:10 Default environment https://hobbii.dk/" at bounding box center [236, 69] width 143 height 28
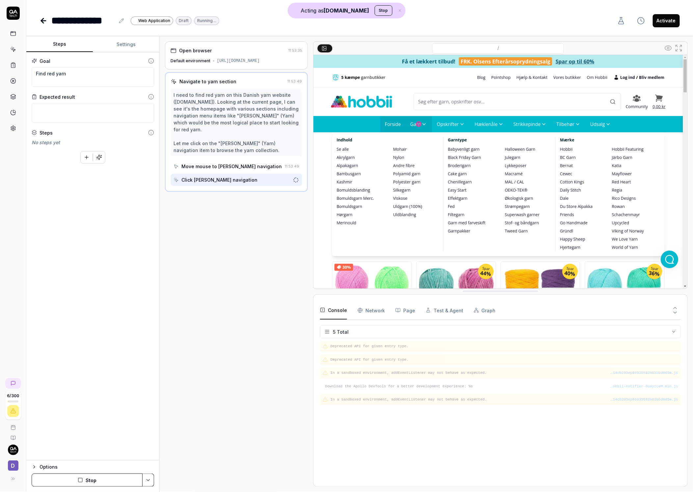
click at [66, 44] on button "Steps" at bounding box center [59, 45] width 67 height 16
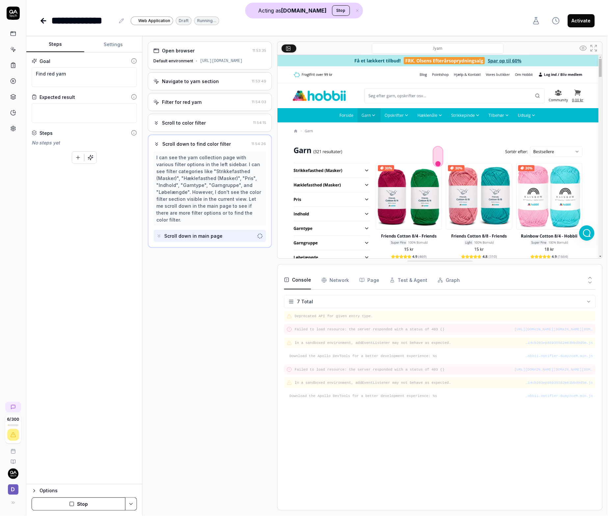
click at [13, 124] on link at bounding box center [13, 129] width 12 height 12
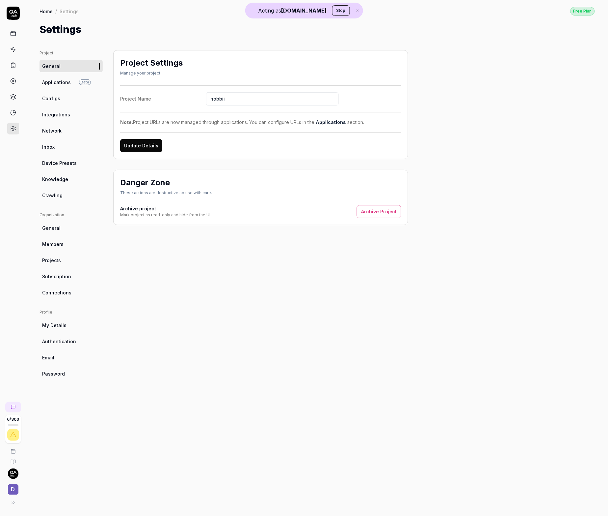
click at [62, 197] on link "Crawling" at bounding box center [71, 195] width 63 height 12
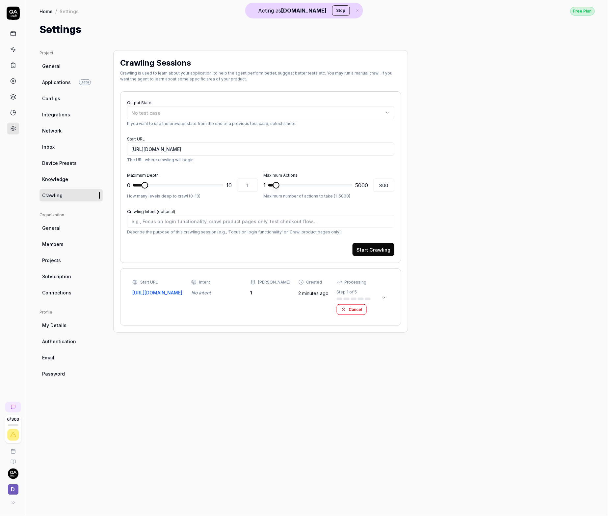
click at [242, 281] on div "Intent" at bounding box center [216, 282] width 51 height 6
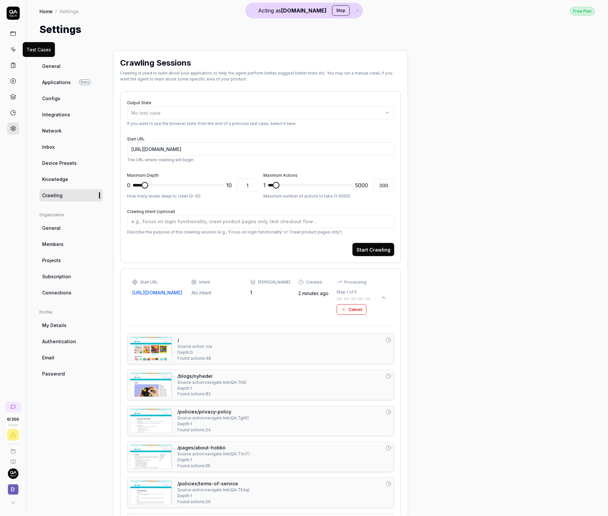
click at [13, 32] on icon at bounding box center [13, 34] width 6 height 6
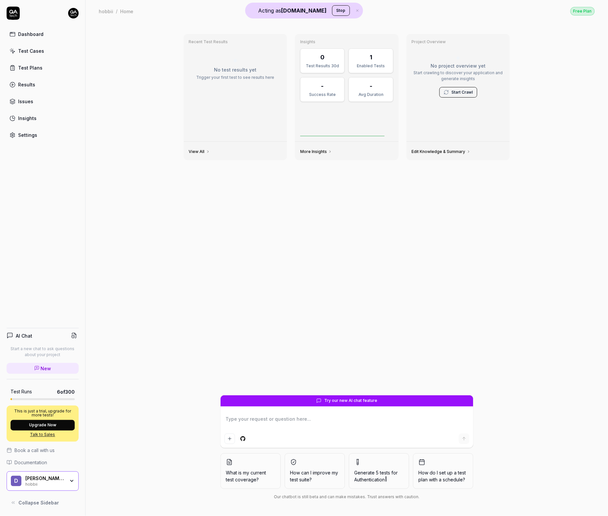
click at [297, 419] on textarea at bounding box center [347, 422] width 245 height 16
click at [279, 423] on textarea at bounding box center [347, 422] width 245 height 16
type textarea "*"
type textarea "G"
type textarea "*"
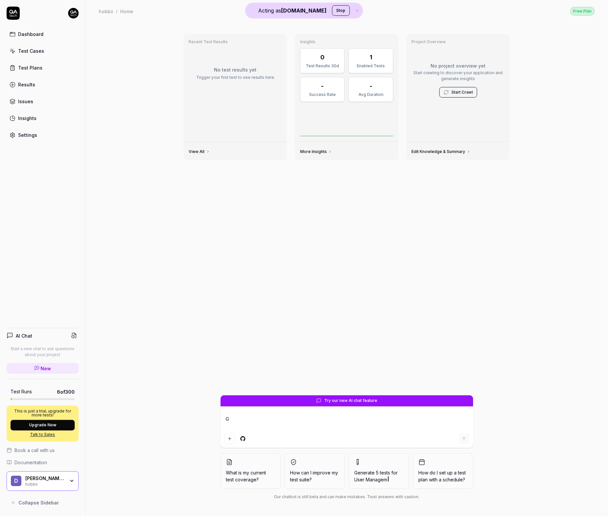
type textarea "Ge"
type textarea "*"
type textarea "Gen"
type textarea "*"
type textarea "Gene"
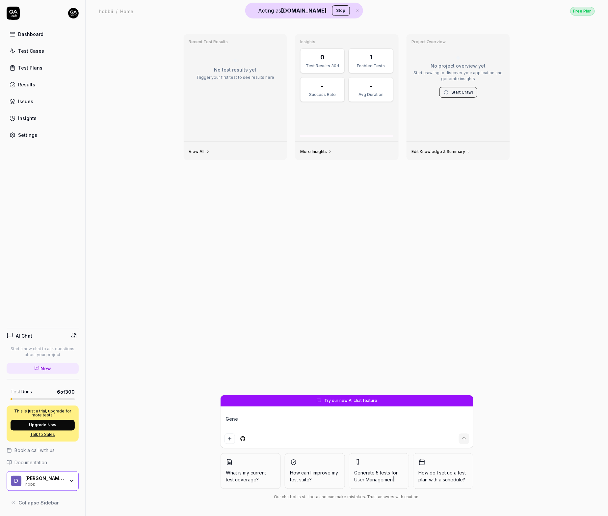
type textarea "*"
type textarea "Genera"
type textarea "*"
type textarea "Generat"
type textarea "*"
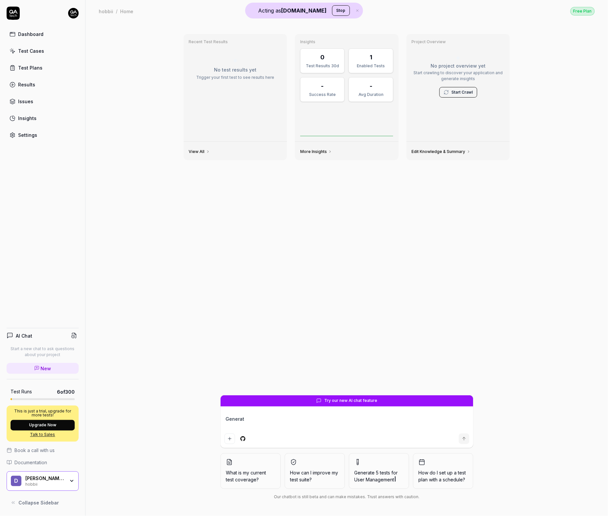
type textarea "Generate"
type textarea "*"
type textarea "Generate"
type textarea "*"
type textarea "Generate 1"
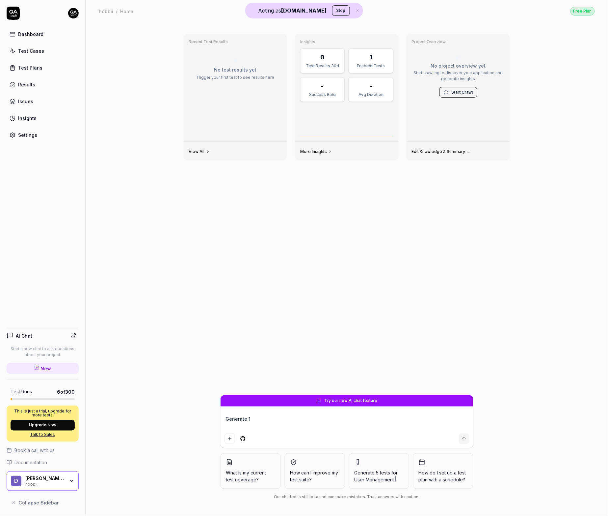
type textarea "*"
type textarea "Generate 10"
type textarea "*"
type textarea "Generate 1"
type textarea "*"
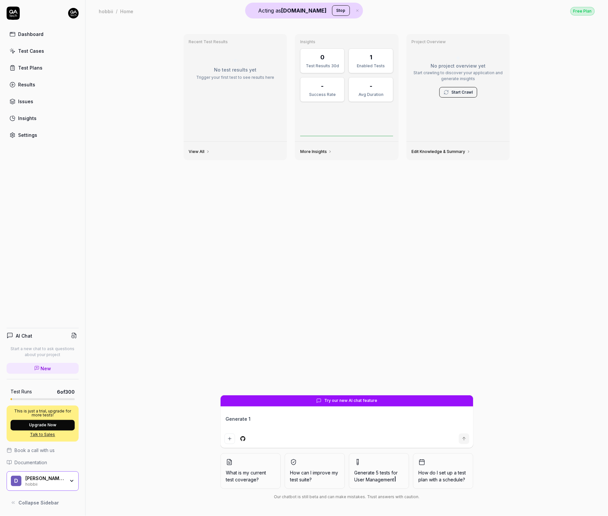
type textarea "Generate"
type textarea "*"
type textarea "Generate 4"
type textarea "*"
type textarea "Generate 4-"
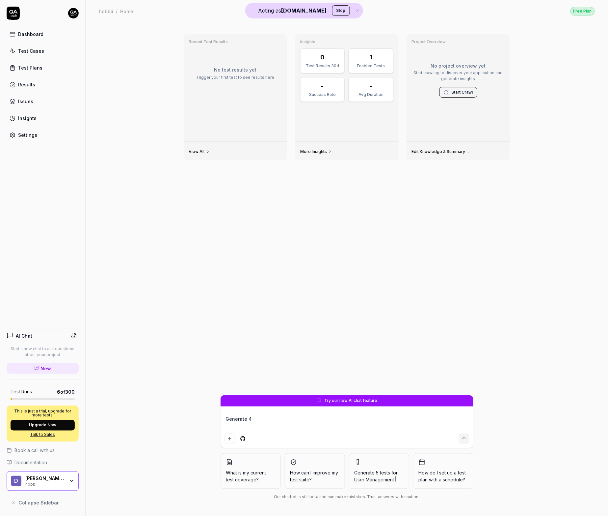
type textarea "*"
type textarea "Generate 4"
type textarea "*"
type textarea "Generate"
type textarea "*"
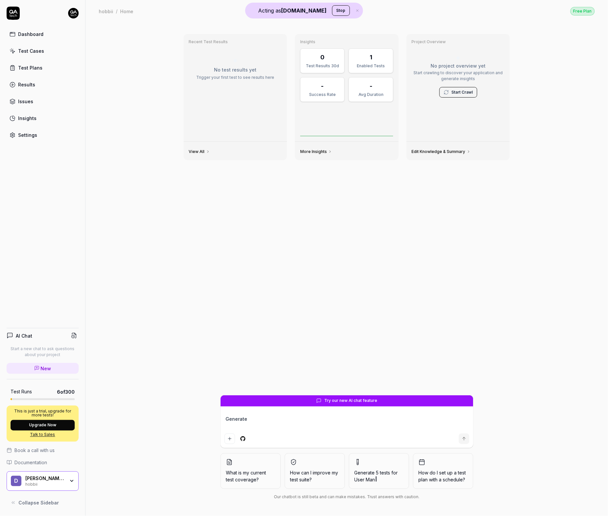
type textarea "Generate 5"
type textarea "*"
type textarea "Generate 5"
type textarea "*"
type textarea "Generate 5 t"
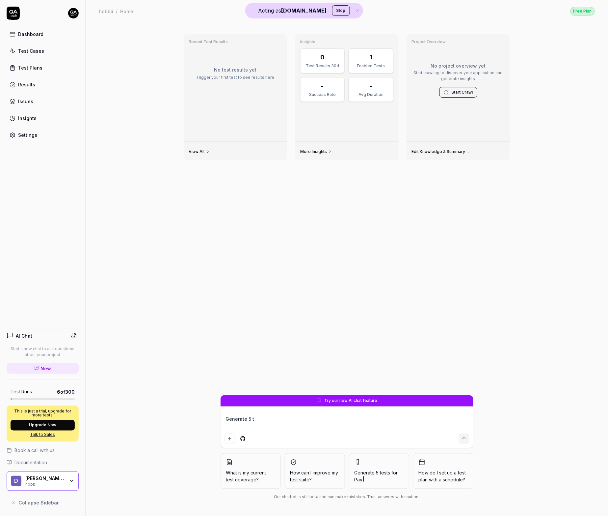
type textarea "*"
type textarea "Generate 5 te"
type textarea "*"
type textarea "Generate 5 tes"
type textarea "*"
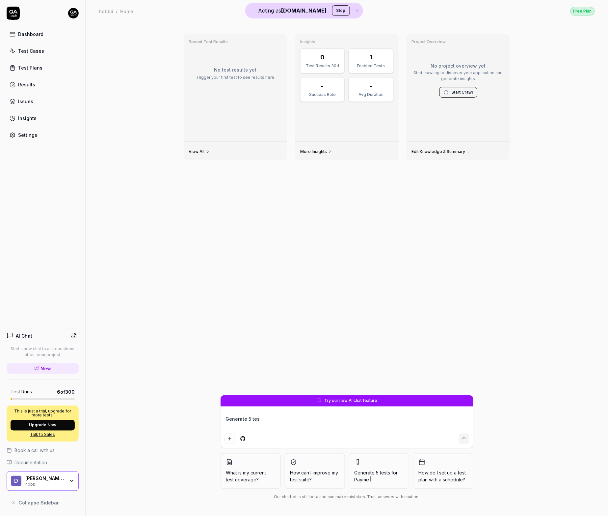
type textarea "Generate 5 test"
type textarea "*"
type textarea "Generate 5 test"
type textarea "*"
type textarea "Generate 5 test c"
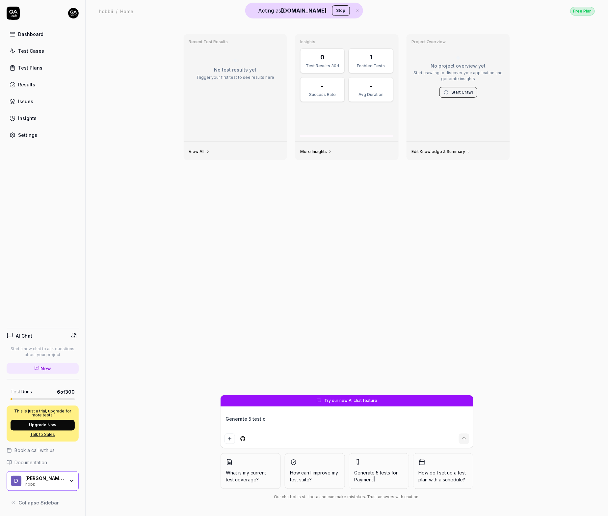
type textarea "*"
type textarea "Generate 5 test ca"
type textarea "*"
type textarea "Generate 5 test cas"
type textarea "*"
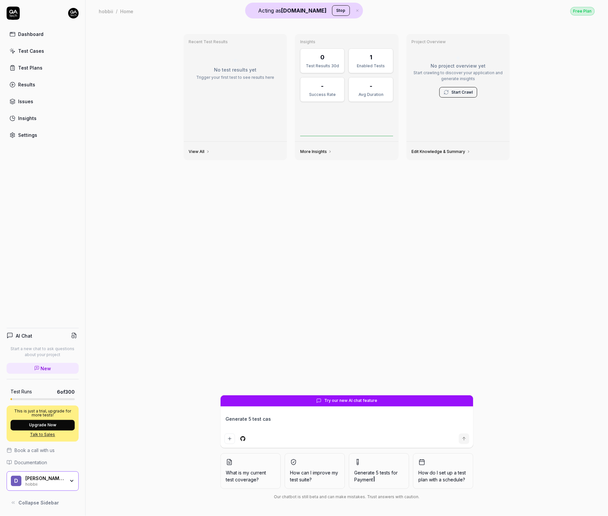
type textarea "Generate 5 test case"
type textarea "*"
type textarea "Generate 5 test cases"
type textarea "*"
type textarea "Generate 5 test cases"
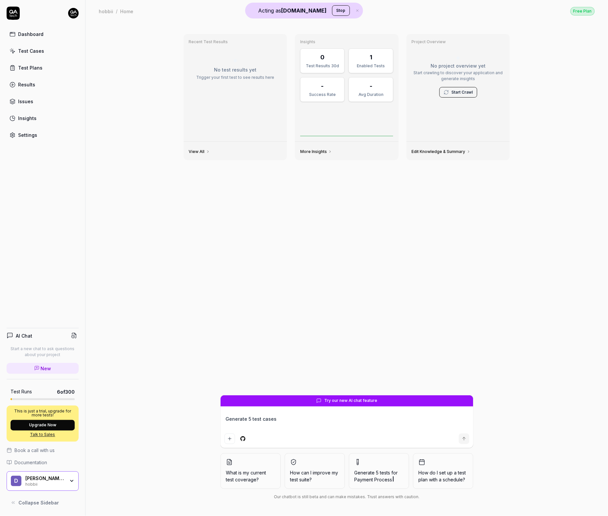
type textarea "*"
type textarea "Generate 5 test cases t"
type textarea "*"
type textarea "Generate 5 test cases to"
type textarea "*"
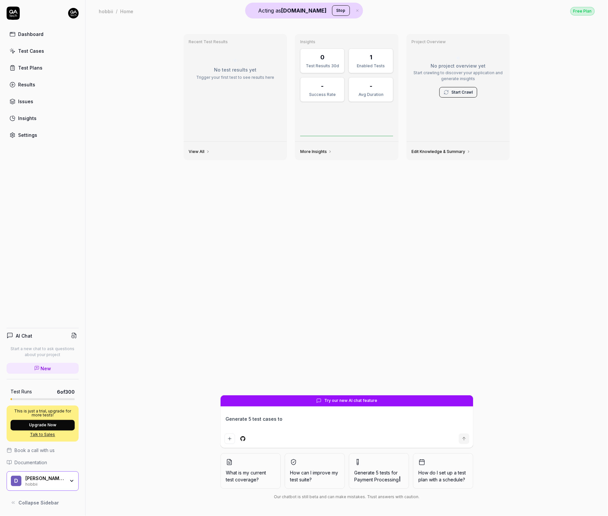
type textarea "Generate 5 test cases to g"
type textarea "*"
type textarea "Generate 5 test cases to get"
type textarea "*"
type textarea "Generate 5 test cases to get"
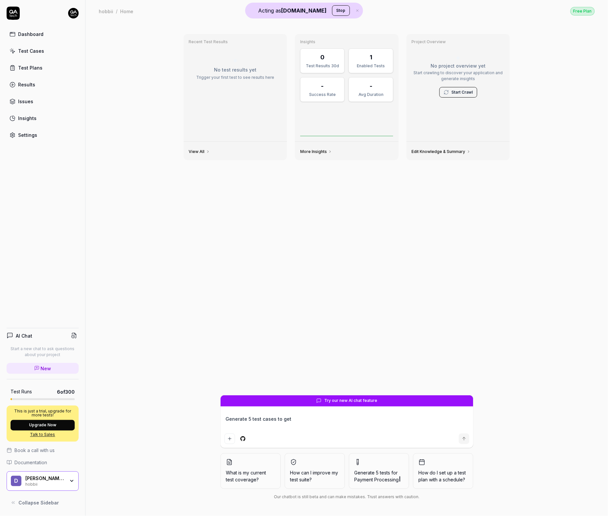
type textarea "*"
type textarea "Generate 5 test cases to get m"
type textarea "*"
type textarea "Generate 5 test cases to get me"
type textarea "*"
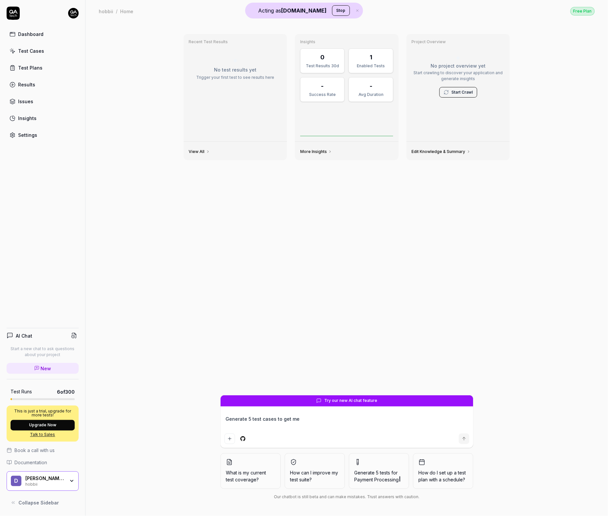
type textarea "Generate 5 test cases to get me"
type textarea "*"
type textarea "Generate 5 test cases to get me s"
type textarea "*"
type textarea "Generate 5 test cases to get me sa"
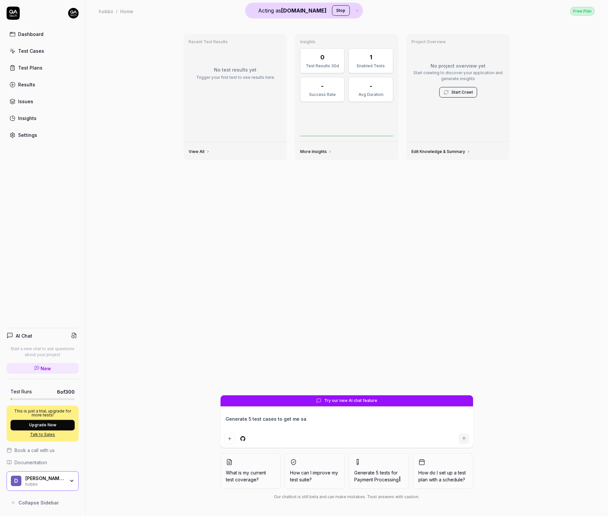
type textarea "*"
type textarea "Generate 5 test cases to get me sar"
type textarea "*"
type textarea "Generate 5 test cases to get me sa"
type textarea "*"
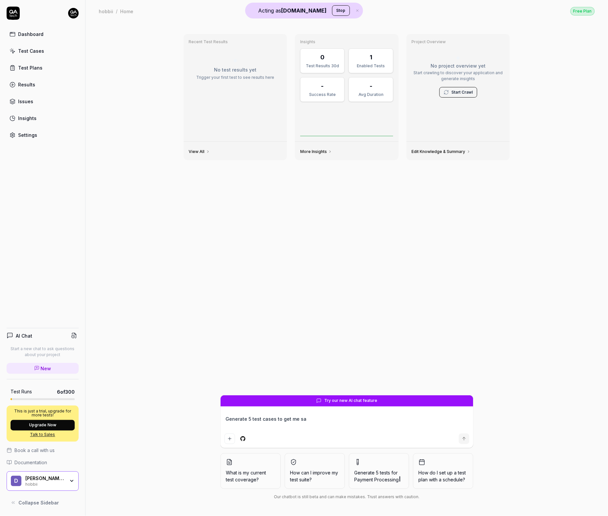
type textarea "Generate 5 test cases to get me s"
type textarea "*"
type textarea "Generate 5 test cases to get me st"
type textarea "*"
type textarea "Generate 5 test cases to get me sta"
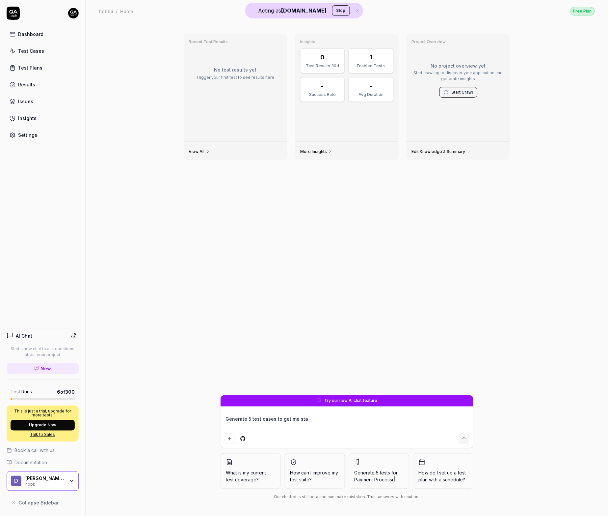
type textarea "*"
type textarea "Generate 5 test cases to get me star"
type textarea "*"
type textarea "Generate 5 test cases to get me start"
type textarea "*"
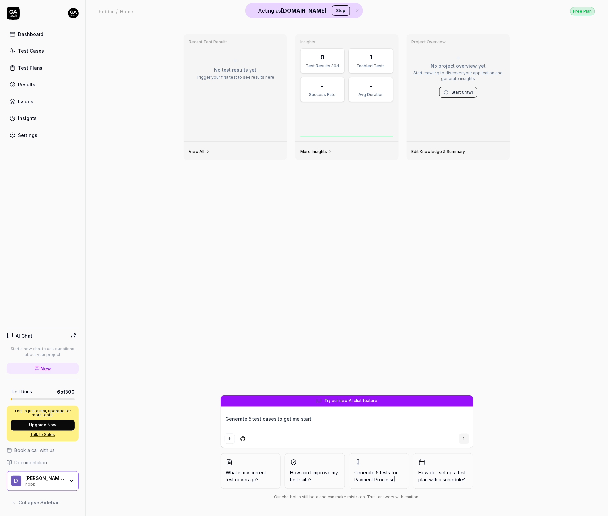
type textarea "Generate 5 test cases to get me starte"
type textarea "*"
type textarea "Generate 5 test cases to get me started"
type textarea "*"
type textarea "Generate 5 test cases to get me started"
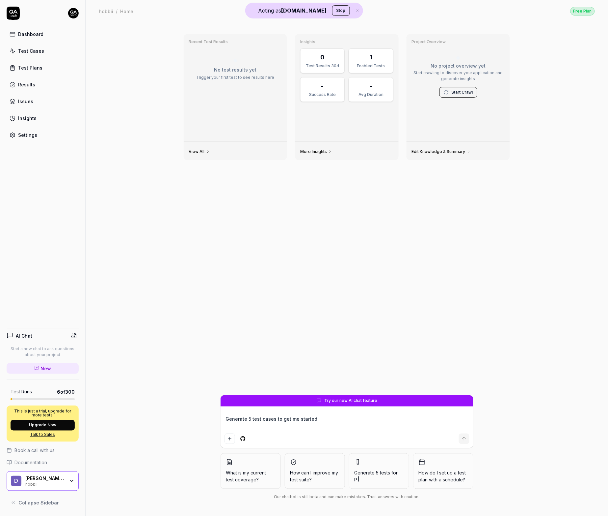
type textarea "*"
type textarea "Generate 5 test cases to get me started q"
type textarea "*"
type textarea "Generate 5 test cases to get me started"
type textarea "*"
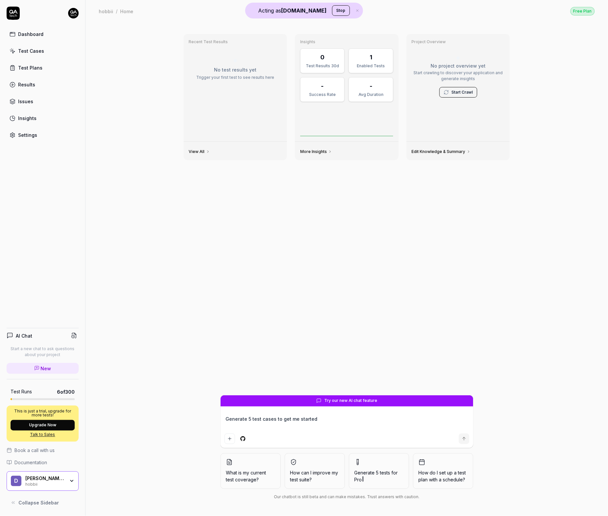
type textarea "Generate 5 test cases to get me started w"
type textarea "*"
type textarea "Generate 5 test cases to get me started wi"
type textarea "*"
type textarea "Generate 5 test cases to get me started wit"
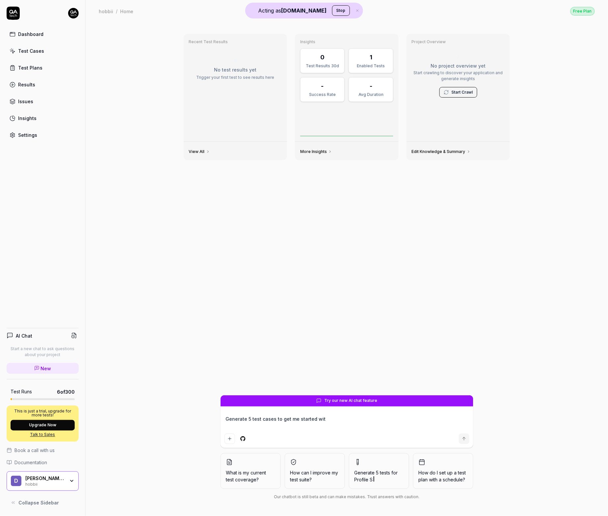
type textarea "*"
type textarea "Generate 5 test cases to get me started with"
type textarea "*"
type textarea "Generate 5 test cases to get me started with"
type textarea "*"
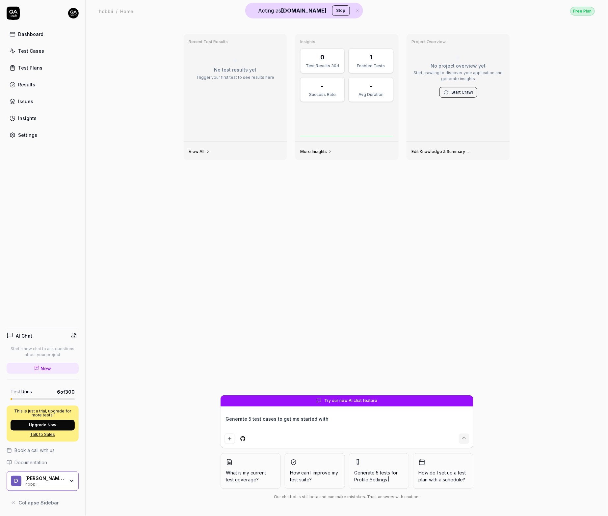
type textarea "Generate 5 test cases to get me started with"
type textarea "*"
type textarea "Generate 5 test cases to get me started wit"
type textarea "*"
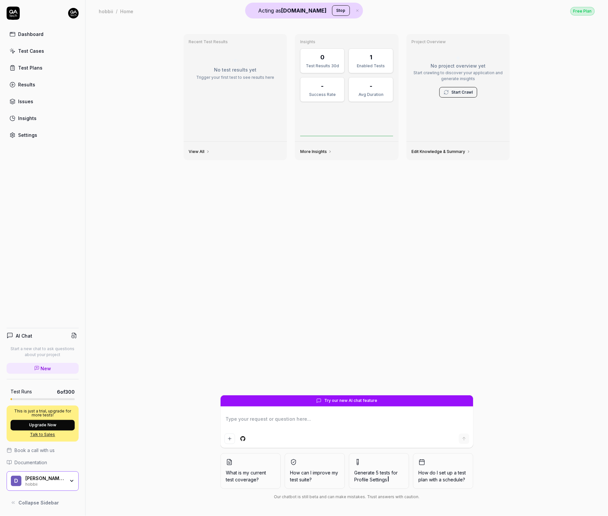
type textarea "Generate 5 test cases to get me started wit"
type textarea "*"
type textarea "Generate 5 test cases to get me started with"
type textarea "*"
type textarea "Generate 5 test cases to get me started with"
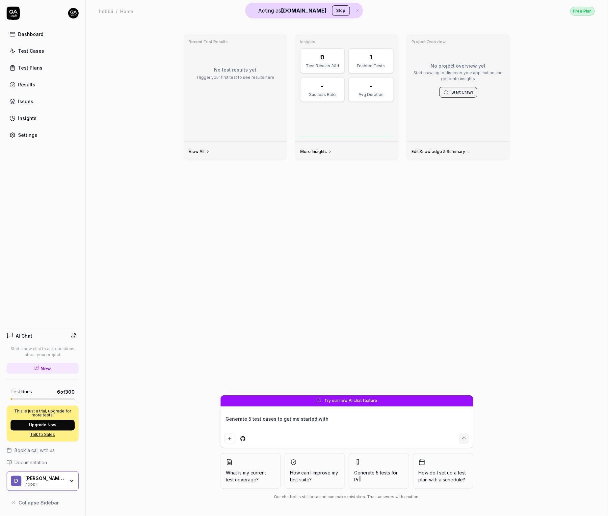
type textarea "*"
type textarea "Generate 5 test cases to get me started with a"
type textarea "*"
type textarea "Generate 5 test cases to get me started with ai"
type textarea "*"
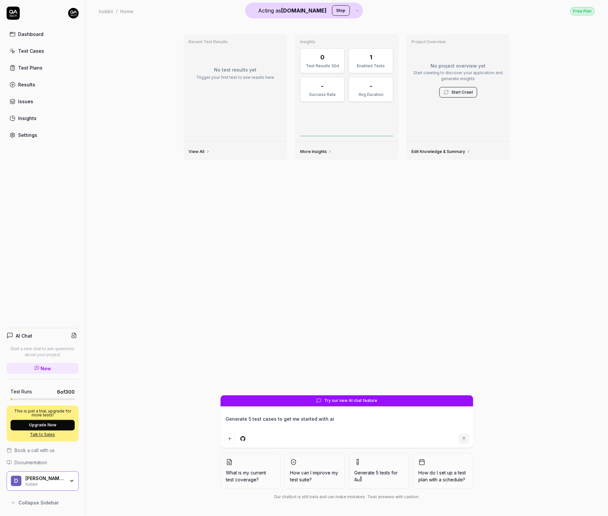
type textarea "Generate 5 test cases to get me started with ai"
type textarea "*"
type textarea "Generate 5 test cases to get me started with ai te"
type textarea "*"
type textarea "Generate 5 test cases to get me started with ai tes"
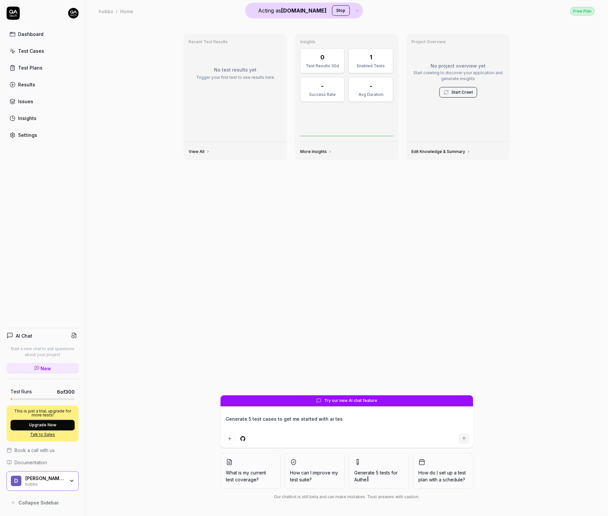
type textarea "*"
type textarea "Generate 5 test cases to get me started with ai test"
type textarea "*"
type textarea "Generate 5 test cases to get me started with ai testi"
type textarea "*"
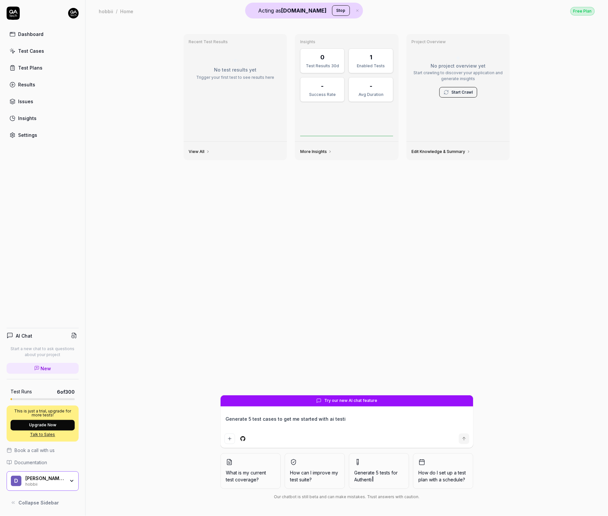
type textarea "Generate 5 test cases to get me started with ai testin"
type textarea "*"
type textarea "Generate 5 test cases to get me started with ai testing"
type textarea "*"
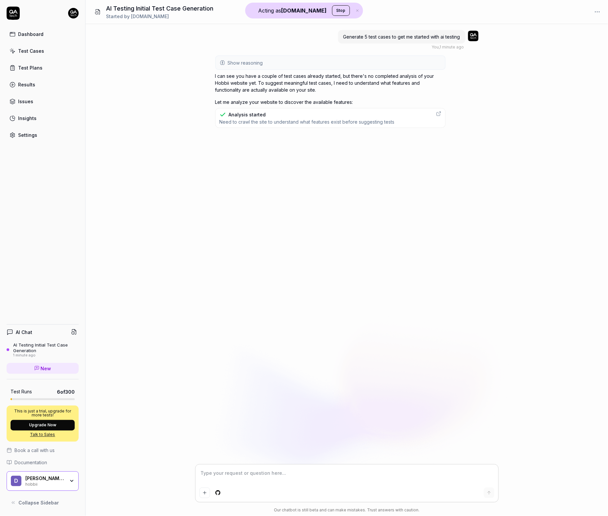
click at [237, 476] on textarea at bounding box center [347, 476] width 295 height 16
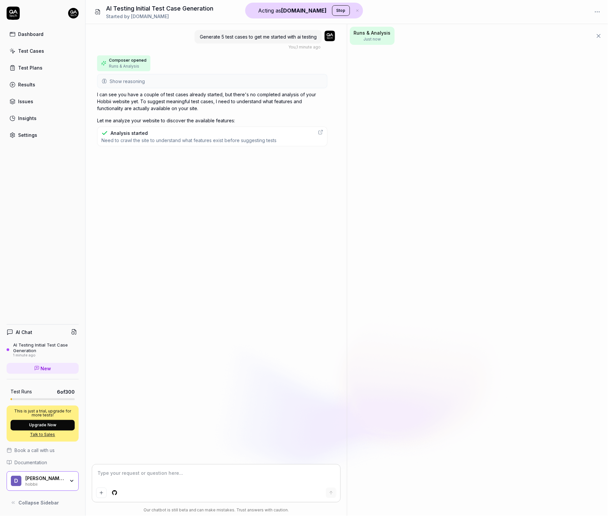
click at [42, 50] on div "Test Cases" at bounding box center [31, 50] width 26 height 7
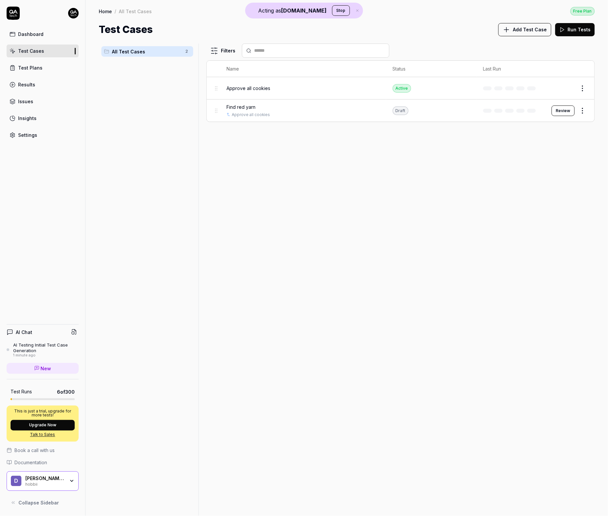
click at [569, 112] on button "Review" at bounding box center [563, 110] width 23 height 11
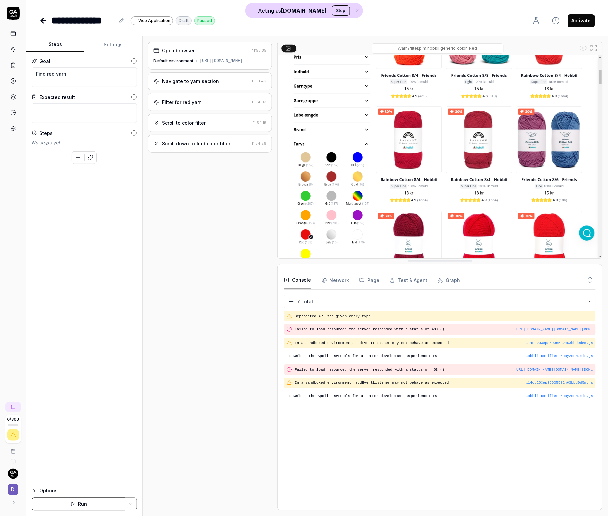
click at [583, 26] on button "Activate" at bounding box center [581, 20] width 27 height 13
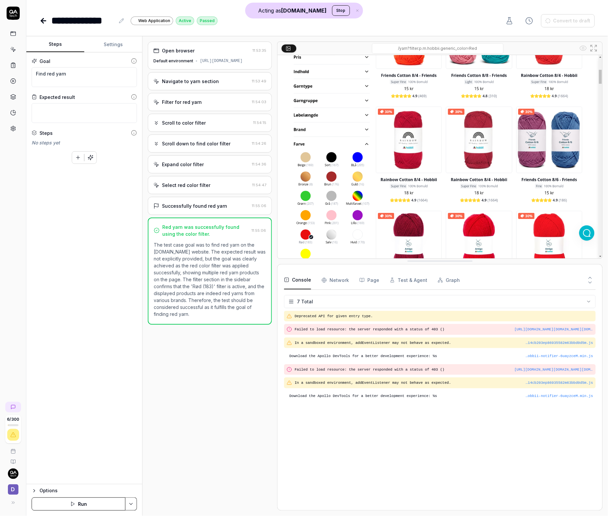
type textarea "*"
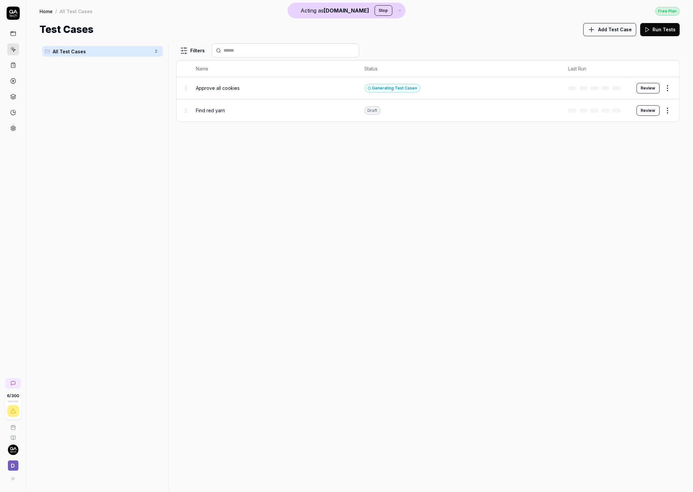
click at [259, 88] on div "Approve all cookies" at bounding box center [273, 88] width 155 height 7
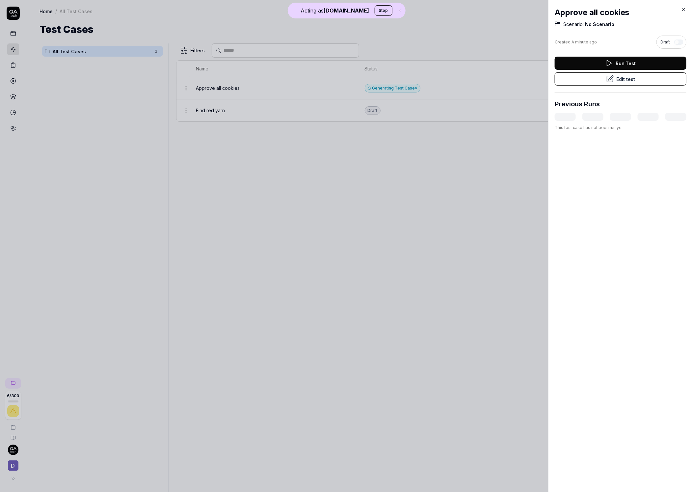
click at [501, 107] on div at bounding box center [346, 246] width 693 height 492
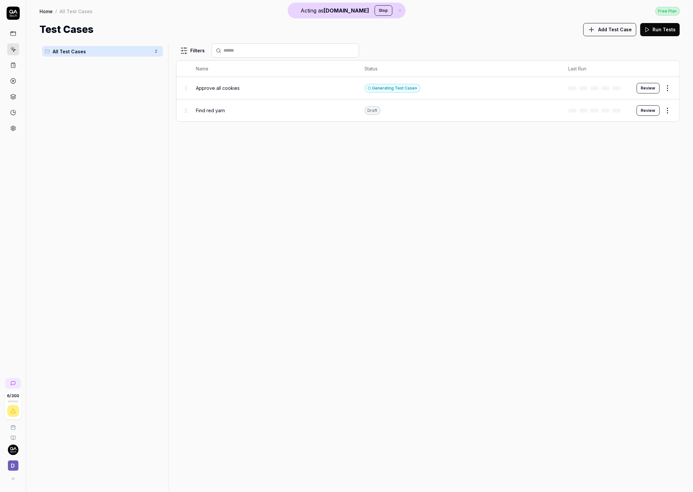
click at [648, 92] on button "Review" at bounding box center [648, 88] width 23 height 11
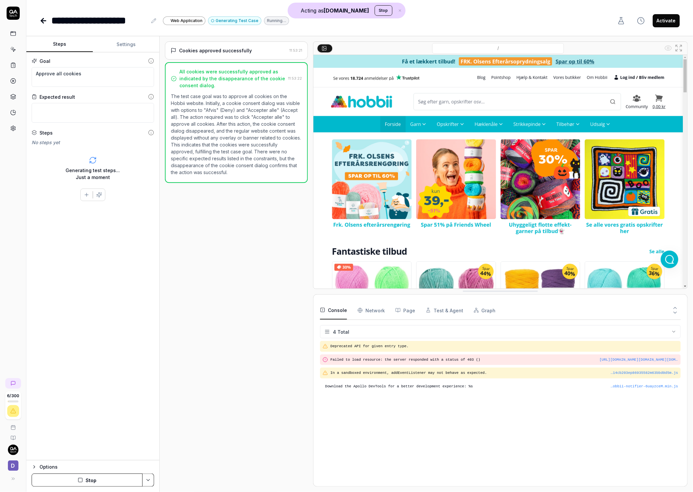
click at [671, 21] on button "Activate" at bounding box center [666, 20] width 27 height 13
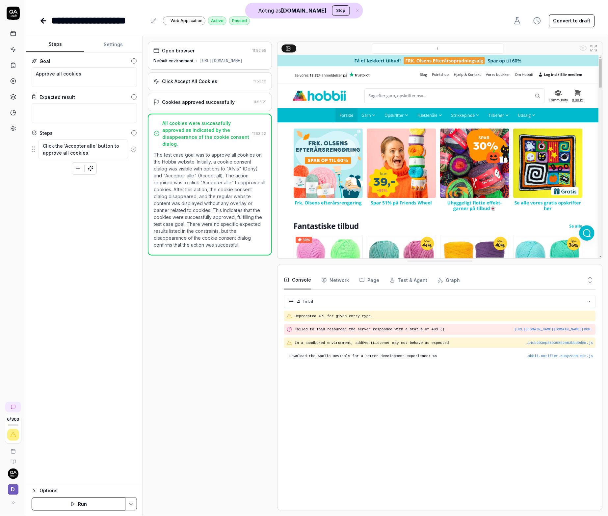
type textarea "*"
click at [16, 66] on link at bounding box center [13, 65] width 12 height 12
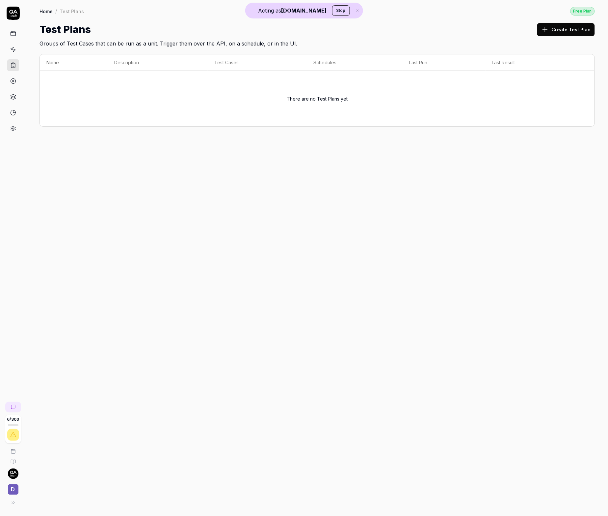
click at [561, 29] on button "Create Test Plan" at bounding box center [567, 29] width 58 height 13
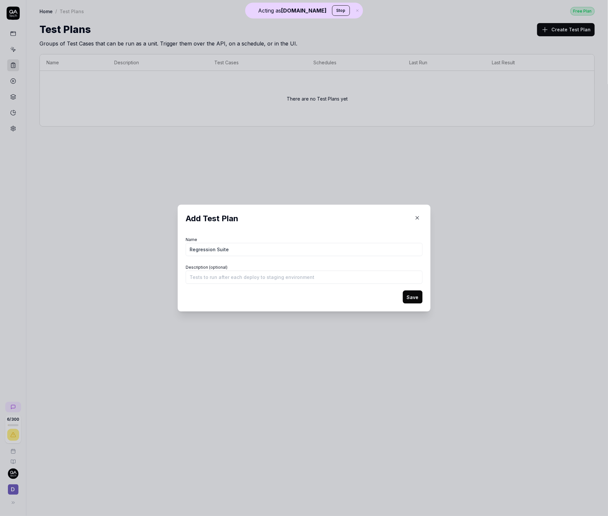
type input "Regression Suite"
click at [417, 298] on button "Save" at bounding box center [413, 296] width 20 height 13
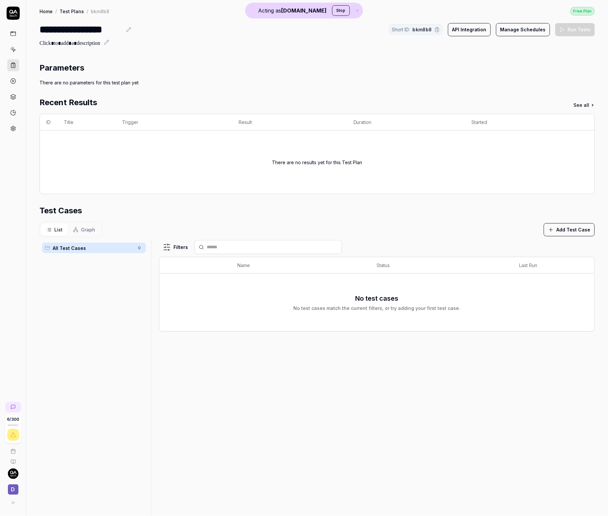
click at [571, 234] on button "Add Test Case" at bounding box center [569, 229] width 51 height 13
drag, startPoint x: 530, startPoint y: 279, endPoint x: 531, endPoint y: 276, distance: 3.7
click at [530, 279] on div "Find red yarn Draft" at bounding box center [537, 281] width 49 height 8
click at [532, 270] on div "Approve all cookies Active" at bounding box center [546, 269] width 67 height 8
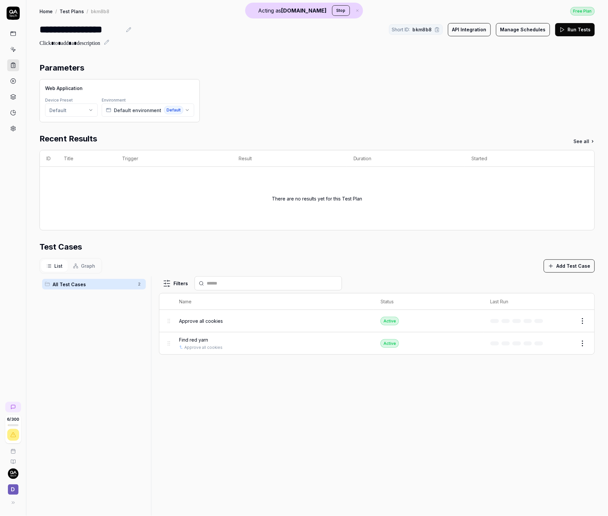
click at [566, 32] on button "Run Tests" at bounding box center [576, 29] width 40 height 13
click at [15, 82] on icon at bounding box center [13, 81] width 6 height 6
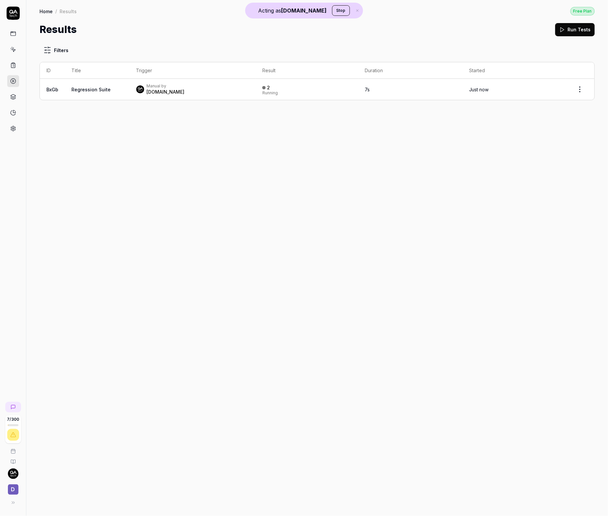
click at [244, 86] on td "Manual by QA.tech" at bounding box center [193, 89] width 127 height 21
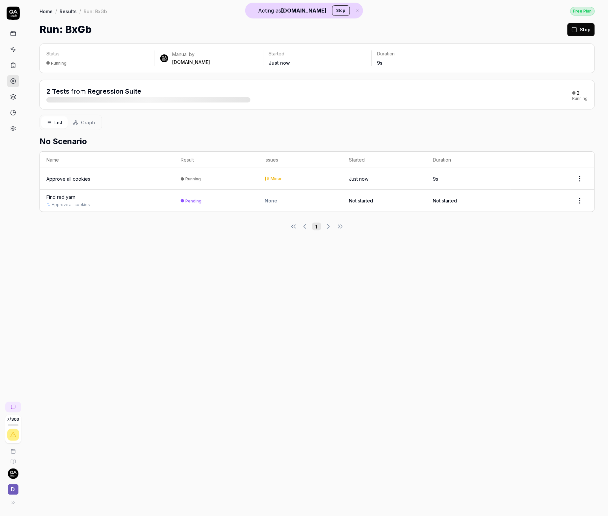
click at [87, 119] on span "Graph" at bounding box center [88, 122] width 14 height 7
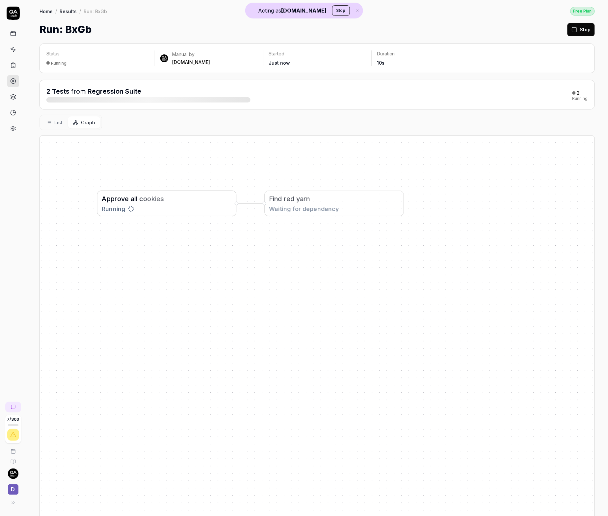
drag, startPoint x: 115, startPoint y: 169, endPoint x: 229, endPoint y: 267, distance: 149.9
click at [230, 270] on div "A p p r o v e a l l c o o k i e s Running F i n d r e d y a r n Waiting for dep…" at bounding box center [317, 342] width 555 height 412
click at [45, 118] on button "List" at bounding box center [54, 122] width 27 height 12
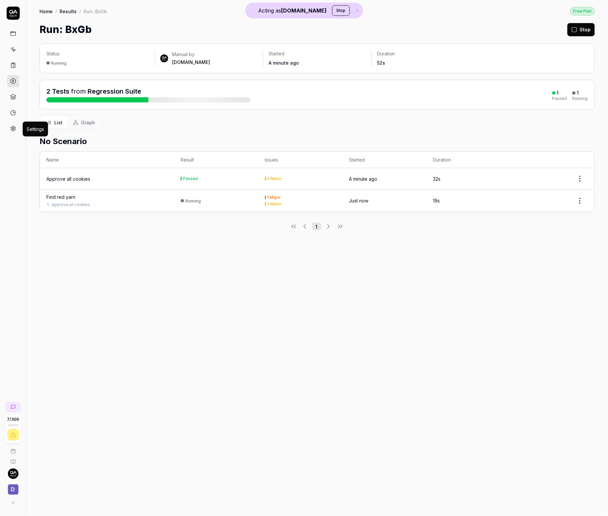
click at [13, 130] on icon at bounding box center [13, 129] width 6 height 6
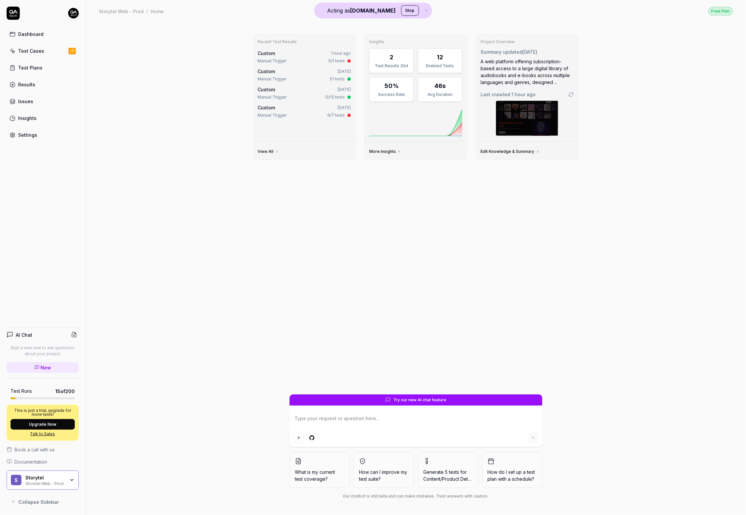
click at [175, 449] on div "Recent Test Results Custom 1 hour ago Manual Trigger 0/1 tests Custom [DATE] Ma…" at bounding box center [416, 268] width 661 height 493
type textarea "*"
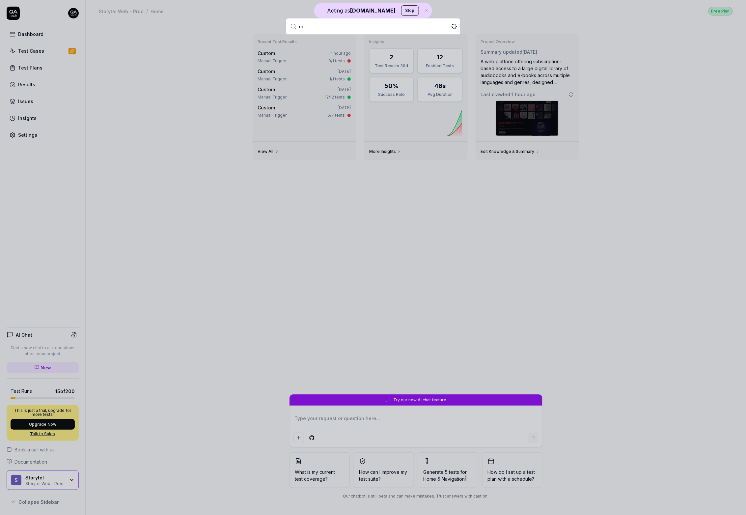
type input "ups"
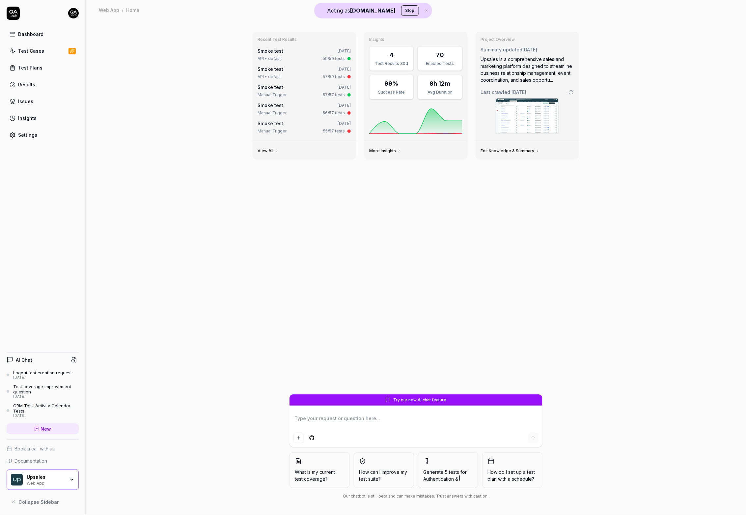
click at [54, 55] on link "Test Cases" at bounding box center [43, 50] width 72 height 13
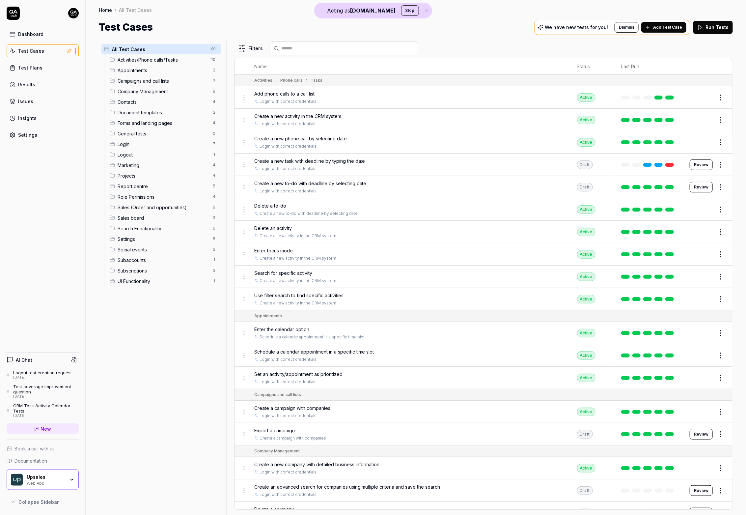
click at [32, 39] on link "Dashboard" at bounding box center [43, 34] width 72 height 13
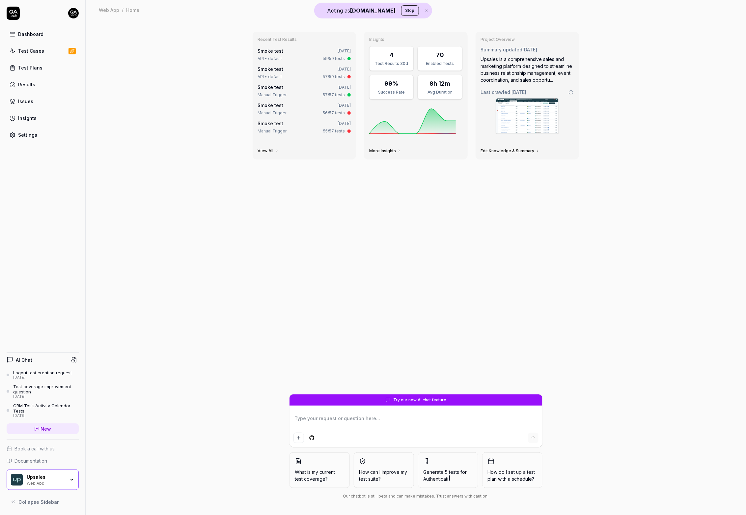
click at [37, 43] on div "Dashboard Test Cases Test Plans Results Issues Insights Settings" at bounding box center [43, 85] width 72 height 114
click at [39, 32] on div "Dashboard" at bounding box center [30, 34] width 25 height 7
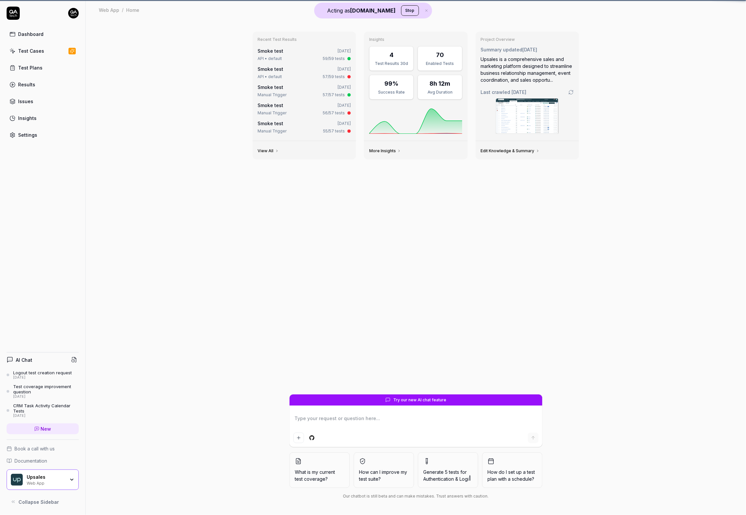
click at [44, 51] on link "Test Cases" at bounding box center [43, 50] width 72 height 13
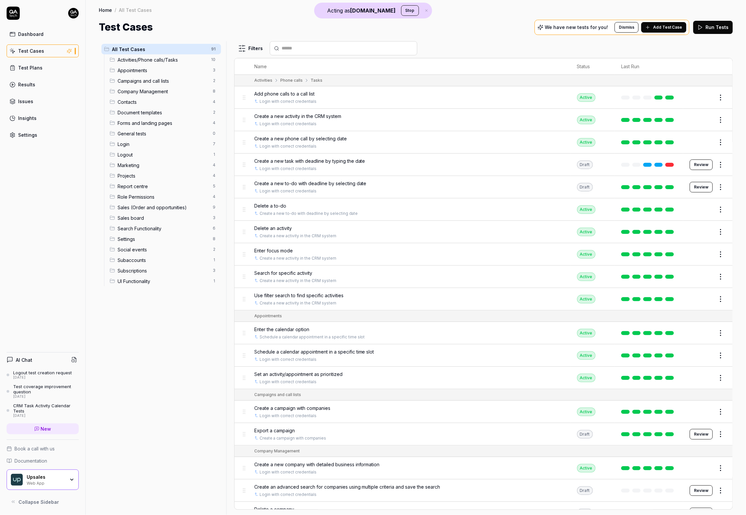
click at [17, 15] on icon at bounding box center [13, 13] width 13 height 13
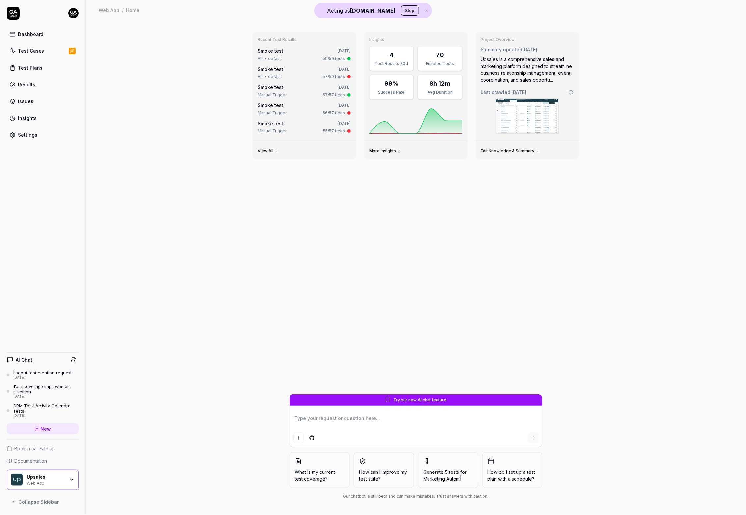
drag, startPoint x: 18, startPoint y: 16, endPoint x: 7, endPoint y: 27, distance: 15.8
click at [18, 16] on icon at bounding box center [13, 13] width 13 height 13
click at [255, 210] on div "Recent Test Results Smoke test 3 days ago API • default 59/59 tests Smoke test …" at bounding box center [415, 210] width 337 height 368
type textarea "*"
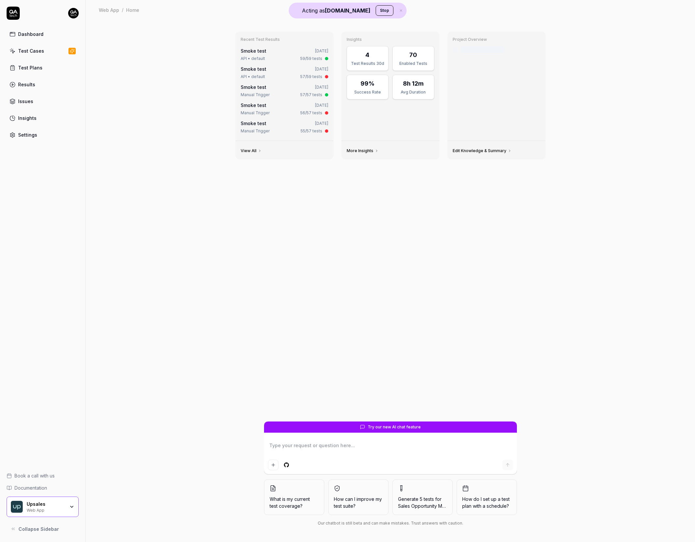
type textarea "*"
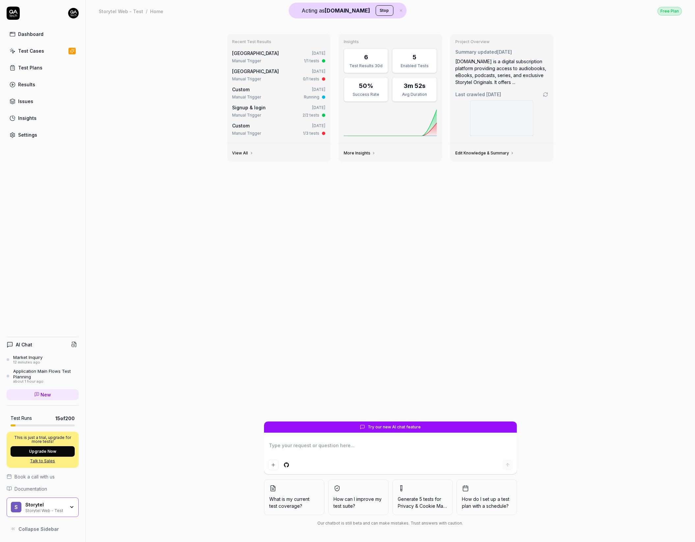
type textarea "*"
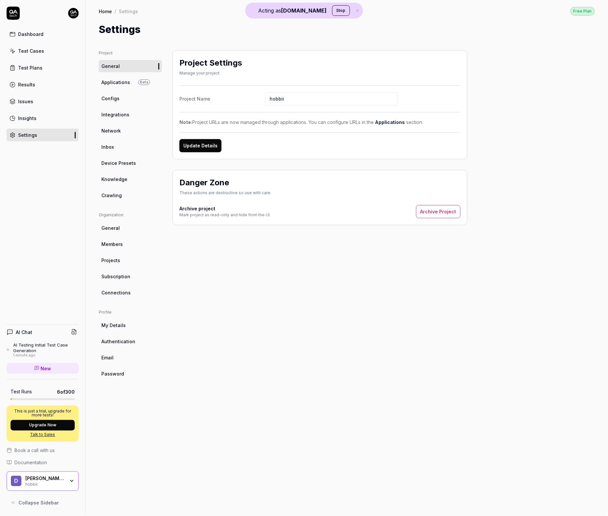
click at [132, 178] on link "Knowledge" at bounding box center [130, 179] width 63 height 12
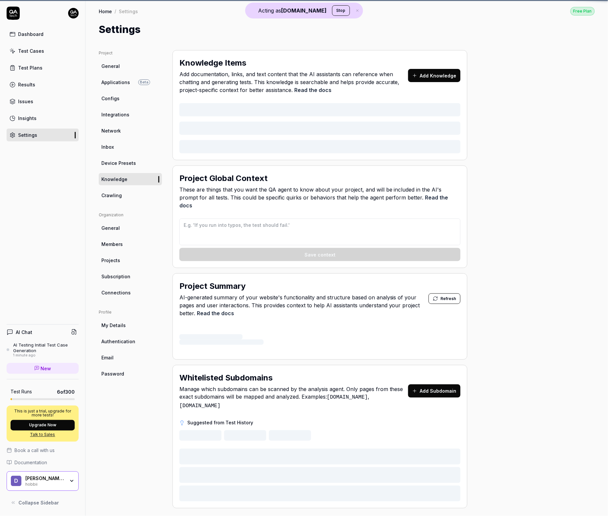
type textarea "*"
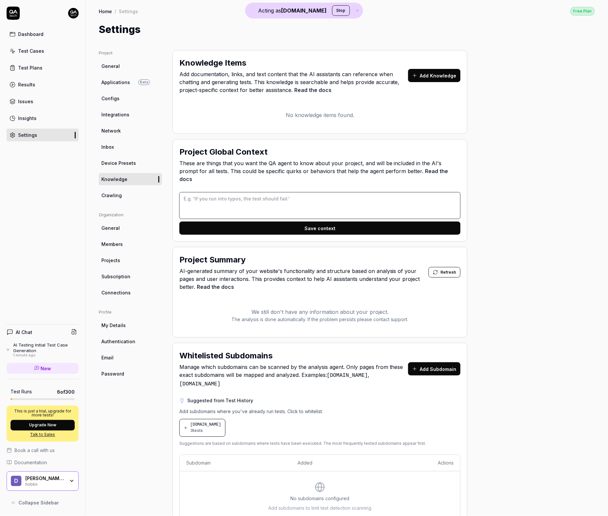
drag, startPoint x: 270, startPoint y: 194, endPoint x: 265, endPoint y: 193, distance: 5.0
click at [270, 194] on textarea at bounding box center [320, 205] width 281 height 27
